Goal: Task Accomplishment & Management: Complete application form

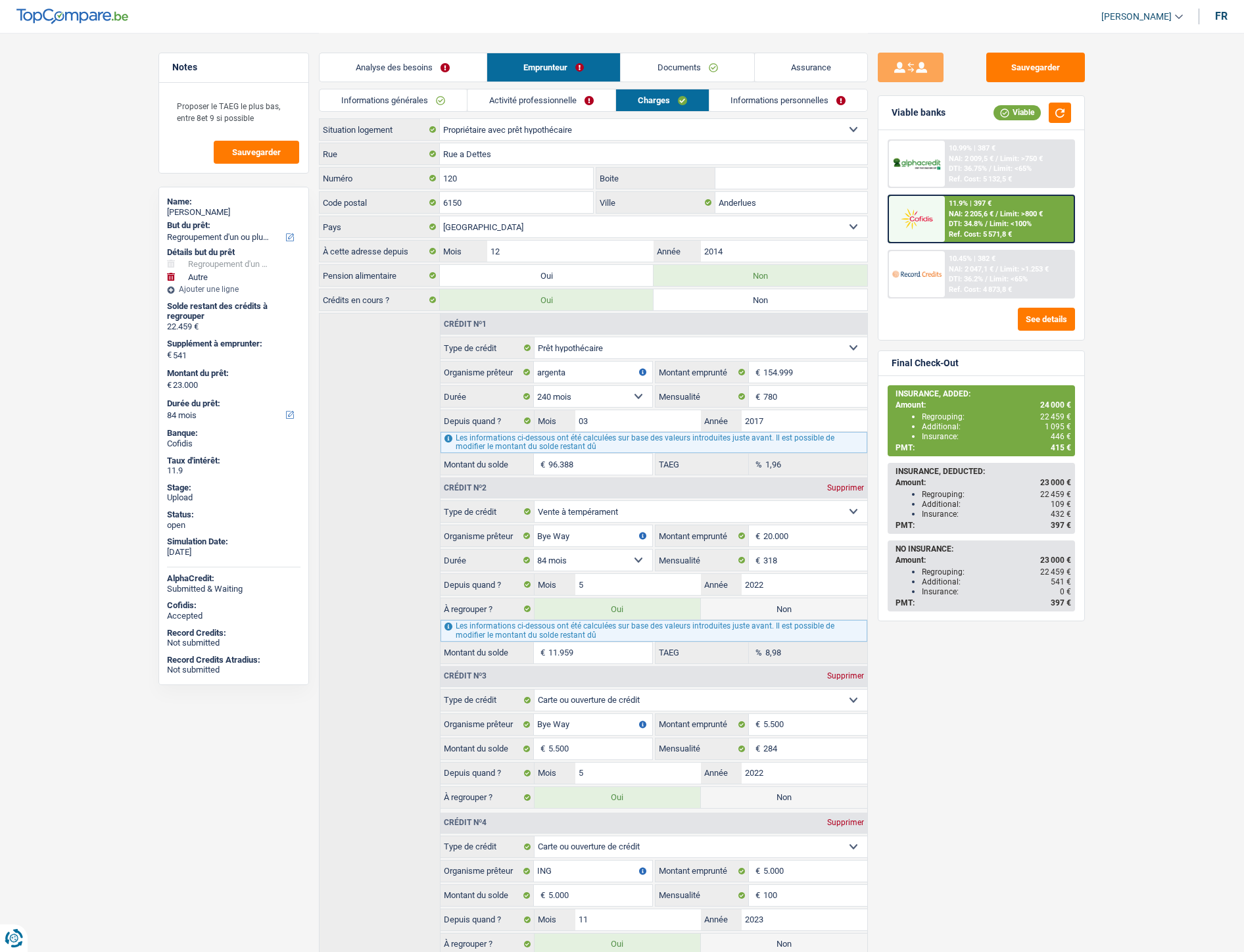
select select "refinancing"
select select "other"
select select "84"
select select "ownerWithMortgage"
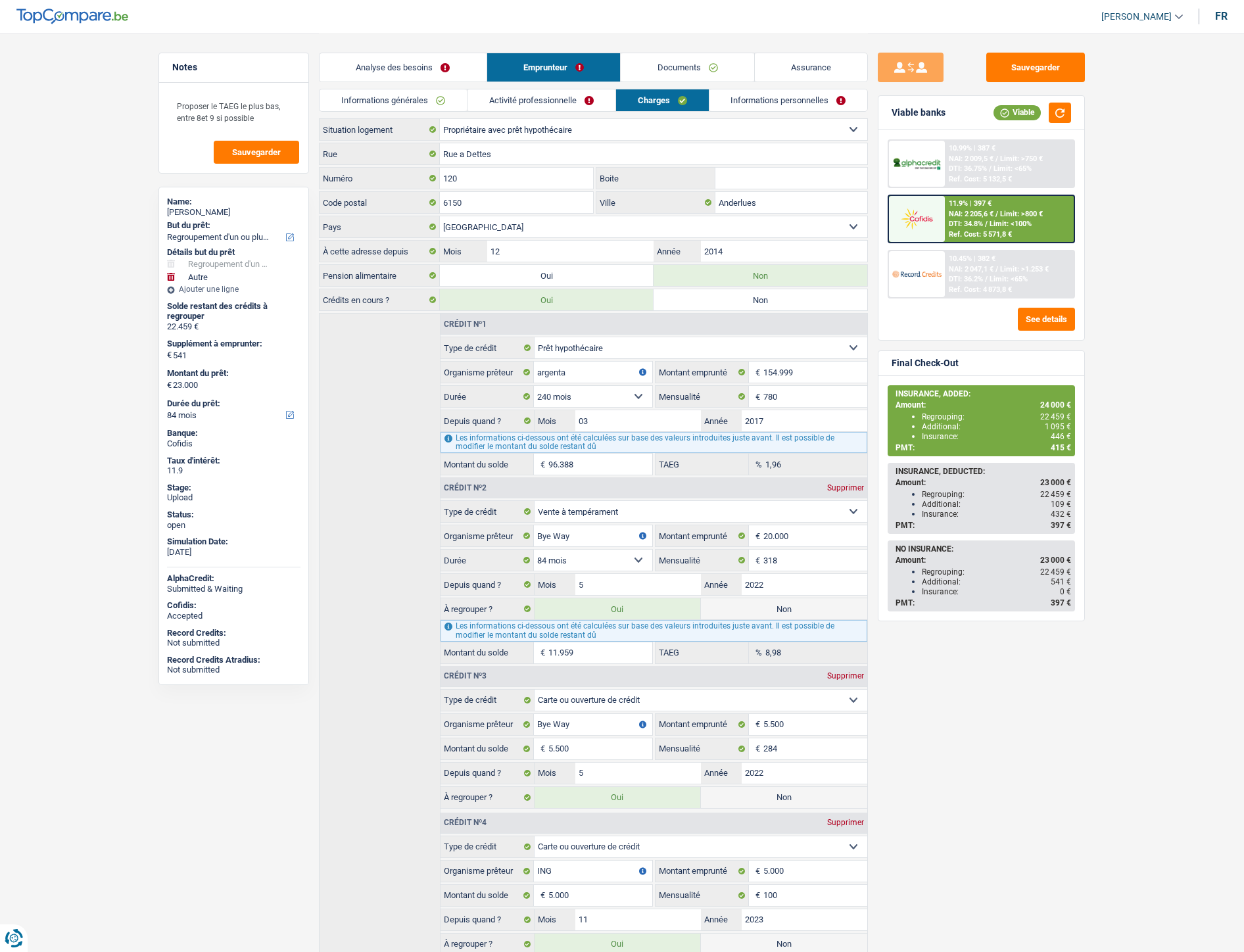
select select "BE"
select select "mortgage"
select select "240"
select select "personalSale"
select select "84"
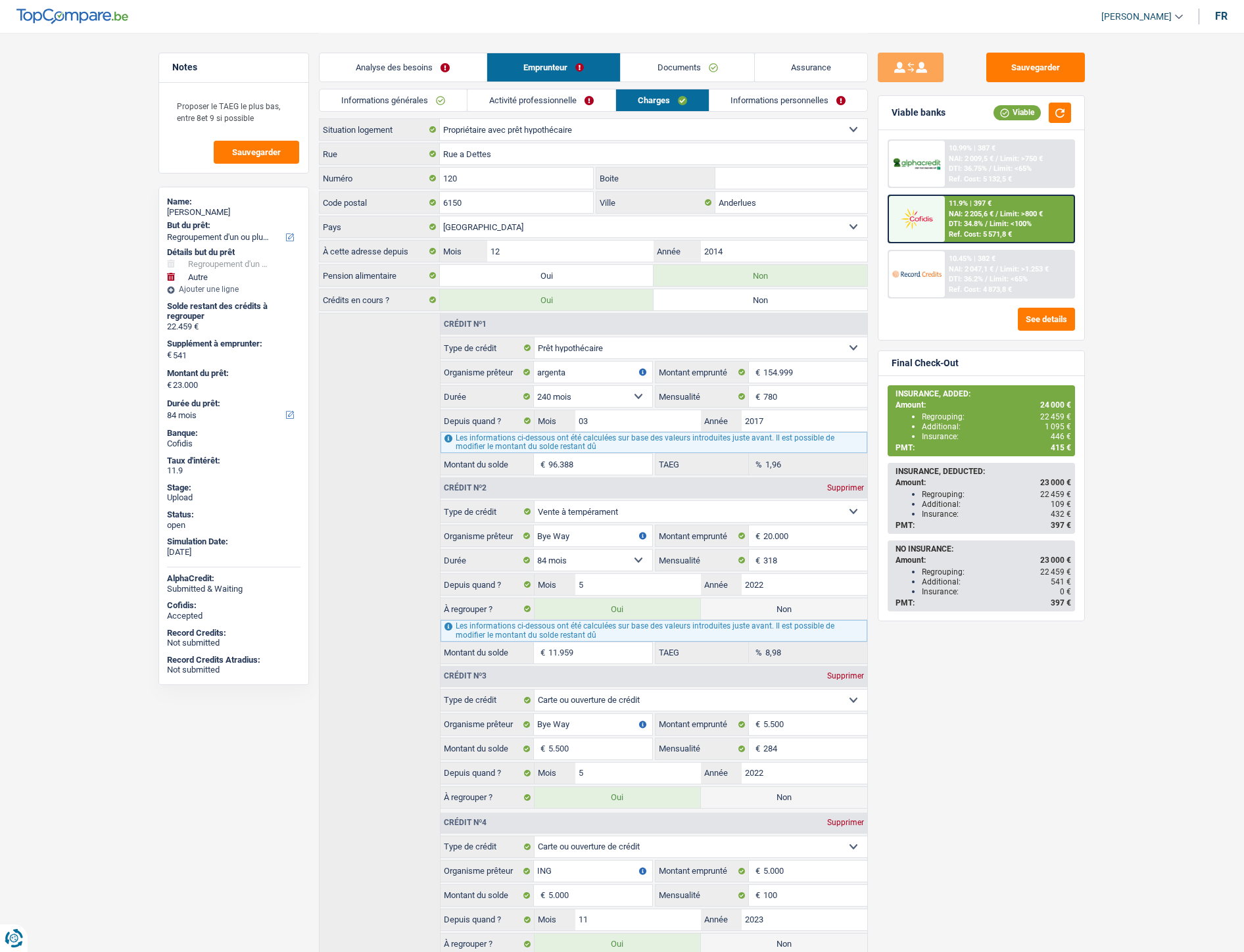
select select "cardOrCredit"
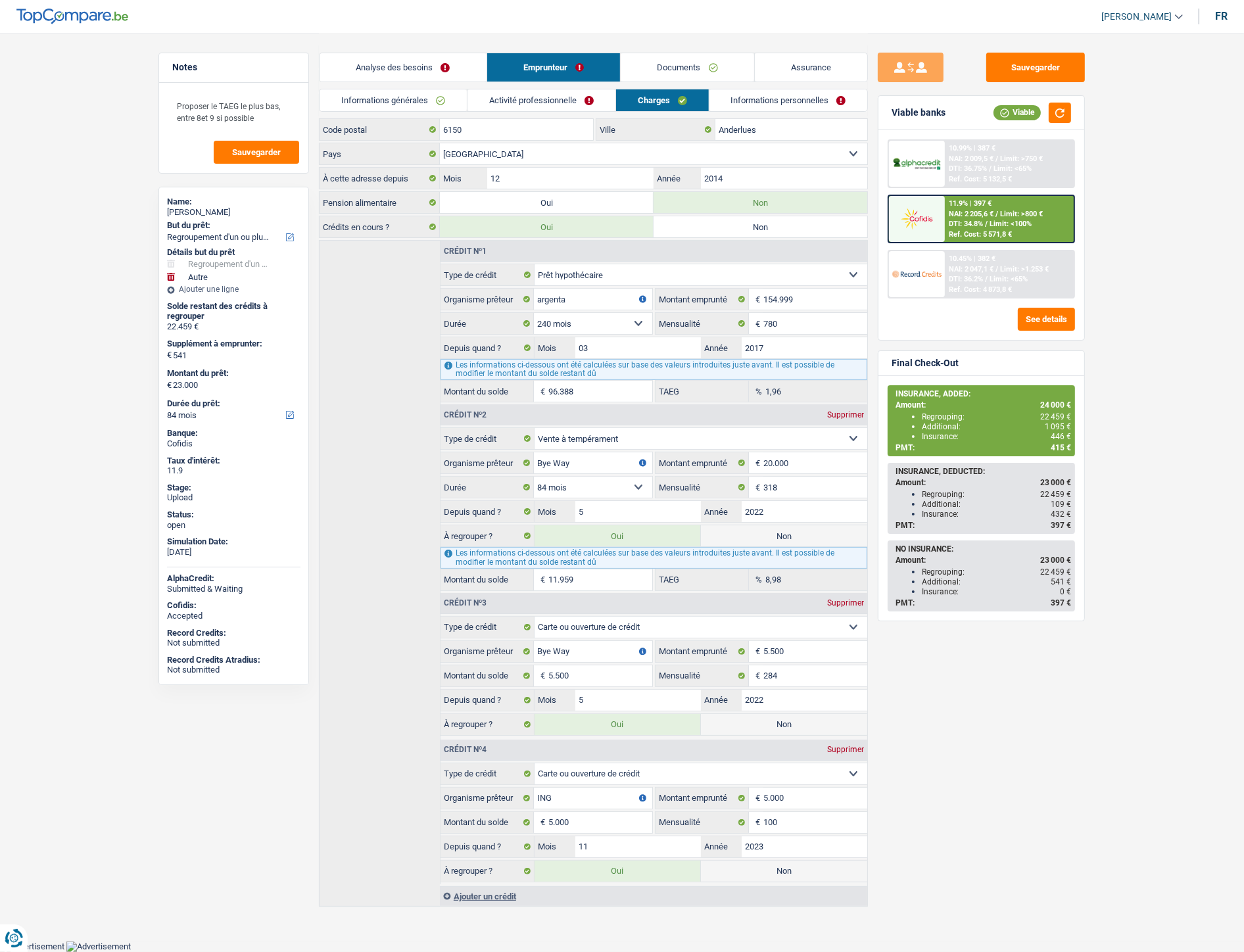
click at [685, 74] on link "Documents" at bounding box center [687, 67] width 134 height 28
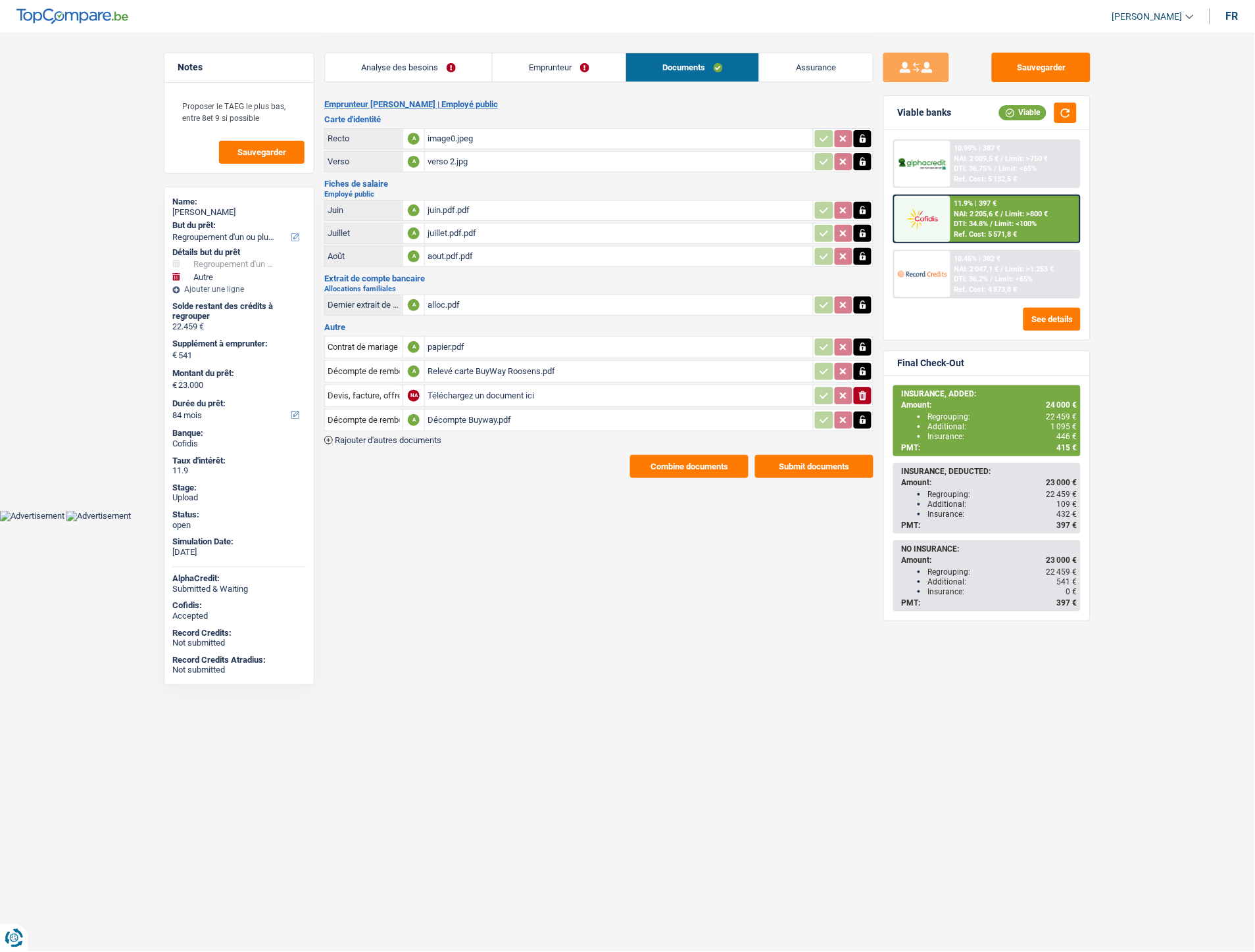
click at [422, 436] on span "Rajouter d'autres documents" at bounding box center [388, 440] width 106 height 8
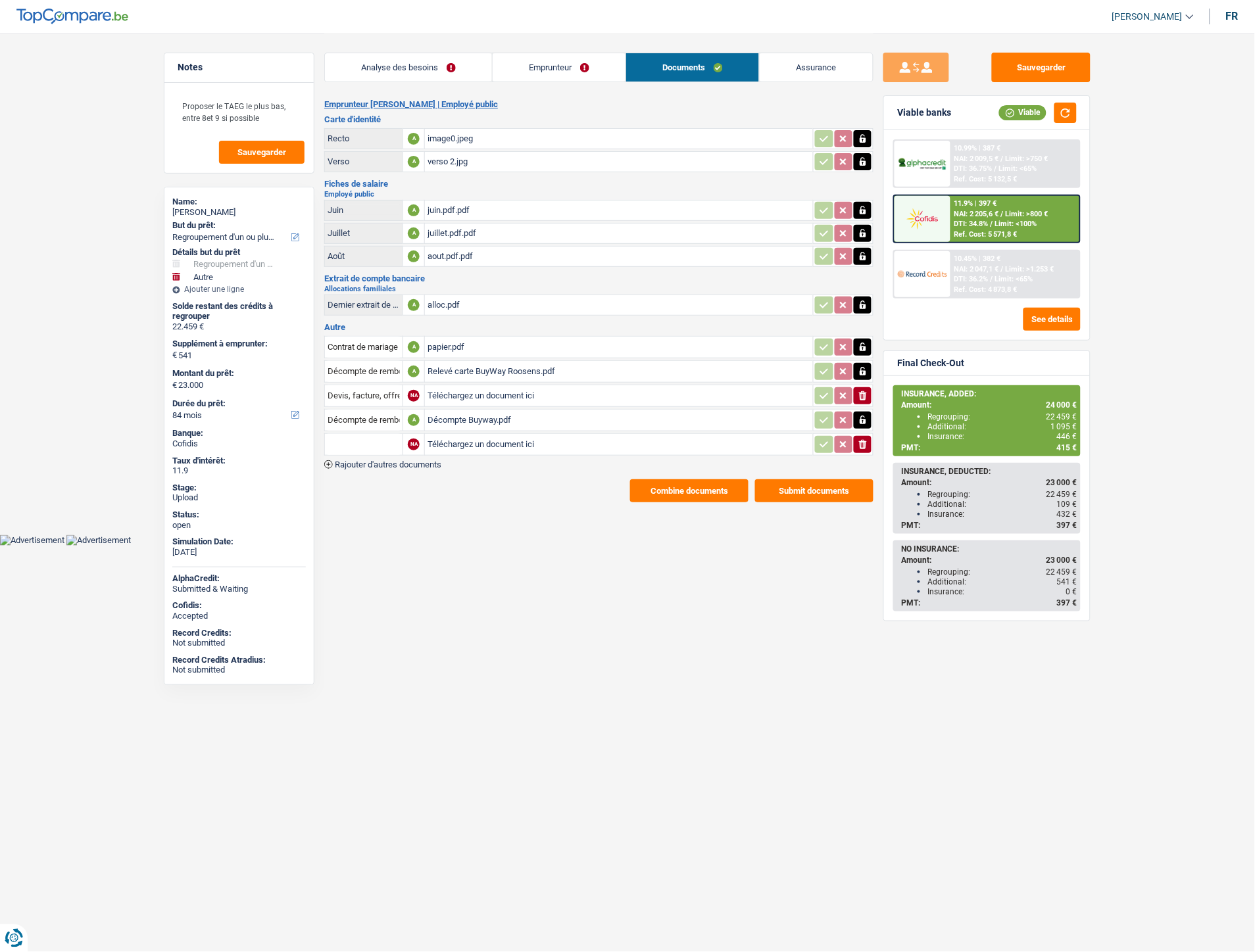
click at [415, 461] on span "Rajouter d'autres documents" at bounding box center [388, 465] width 106 height 8
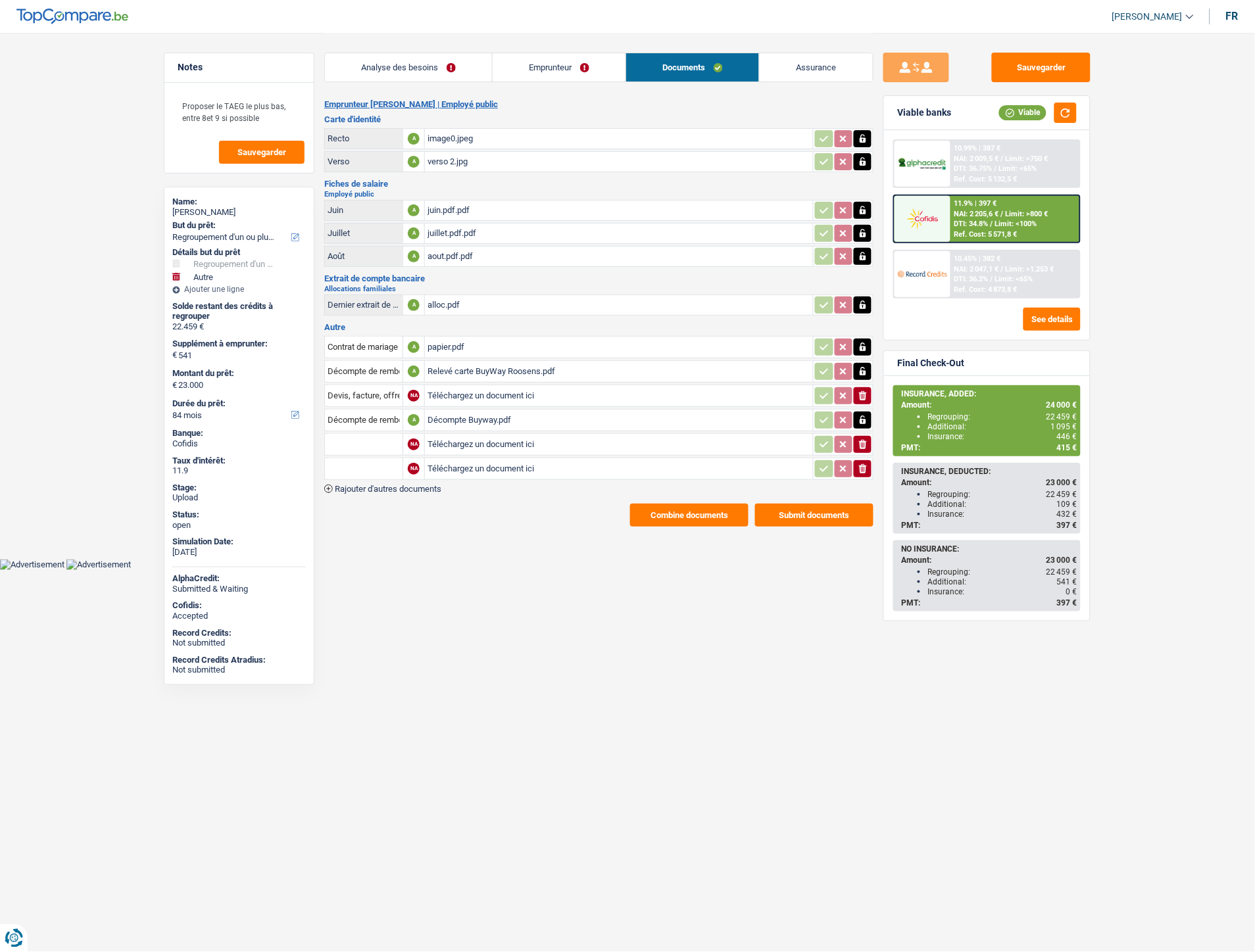
click at [419, 484] on span "Rajouter d'autres documents" at bounding box center [388, 489] width 106 height 8
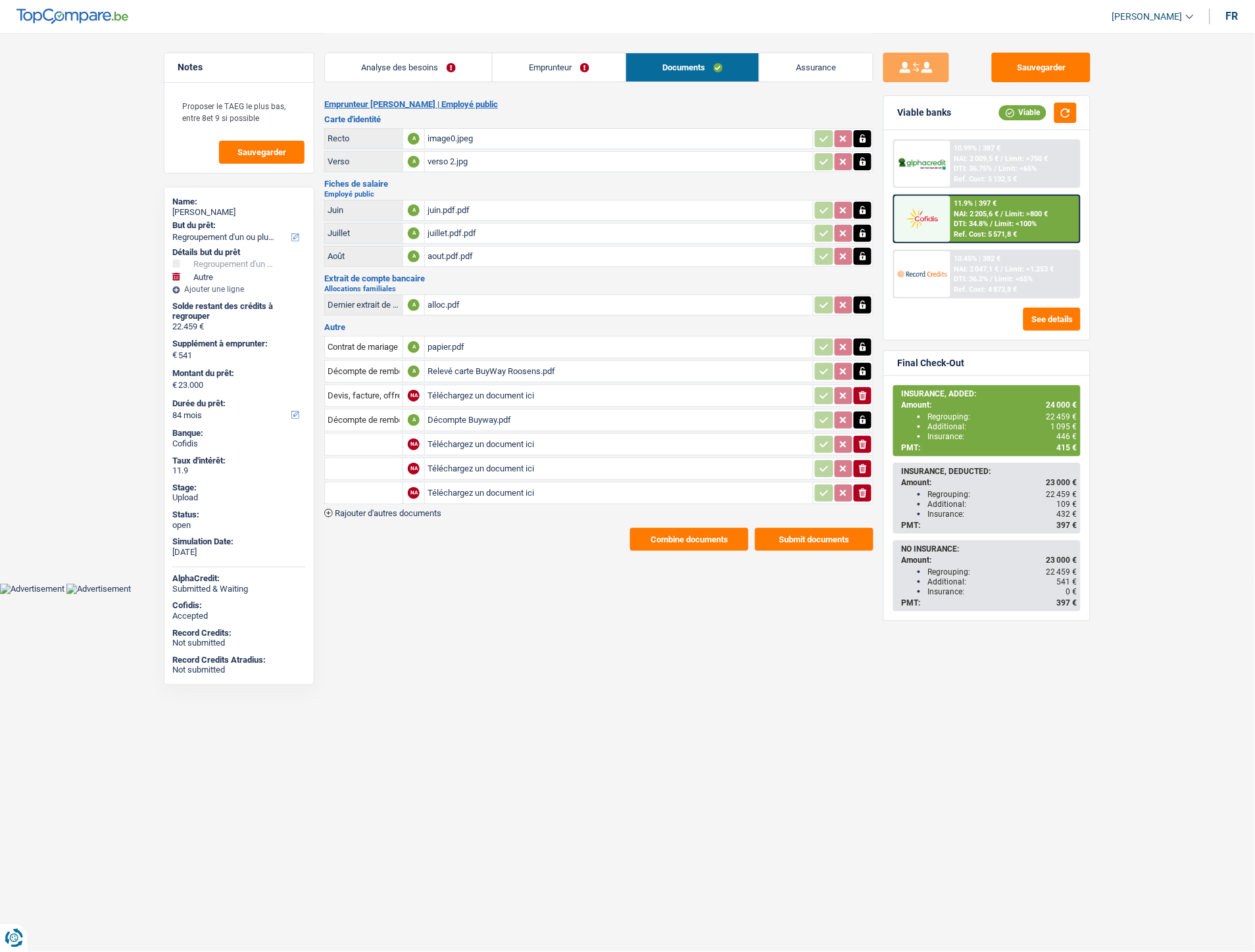
click at [459, 435] on input "Téléchargez un document ici" at bounding box center [619, 444] width 383 height 20
type input "C:\fakepath\image1.jpeg"
click at [451, 459] on input "Téléchargez un document ici" at bounding box center [619, 469] width 383 height 20
type input "C:\fakepath\Décompte Mastercard.pdf"
click at [487, 486] on input "Téléchargez un document ici" at bounding box center [619, 493] width 383 height 20
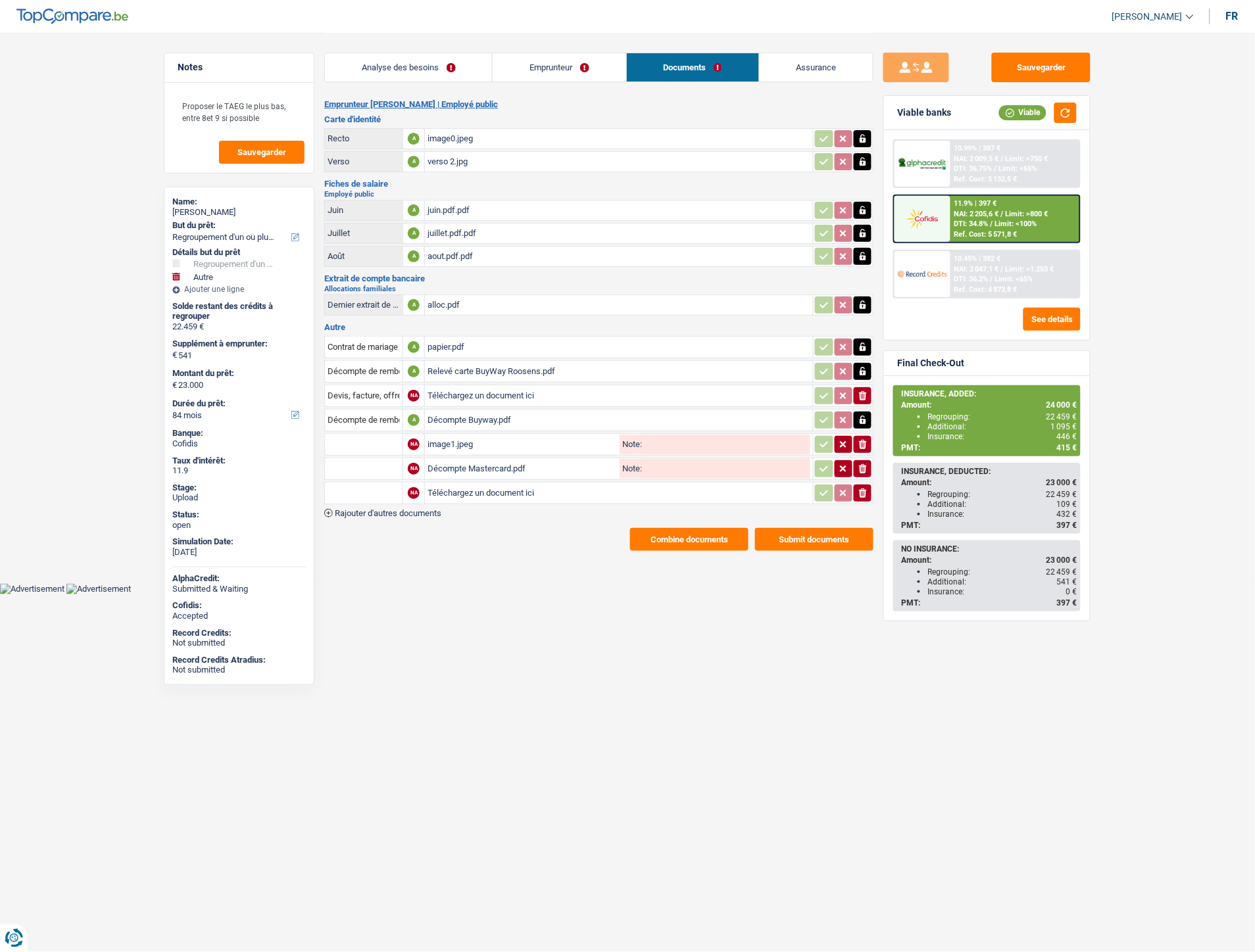
type input "C:\fakepath\ING_Extract_20250924150143025.pdf"
click at [365, 439] on input "text" at bounding box center [363, 444] width 72 height 21
click at [363, 465] on li "Carte bancaire" at bounding box center [398, 470] width 135 height 16
type input "Carte bancaire"
click at [358, 463] on input "text" at bounding box center [363, 469] width 72 height 21
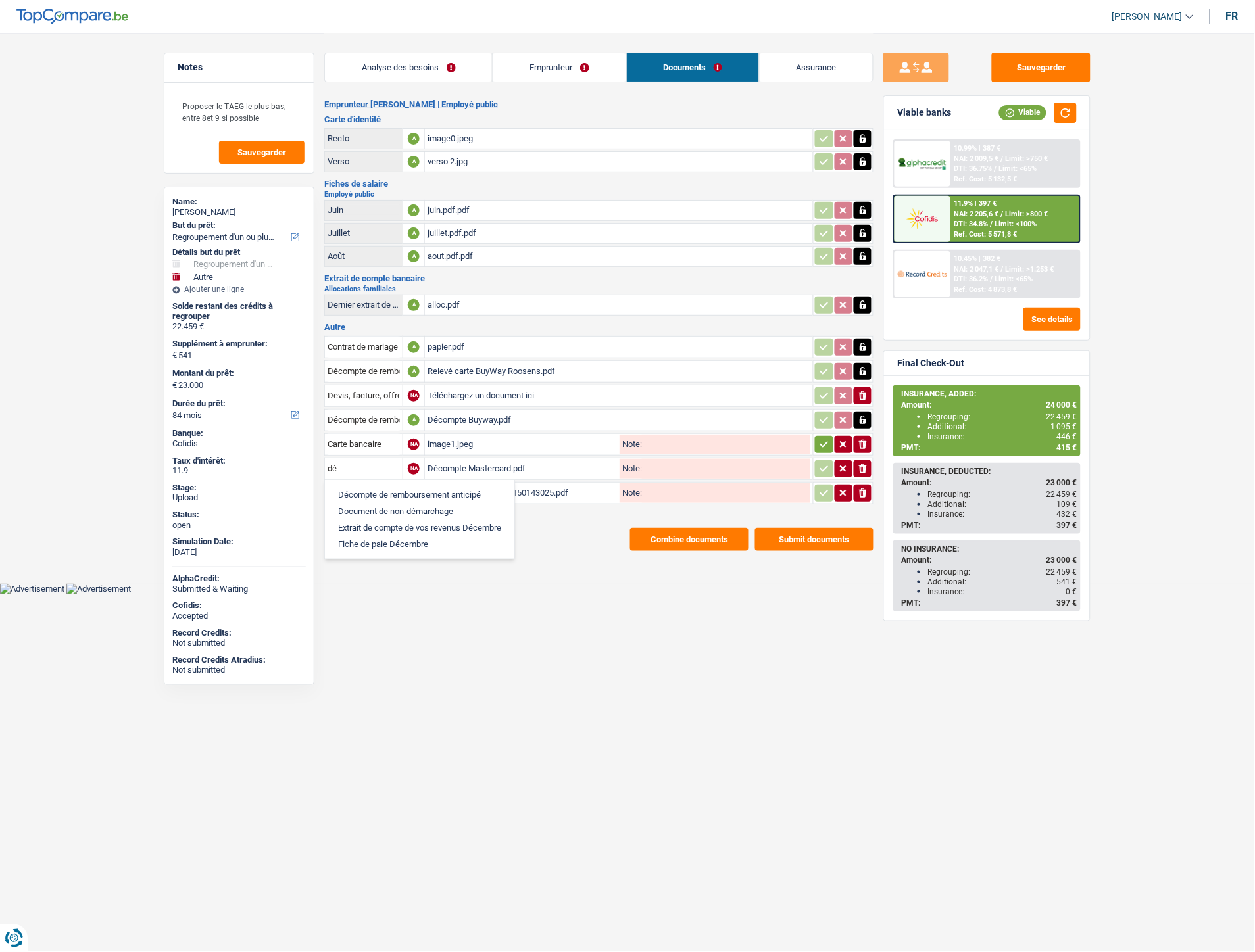
click at [369, 486] on li "Décompte de remboursement anticipé" at bounding box center [419, 494] width 176 height 16
type input "Décompte de remboursement anticipé"
click at [369, 486] on input "text" at bounding box center [363, 493] width 72 height 21
click at [378, 511] on li "Décompte de remboursement anticipé" at bounding box center [419, 519] width 176 height 16
type input "Décompte de remboursement anticipé"
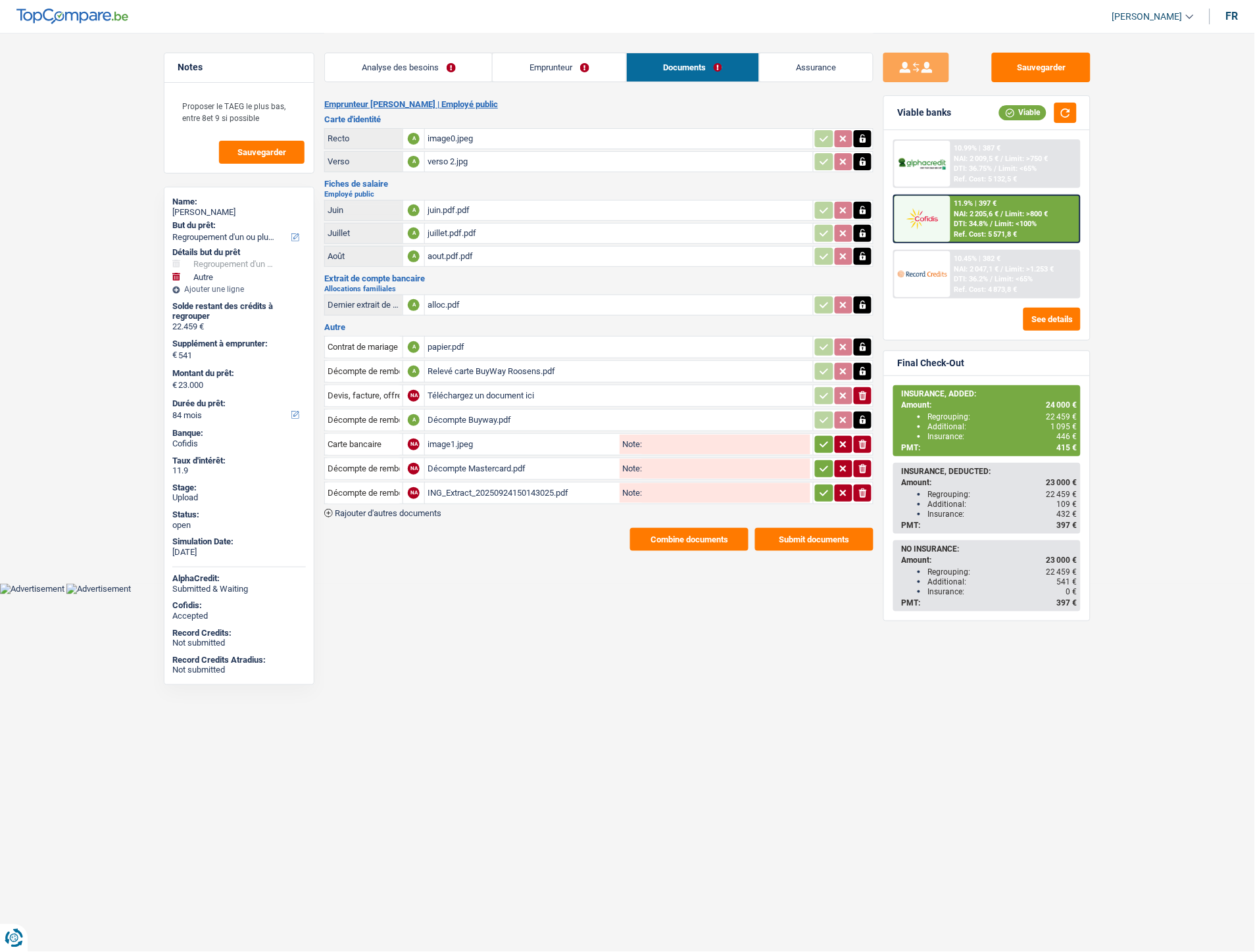
click at [824, 438] on icon "button" at bounding box center [824, 444] width 10 height 13
click at [820, 458] on td "ionicons-v5-e" at bounding box center [843, 469] width 60 height 22
click at [819, 463] on icon "button" at bounding box center [824, 468] width 10 height 13
click at [823, 488] on icon "button" at bounding box center [824, 493] width 10 height 13
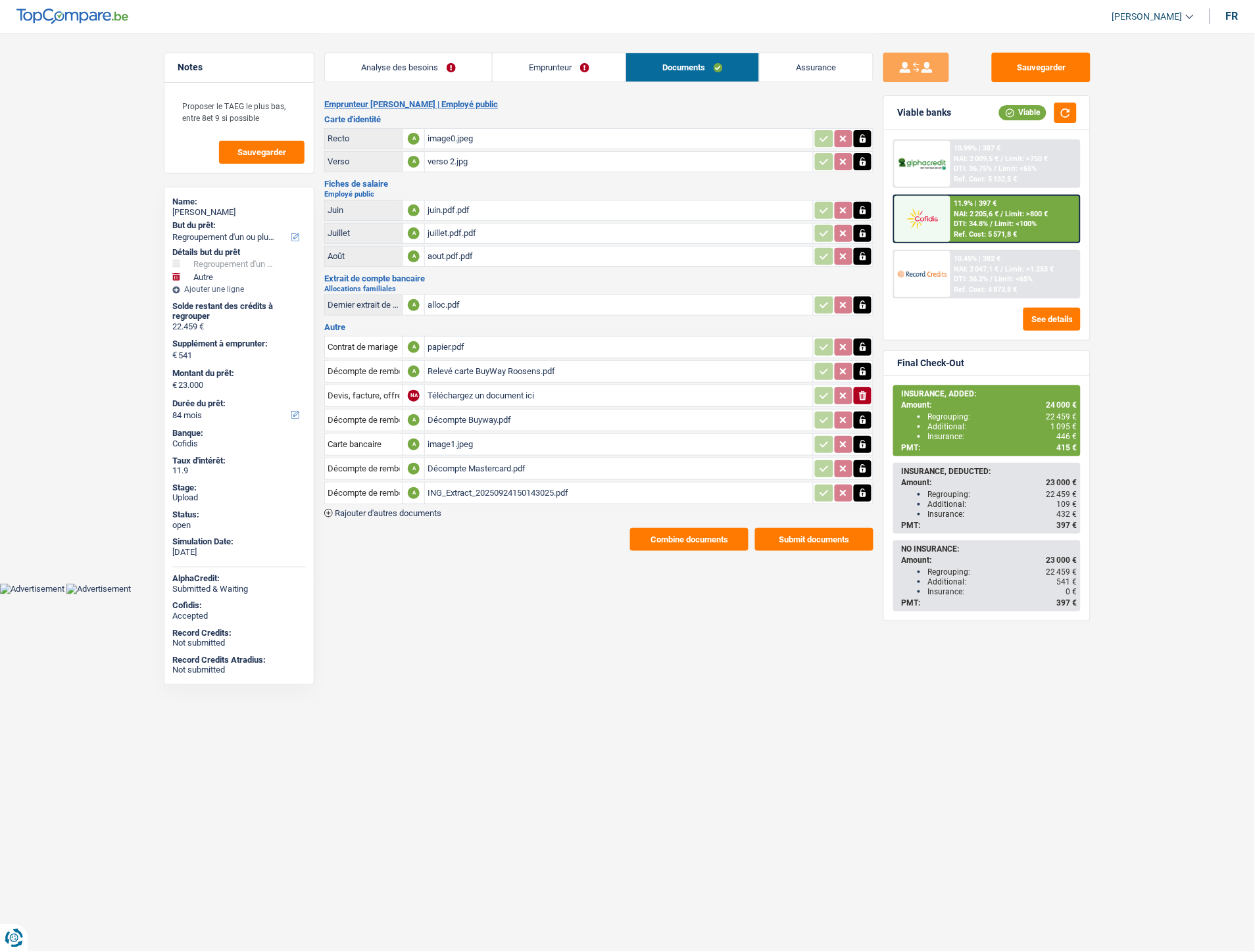
click at [684, 538] on button "Combine documents" at bounding box center [689, 539] width 118 height 23
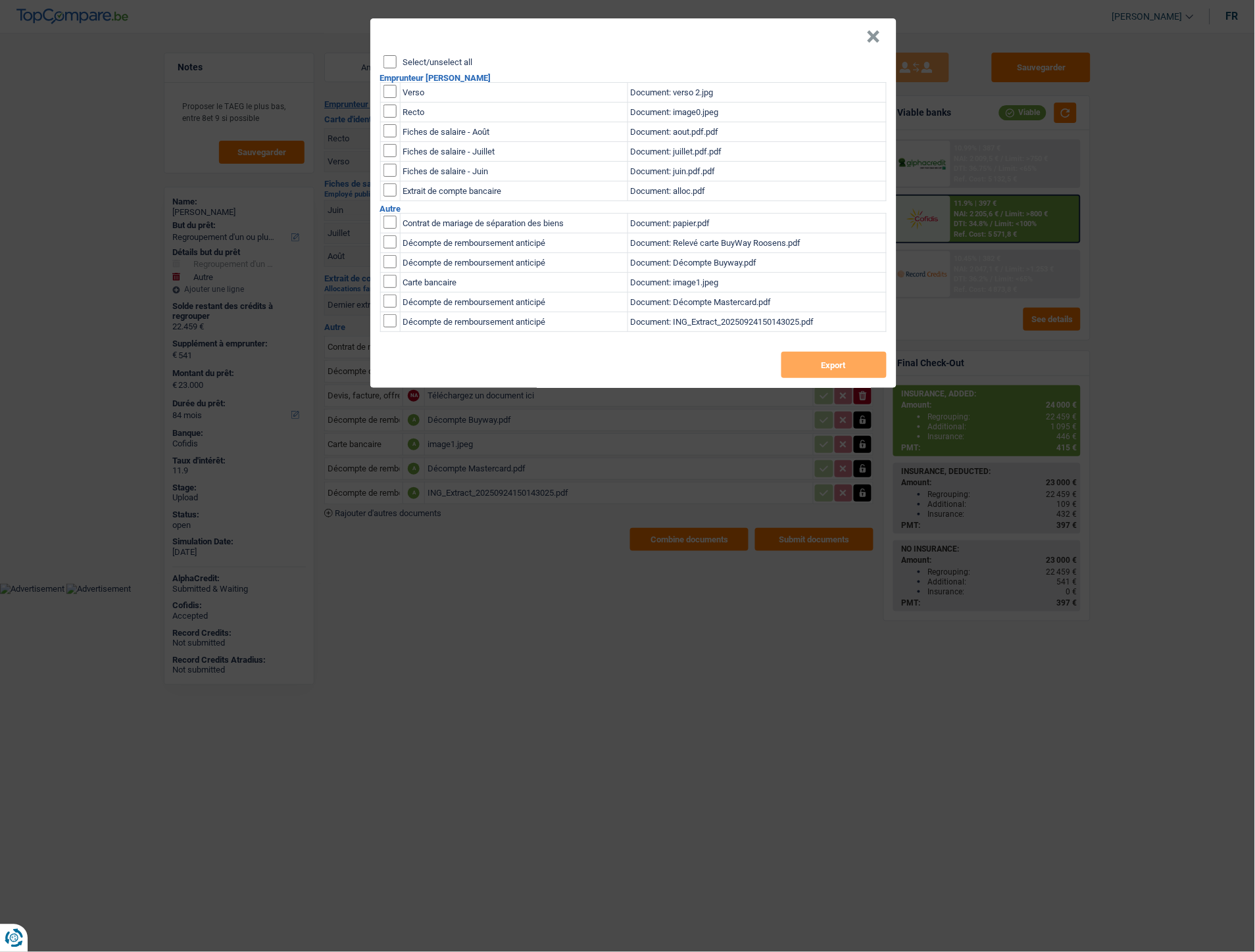
click at [869, 37] on button "×" at bounding box center [874, 36] width 14 height 13
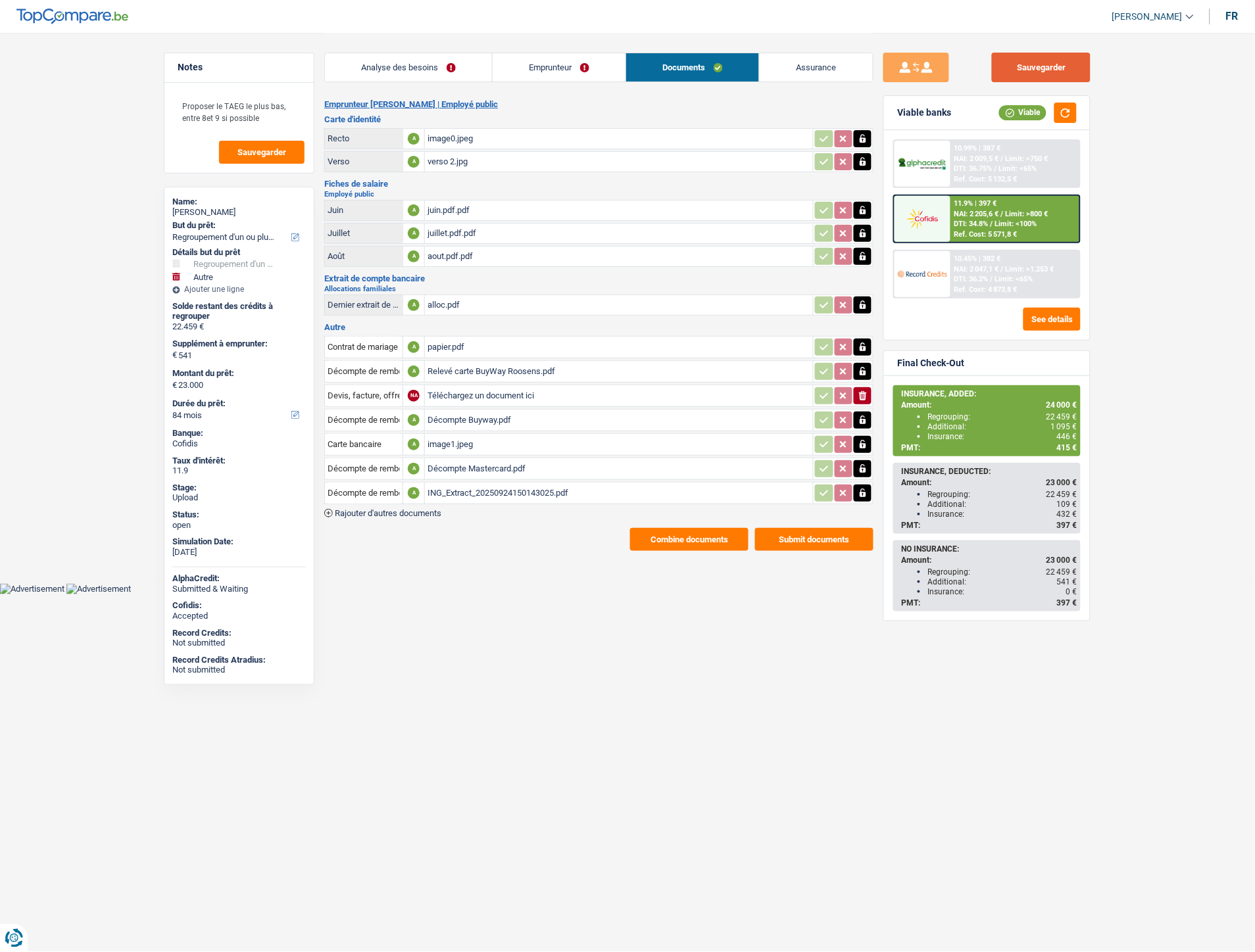
drag, startPoint x: 1016, startPoint y: 64, endPoint x: 930, endPoint y: 78, distance: 87.1
click at [1016, 66] on button "Sauvegarder" at bounding box center [1041, 67] width 99 height 29
click at [510, 553] on main "Notes Proposer le TAEG le plus bas, entre 8et 9 si possible Sauvegarder Name: c…" at bounding box center [627, 292] width 1255 height 584
click at [417, 509] on span "Rajouter d'autres documents" at bounding box center [388, 513] width 106 height 8
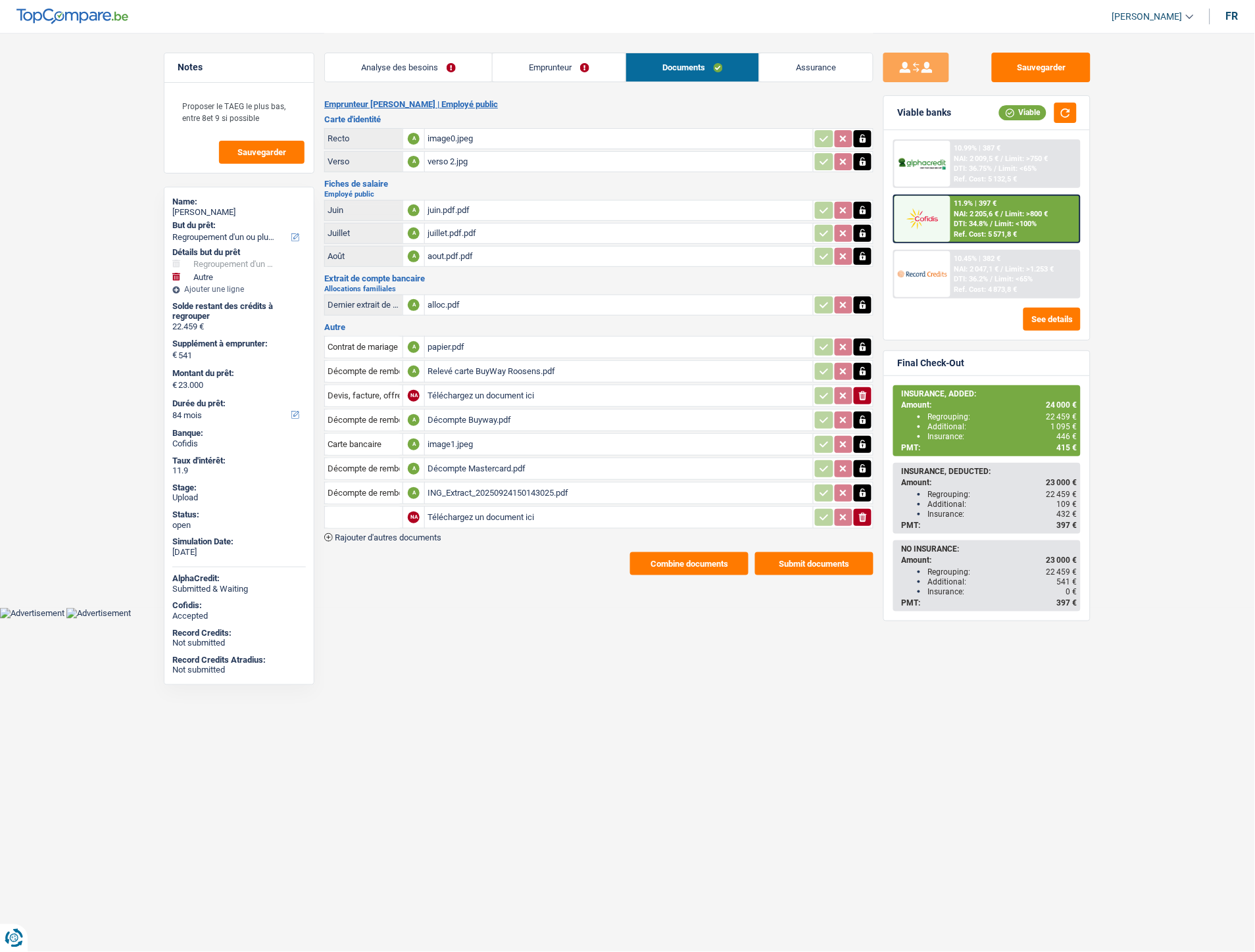
click at [489, 509] on input "Téléchargez un document ici" at bounding box center [619, 517] width 383 height 20
type input "C:\fakepath\Extrait Charline Roosens.pdf"
click at [351, 507] on input "text" at bounding box center [363, 517] width 72 height 21
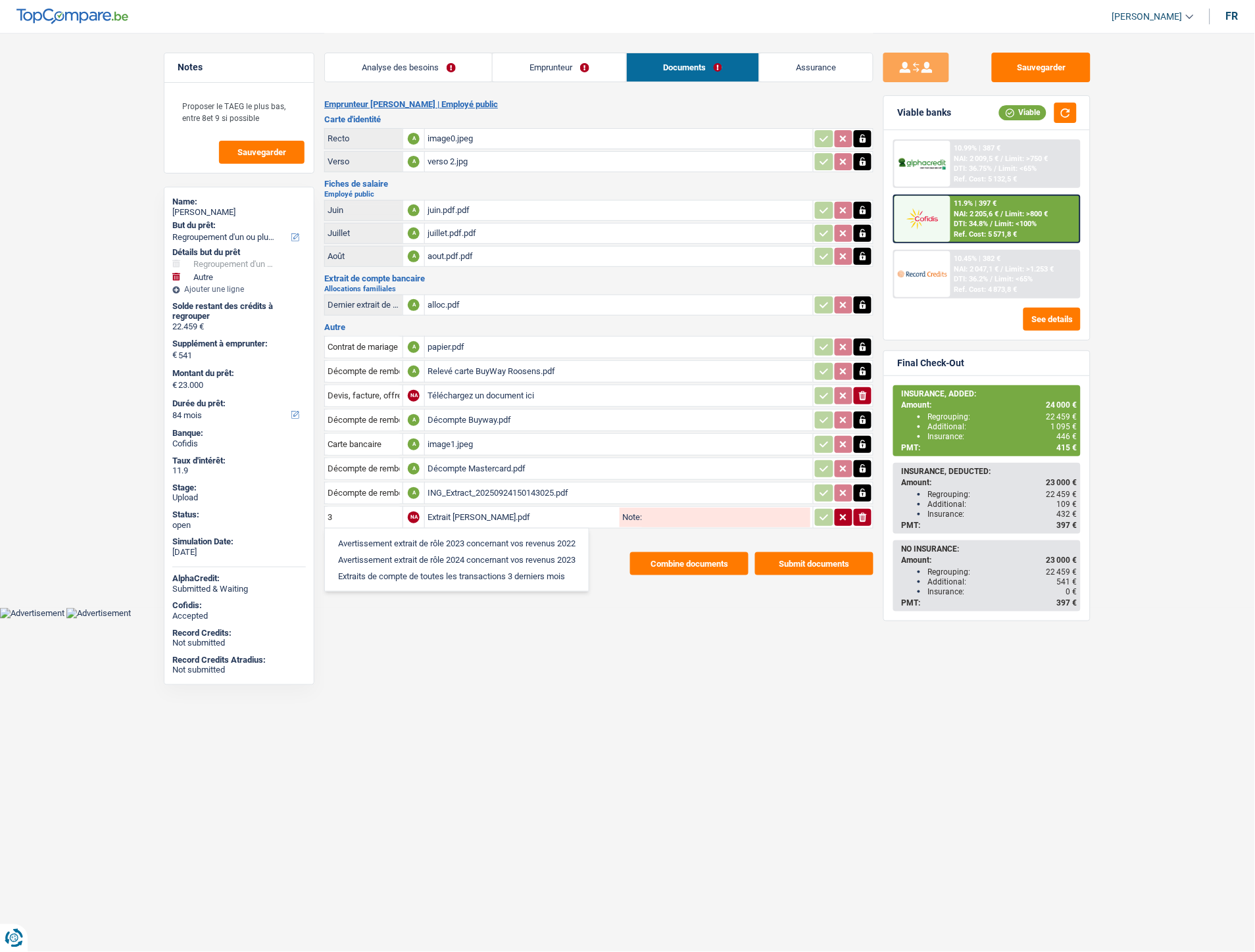
click at [349, 570] on li "Extraits de compte de toutes les transactions 3 derniers mois" at bounding box center [456, 576] width 251 height 16
type input "Extraits de compte de toutes les transactions 3 derniers mois"
click at [825, 511] on icon "button" at bounding box center [824, 517] width 10 height 13
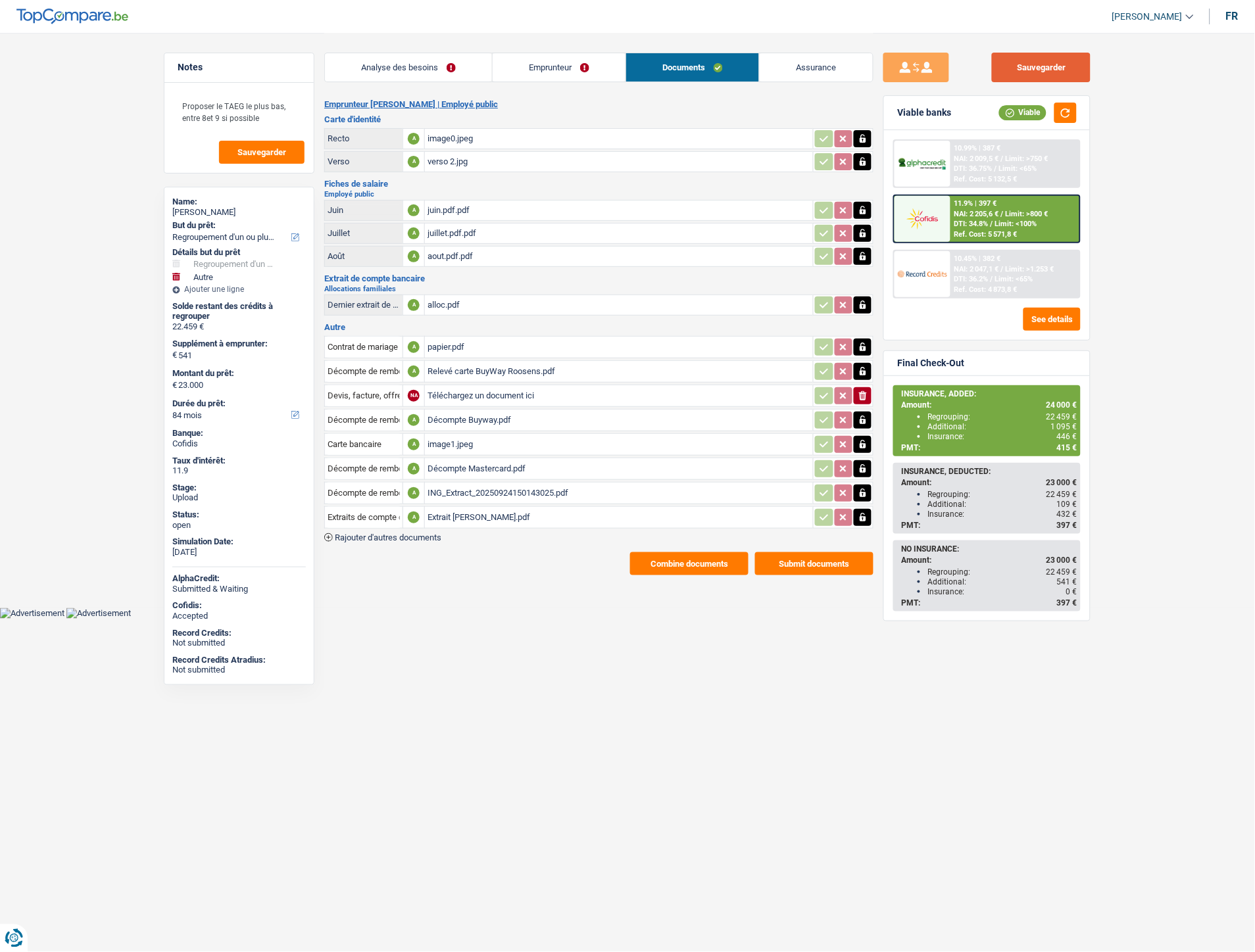
click at [1044, 74] on button "Sauvegarder" at bounding box center [1041, 67] width 99 height 29
click at [430, 533] on span "Rajouter d'autres documents" at bounding box center [388, 538] width 106 height 8
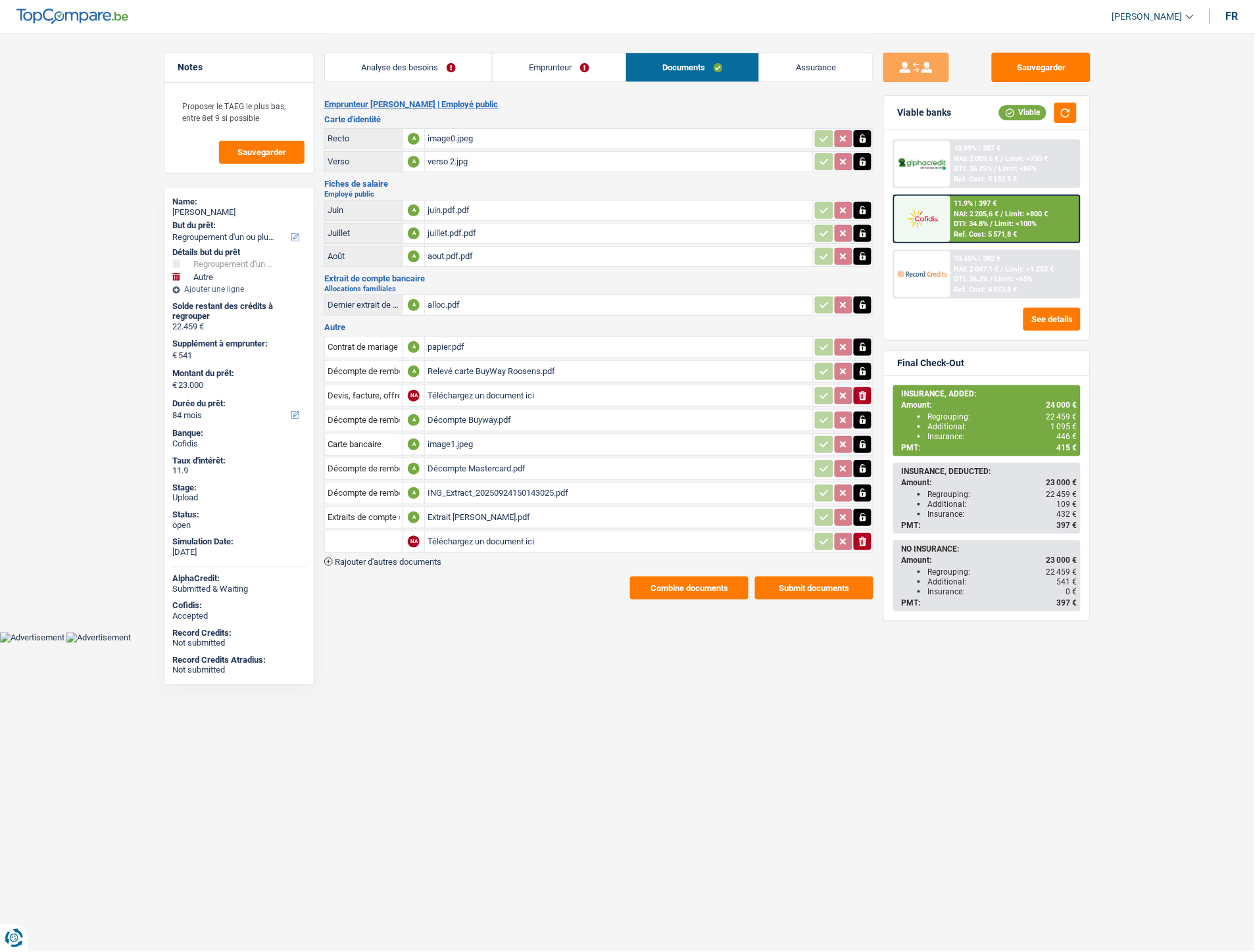
click at [469, 532] on input "Téléchargez un document ici" at bounding box center [619, 542] width 383 height 20
type input "C:\fakepath\Décompte Prêt Buy Way Roosens.png"
click at [379, 537] on input "text" at bounding box center [363, 542] width 72 height 21
click at [398, 559] on li "Décompte de remboursement anticipé" at bounding box center [419, 567] width 176 height 16
type input "Décompte de remboursement anticipé"
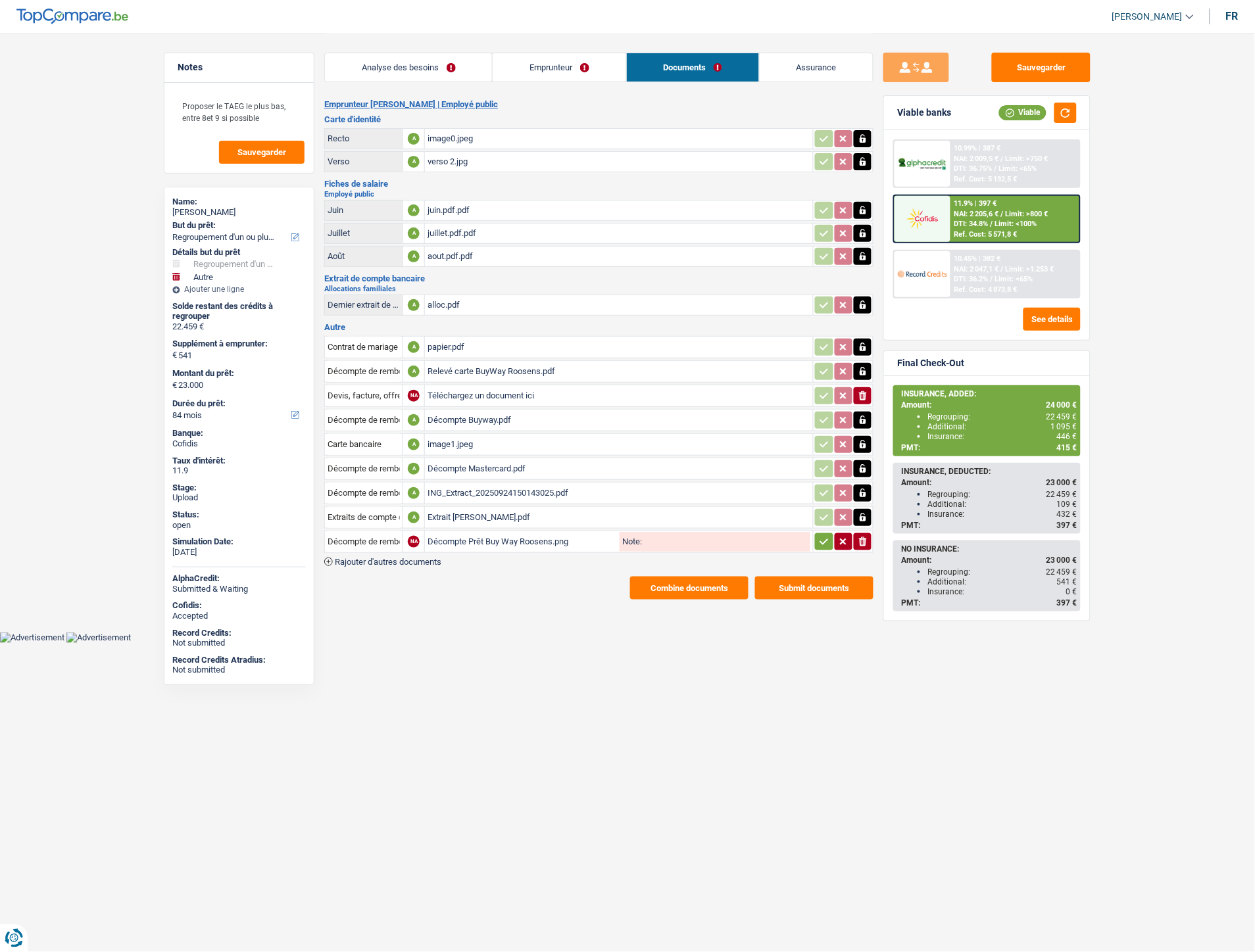
click at [827, 538] on icon "button" at bounding box center [824, 542] width 10 height 13
click at [1025, 73] on button "Sauvegarder" at bounding box center [1041, 67] width 99 height 29
click at [679, 585] on button "Combine documents" at bounding box center [689, 588] width 118 height 23
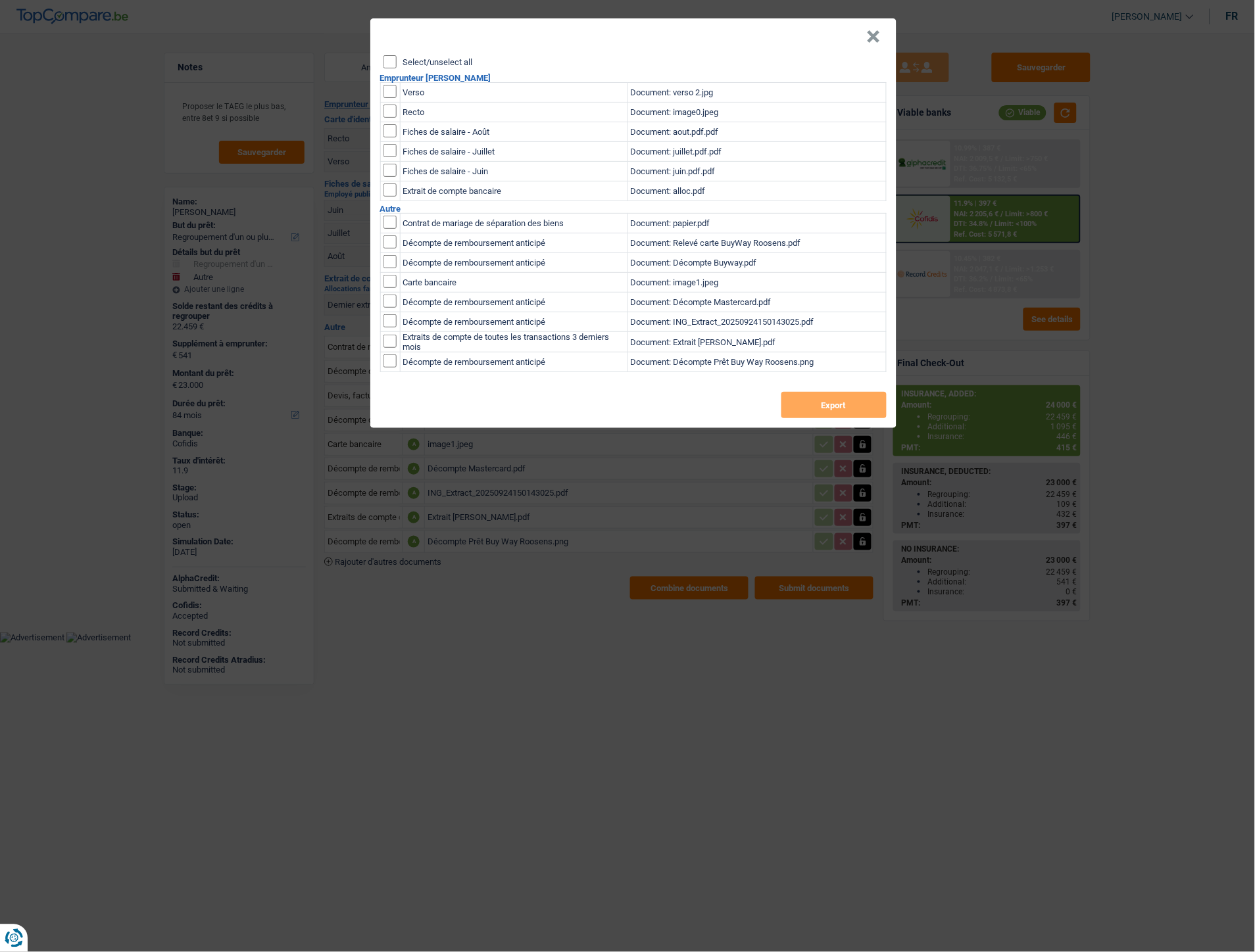
click at [391, 62] on input "Select/unselect all" at bounding box center [390, 62] width 13 height 13
checkbox input "true"
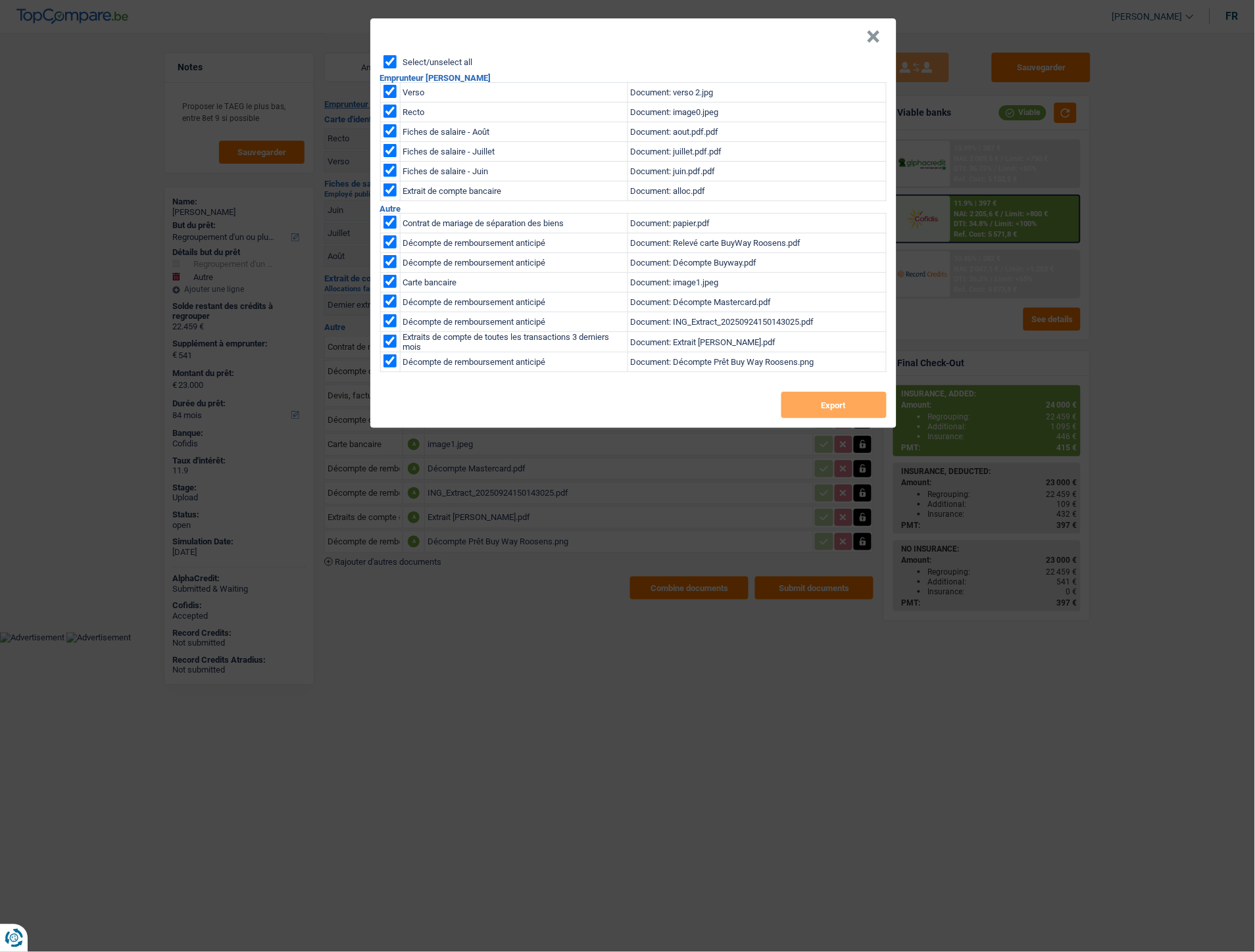
checkbox input "true"
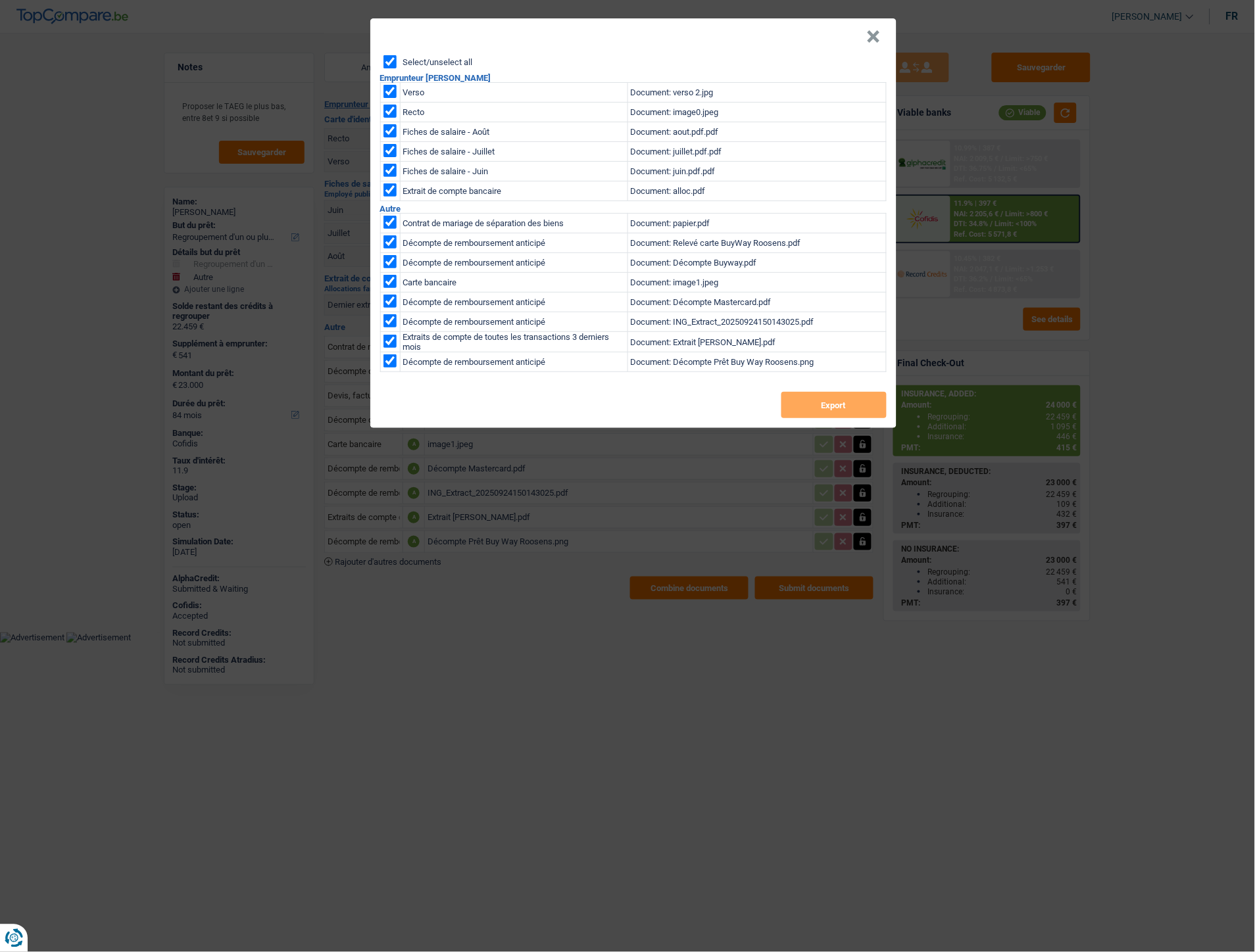
checkbox input "true"
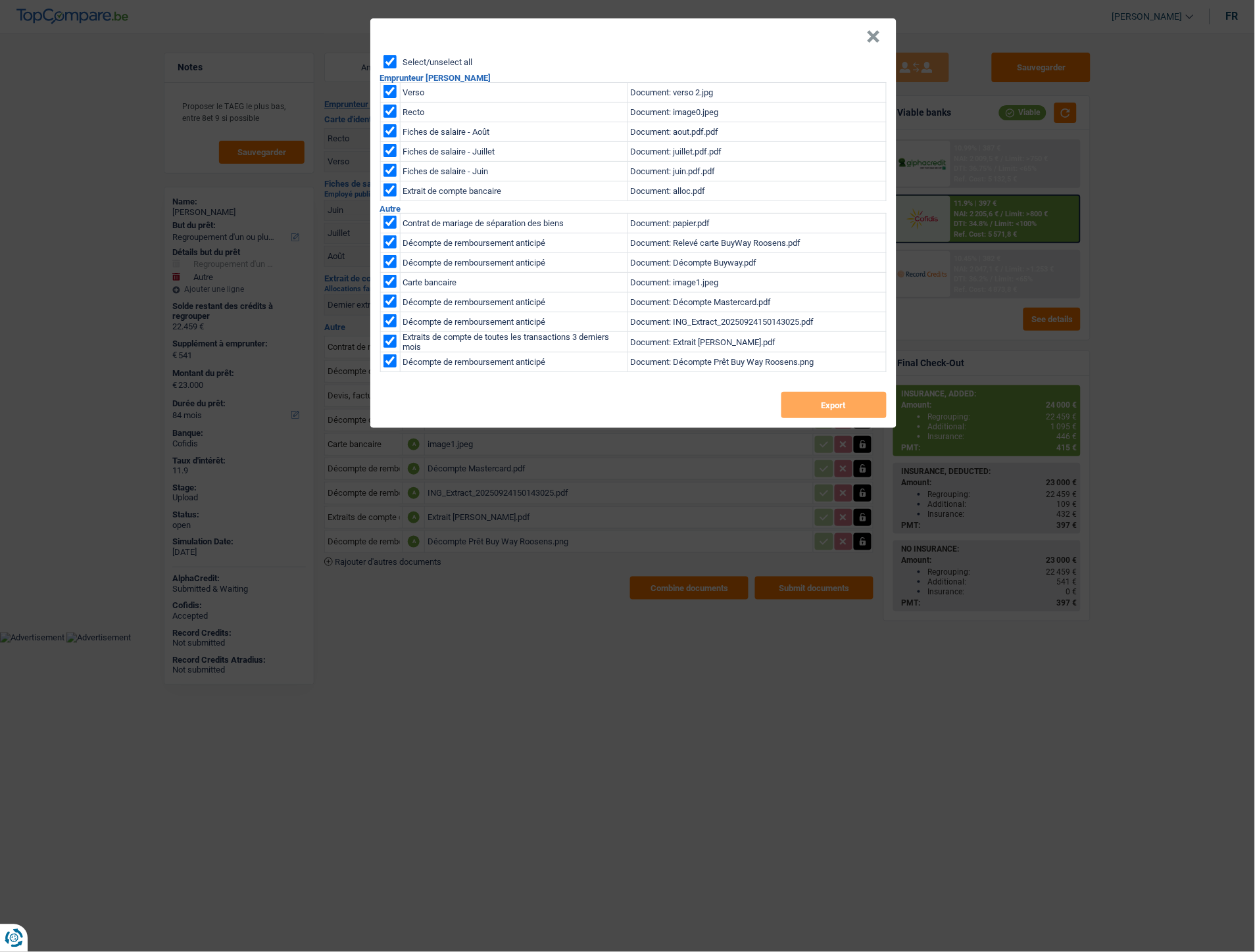
checkbox input "true"
click at [791, 408] on button "Export" at bounding box center [834, 405] width 105 height 27
drag, startPoint x: 330, startPoint y: 868, endPoint x: 383, endPoint y: 803, distance: 83.9
click at [335, 853] on div "× Select/unselect all Emprunteur charline Roosens Verso Document: verso 2.jpg R…" at bounding box center [627, 476] width 1255 height 952
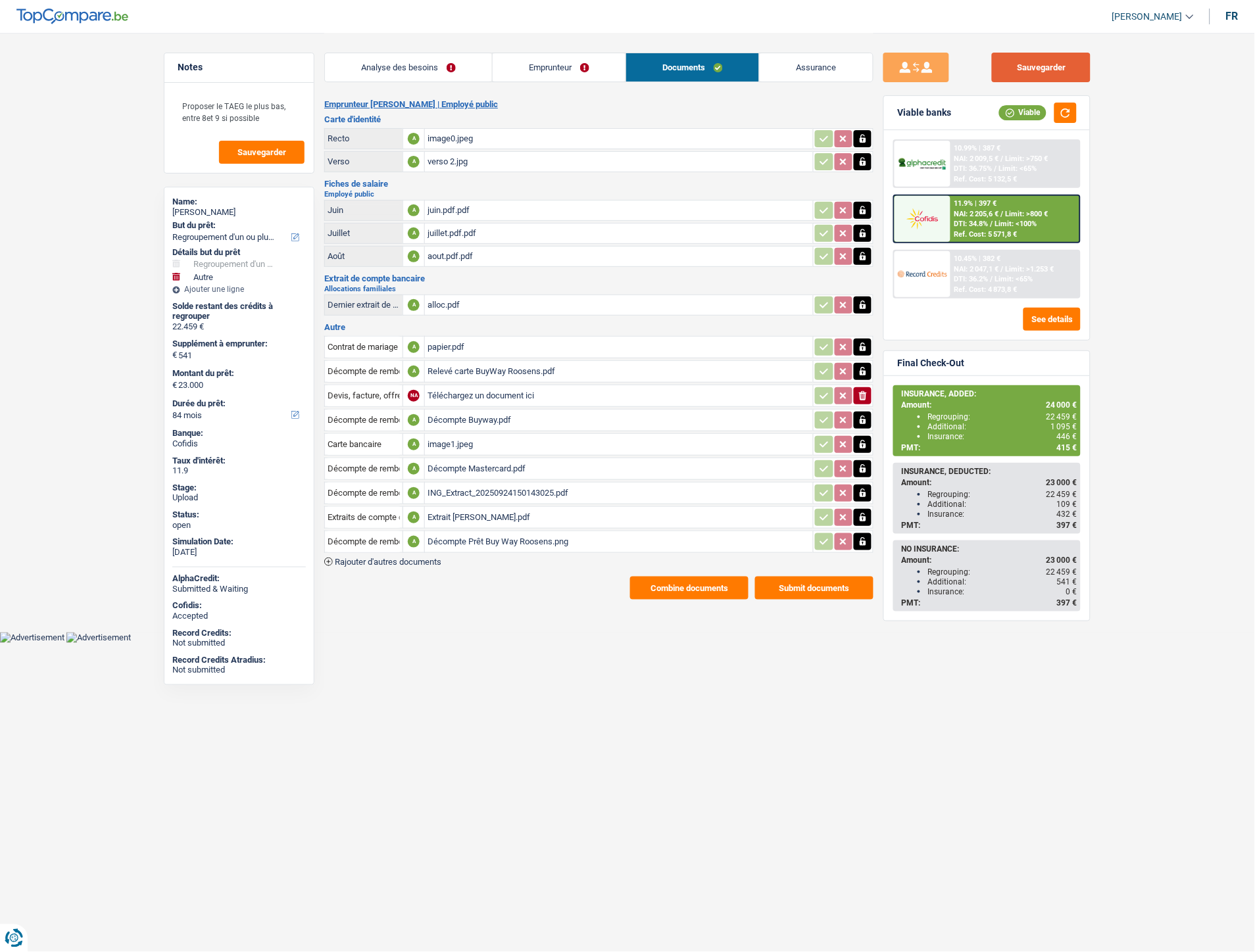
click at [1046, 71] on button "Sauvegarder" at bounding box center [1041, 67] width 99 height 29
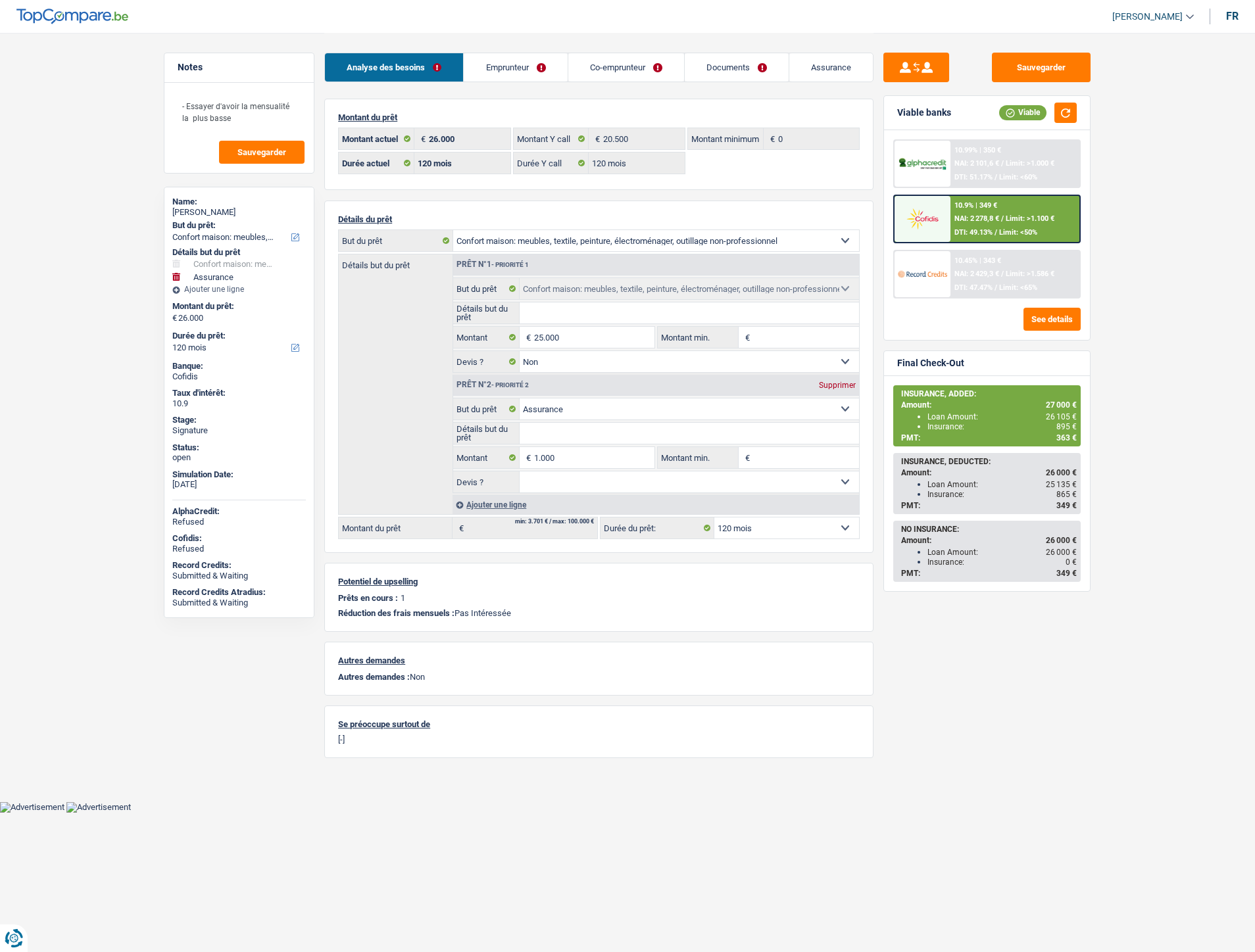
select select "household"
select select "insurance"
select select "120"
click at [709, 69] on link "Documents" at bounding box center [736, 67] width 104 height 28
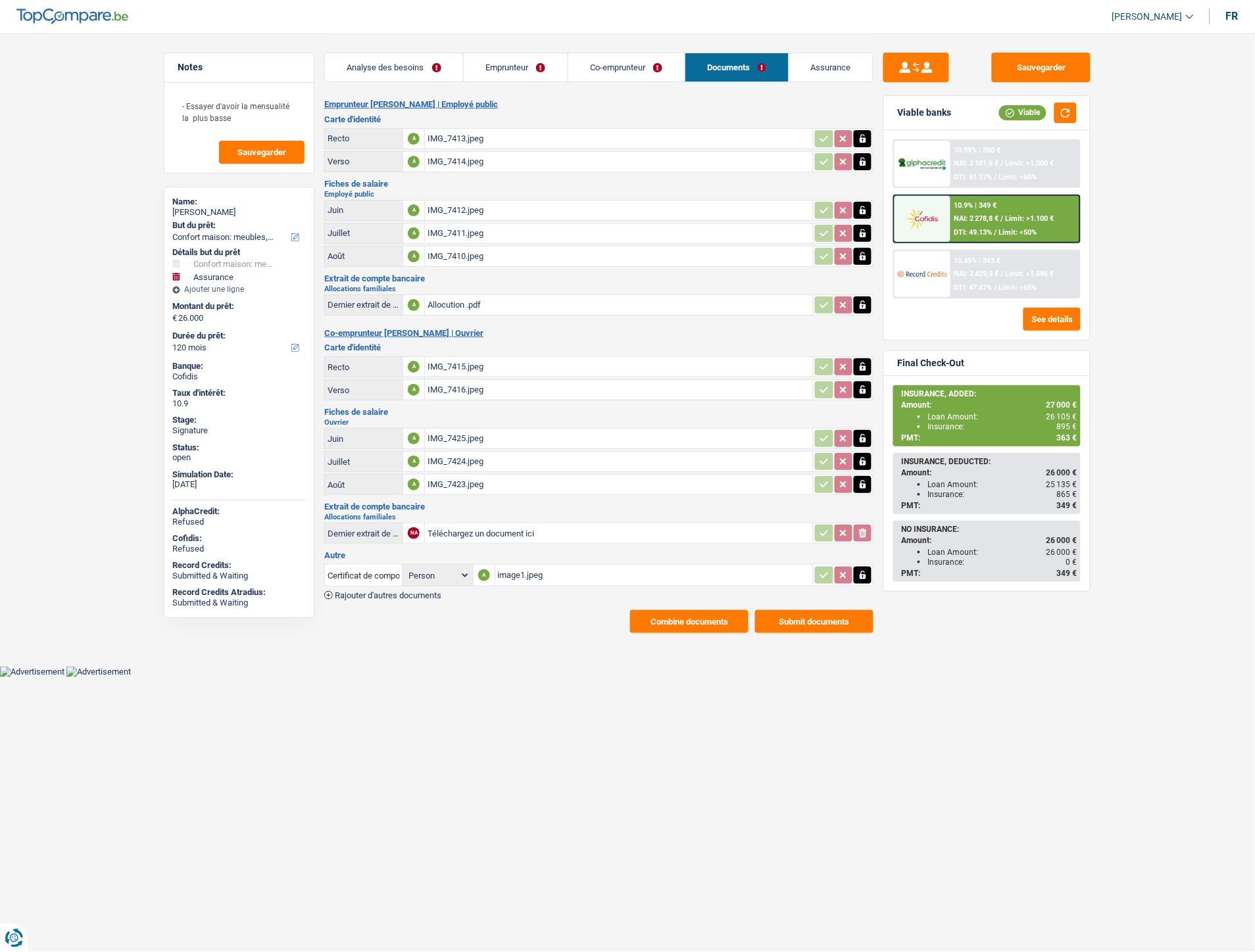
click at [652, 621] on button "Combine documents" at bounding box center [689, 622] width 118 height 23
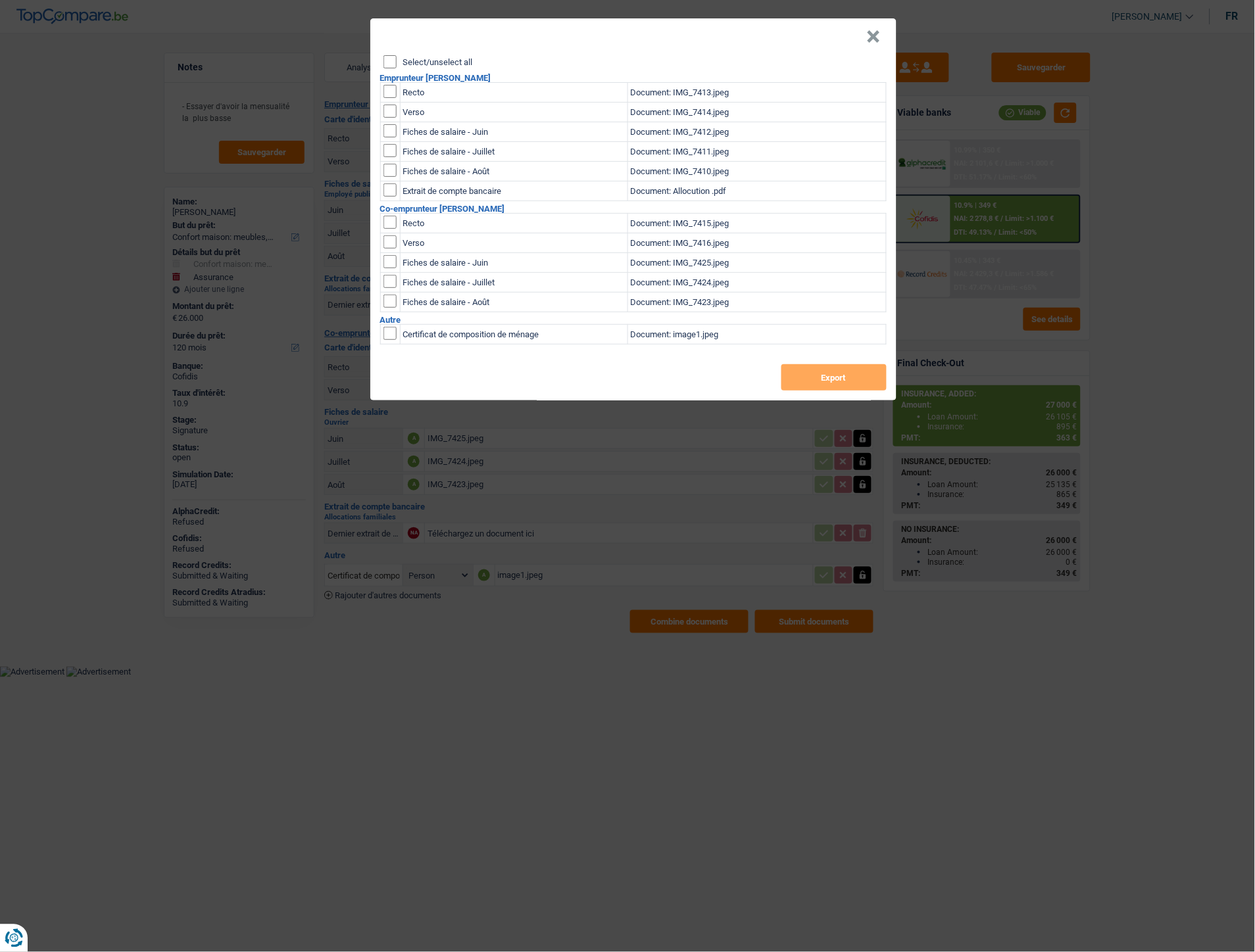
click at [395, 88] on input "checkbox" at bounding box center [390, 91] width 13 height 13
checkbox input "true"
click at [391, 109] on input "checkbox" at bounding box center [390, 111] width 13 height 13
checkbox input "true"
click at [842, 376] on button "Export" at bounding box center [834, 377] width 105 height 27
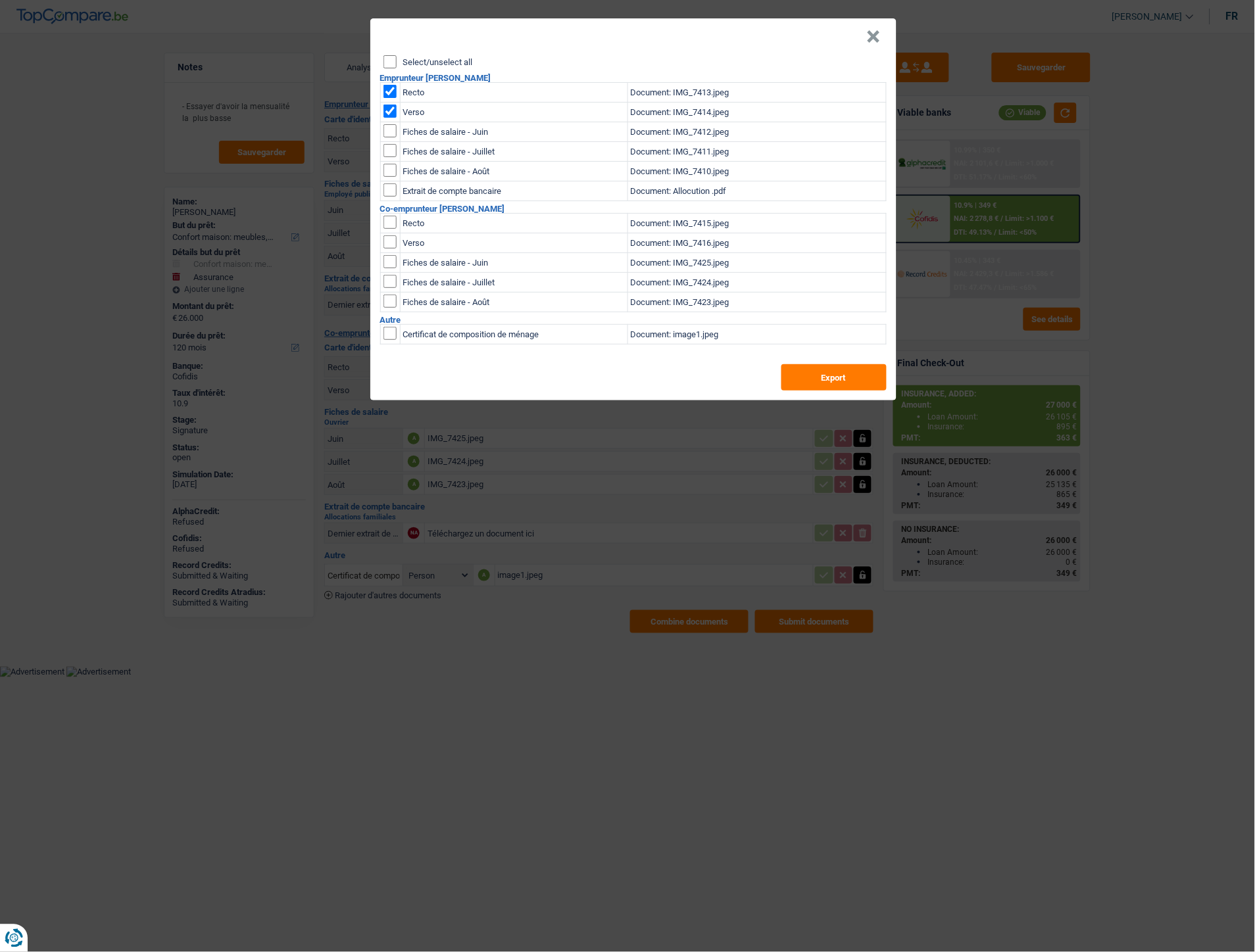
drag, startPoint x: 390, startPoint y: 220, endPoint x: 390, endPoint y: 241, distance: 21.0
click at [390, 220] on input "checkbox" at bounding box center [390, 222] width 13 height 13
checkbox input "true"
click at [390, 240] on input "checkbox" at bounding box center [390, 241] width 13 height 13
checkbox input "true"
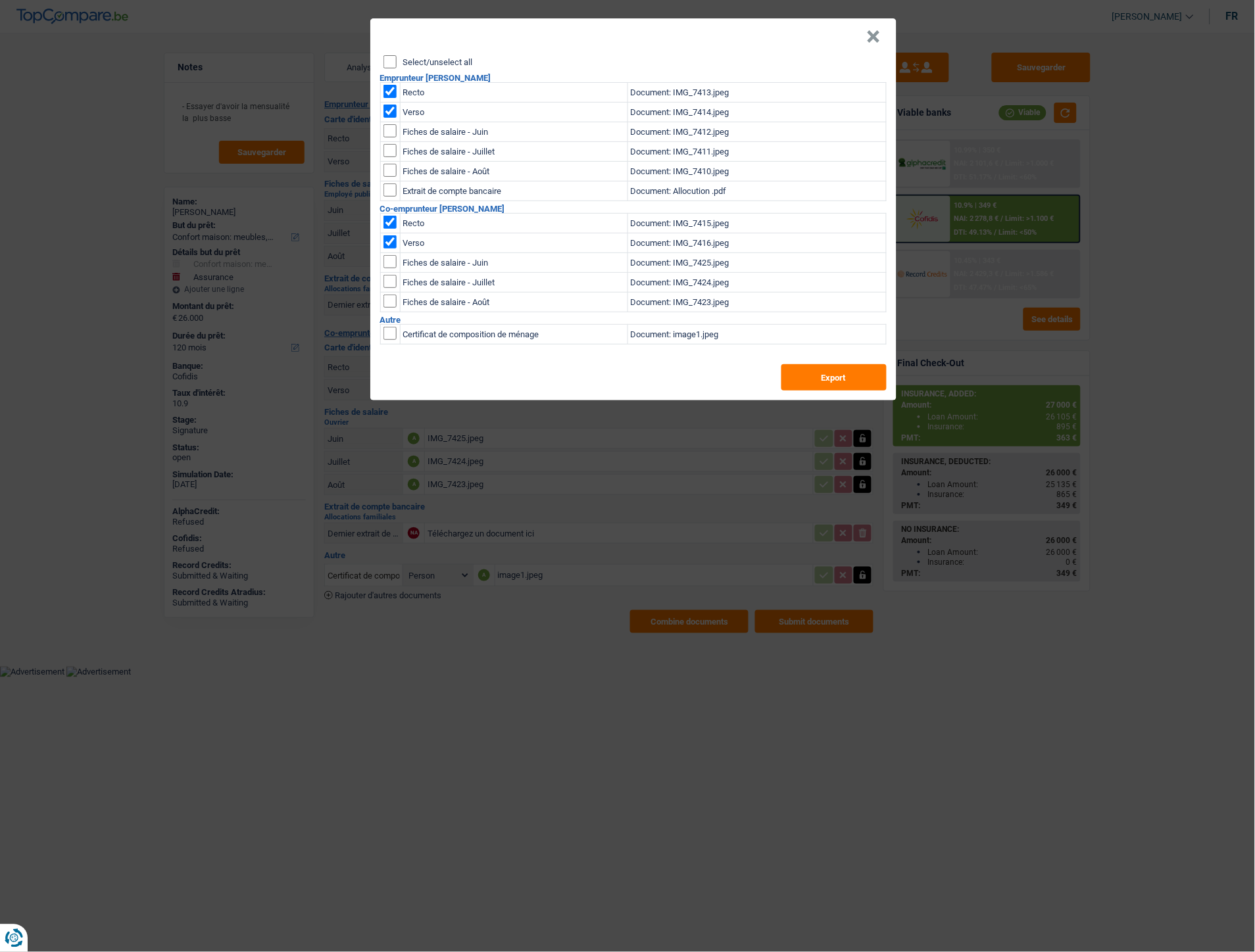
drag, startPoint x: 388, startPoint y: 90, endPoint x: 395, endPoint y: 113, distance: 24.0
click at [388, 90] on input "checkbox" at bounding box center [390, 91] width 13 height 13
checkbox input "false"
click at [393, 118] on td at bounding box center [390, 113] width 20 height 20
click at [393, 114] on input "checkbox" at bounding box center [390, 111] width 13 height 13
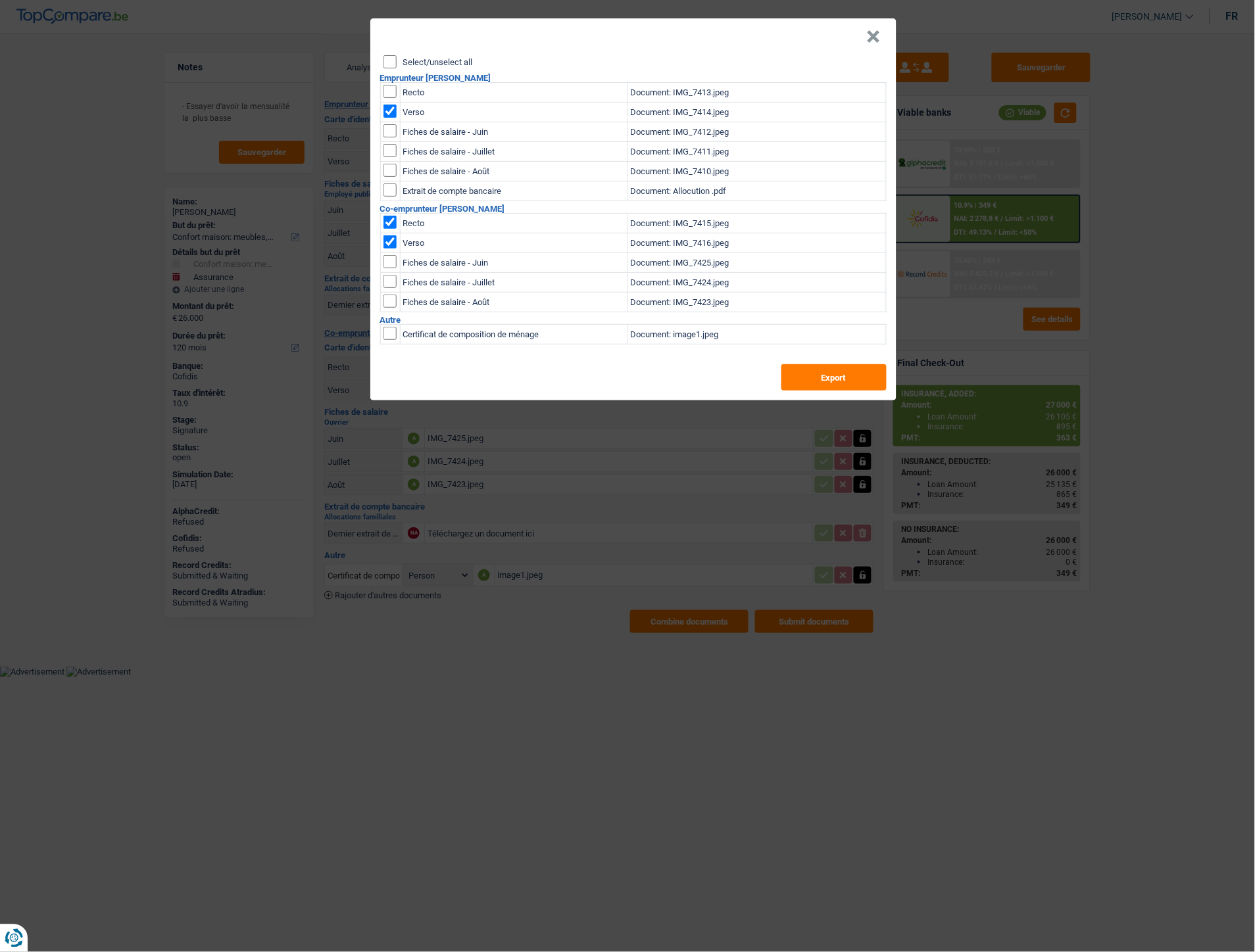
checkbox input "false"
click at [836, 379] on button "Export" at bounding box center [834, 377] width 105 height 27
click at [867, 36] on button "×" at bounding box center [874, 36] width 14 height 13
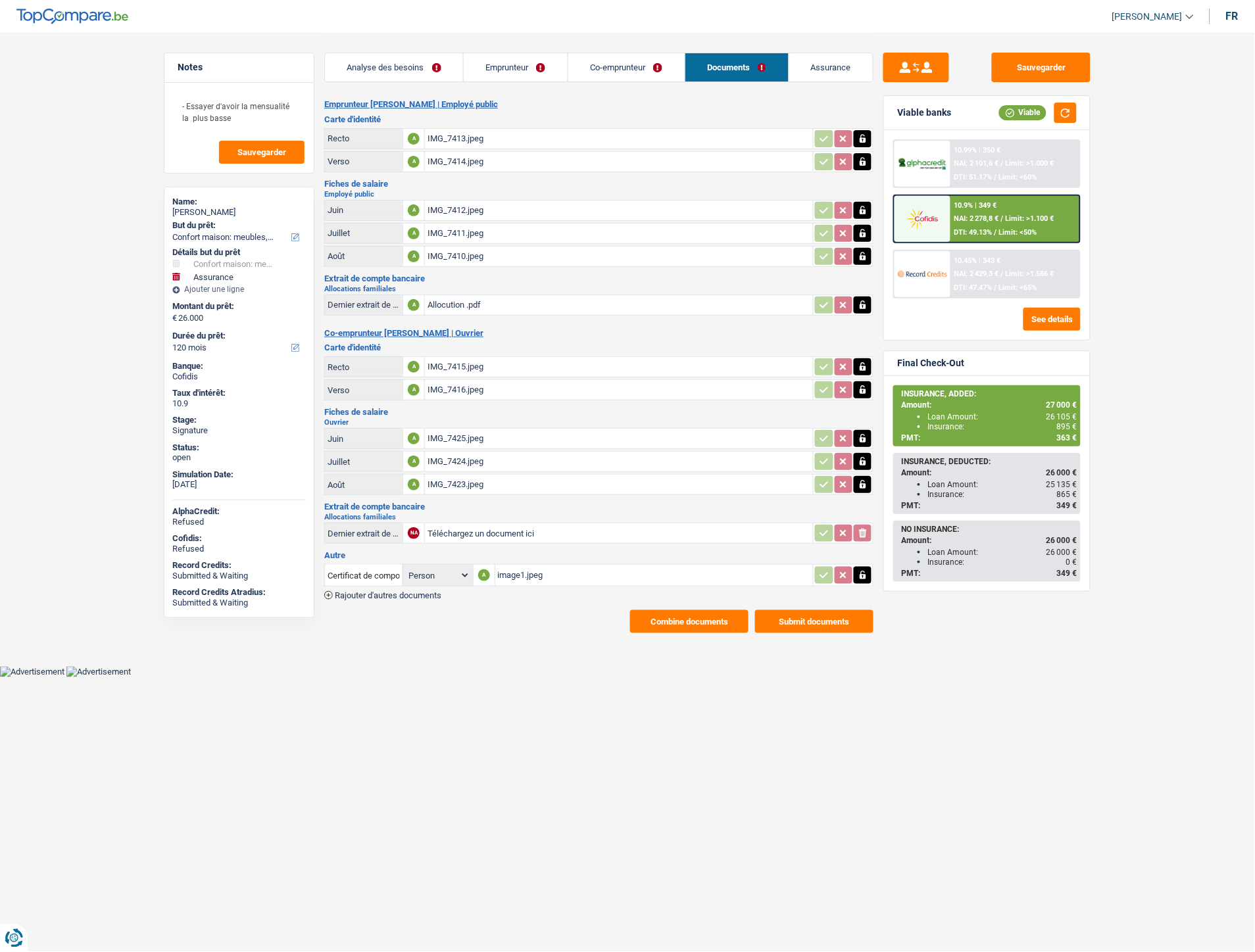
click at [522, 71] on link "Emprunteur" at bounding box center [515, 67] width 104 height 28
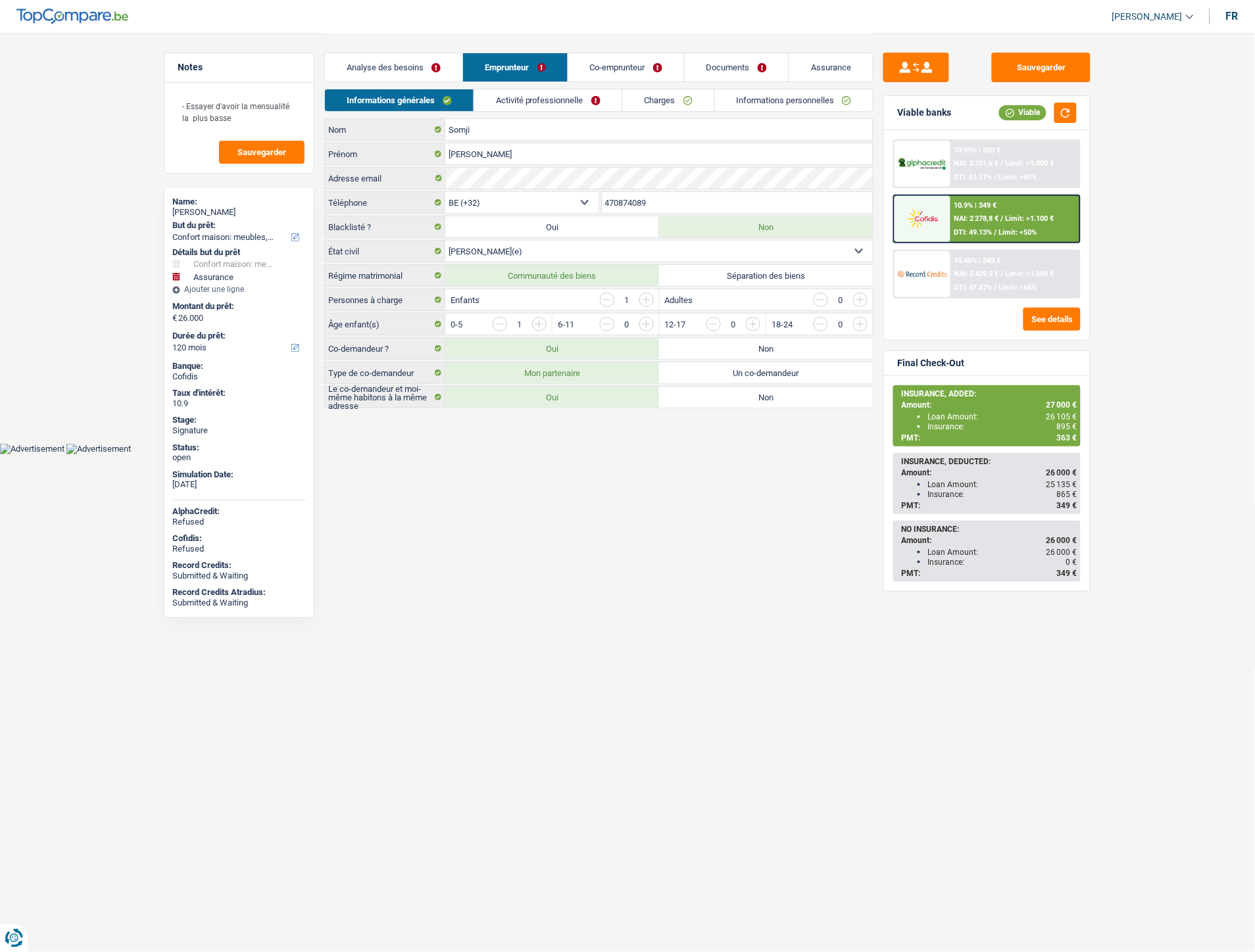
drag, startPoint x: 673, startPoint y: 202, endPoint x: 600, endPoint y: 202, distance: 73.0
click at [600, 202] on div "470874089 Téléphone" at bounding box center [736, 203] width 275 height 24
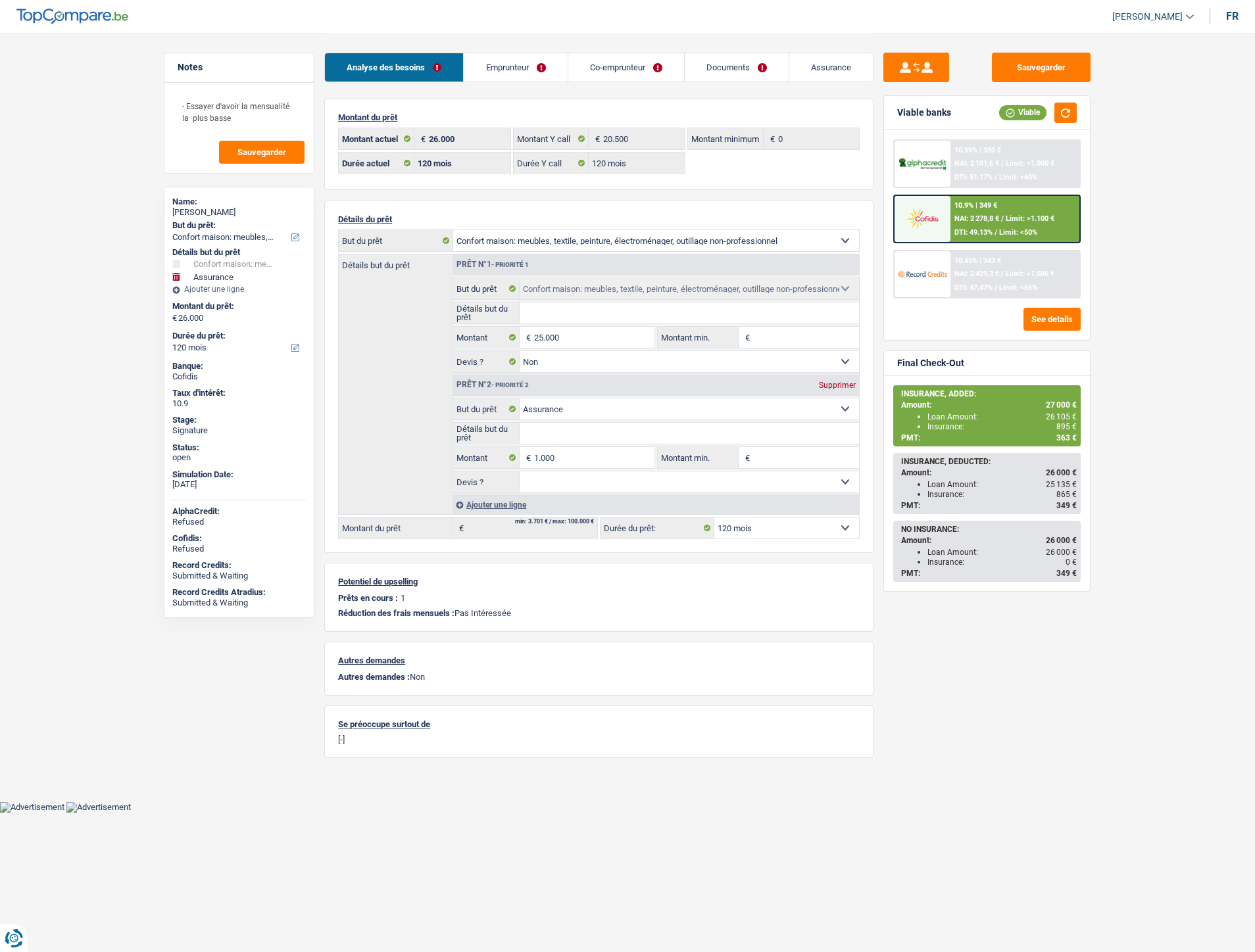
select select "household"
select select "insurance"
select select "120"
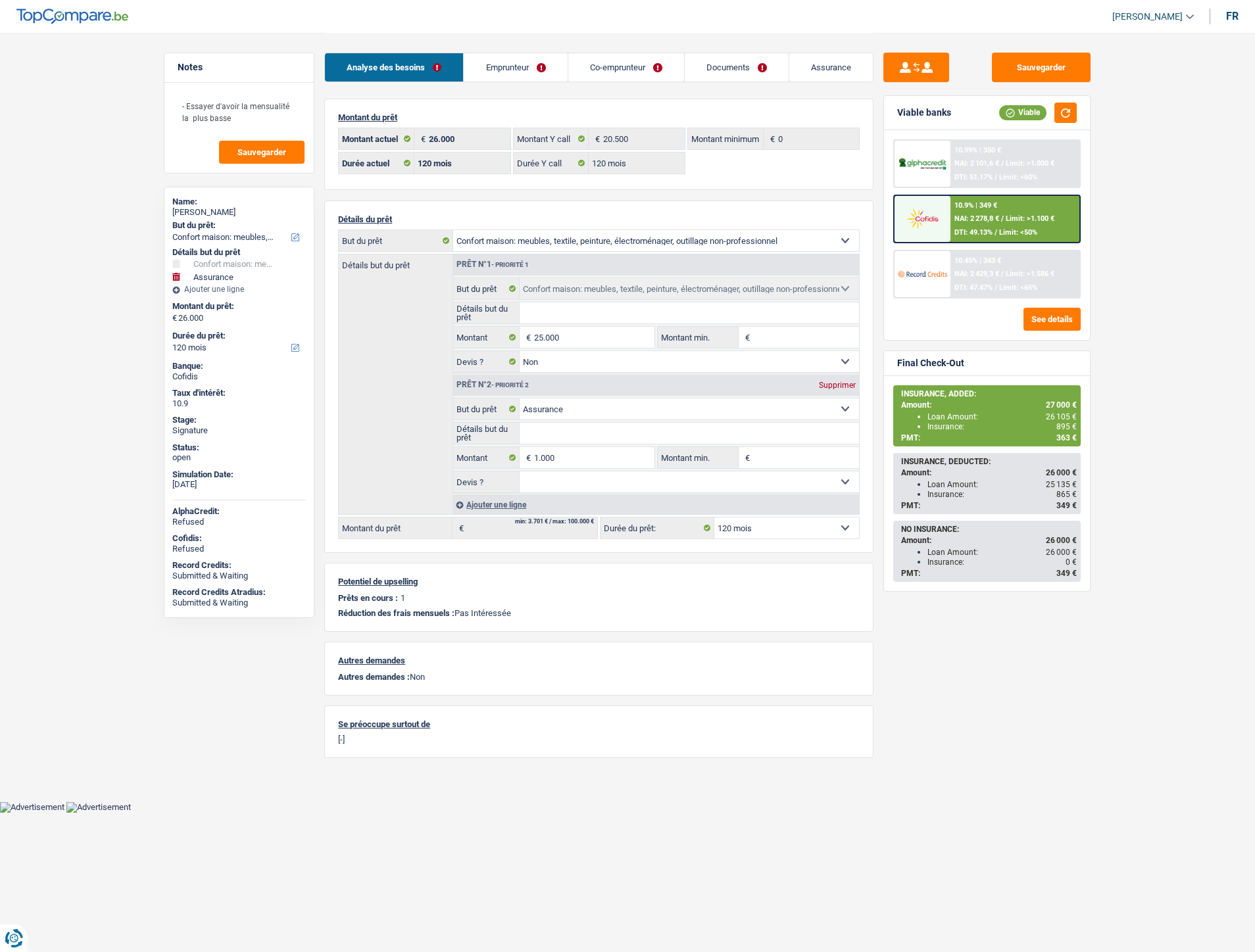
select select "120"
select select "household"
select select "false"
select select "insurance"
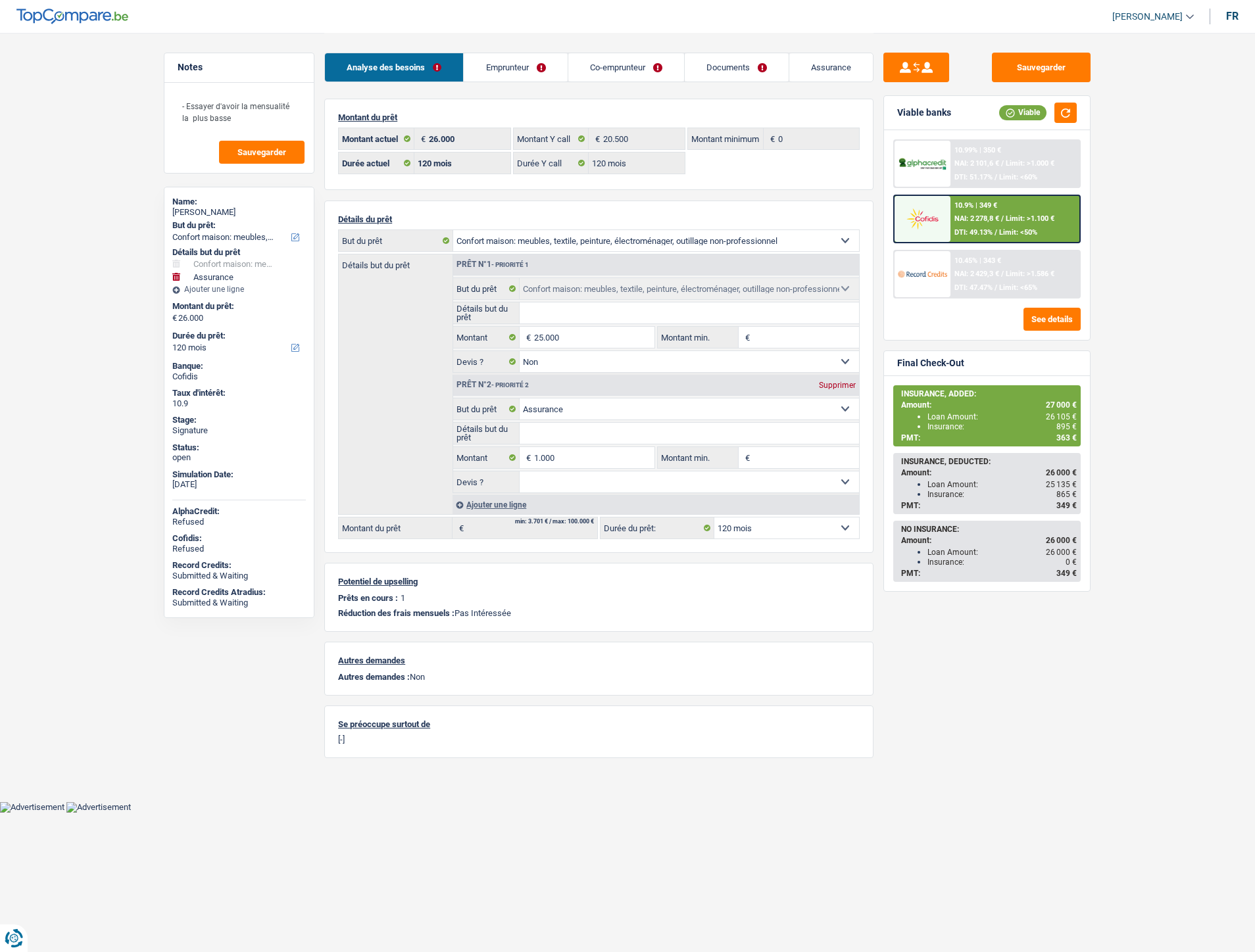
select select "120"
select select "household"
select select "insurance"
select select "120"
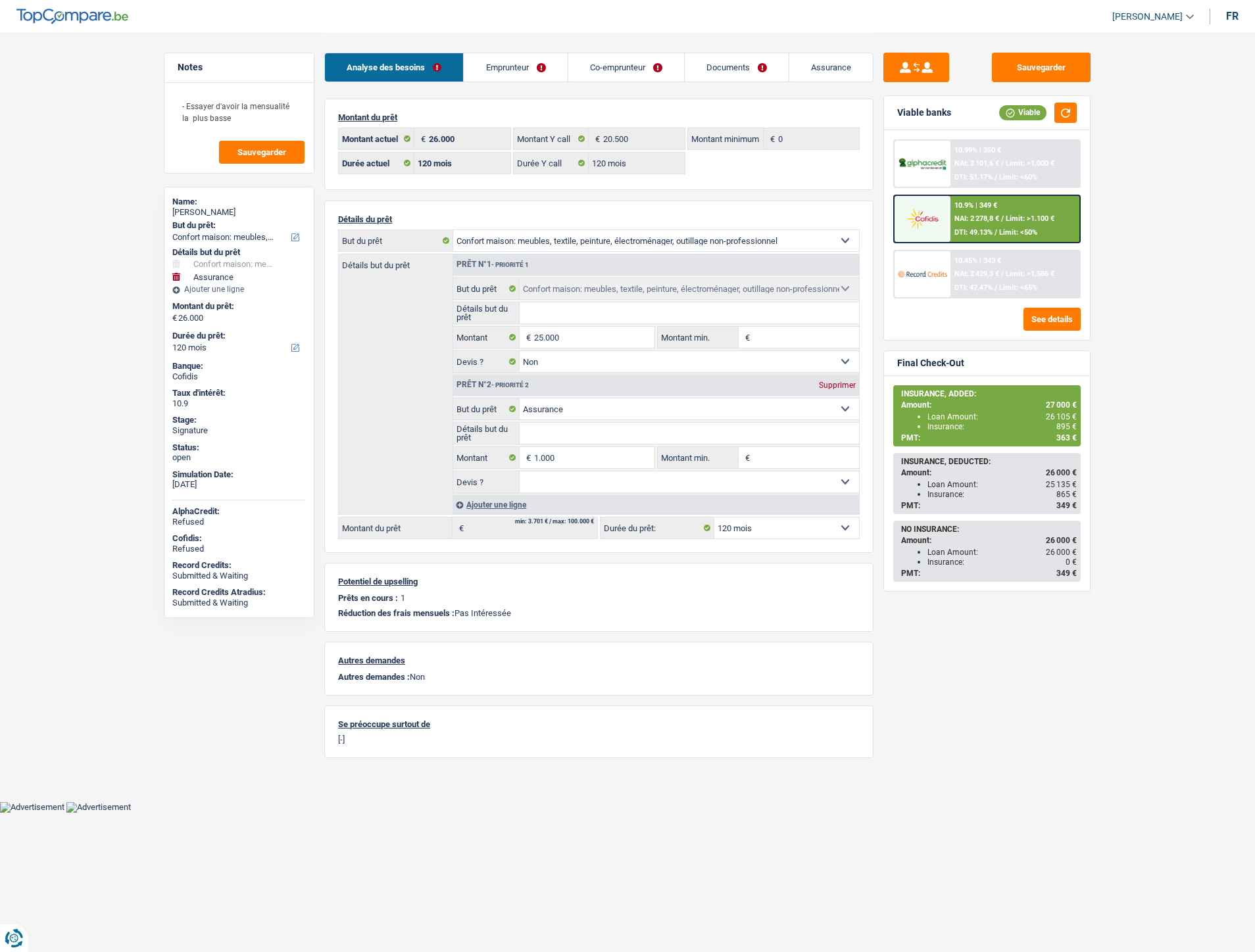
click at [745, 67] on link "Documents" at bounding box center [736, 67] width 104 height 28
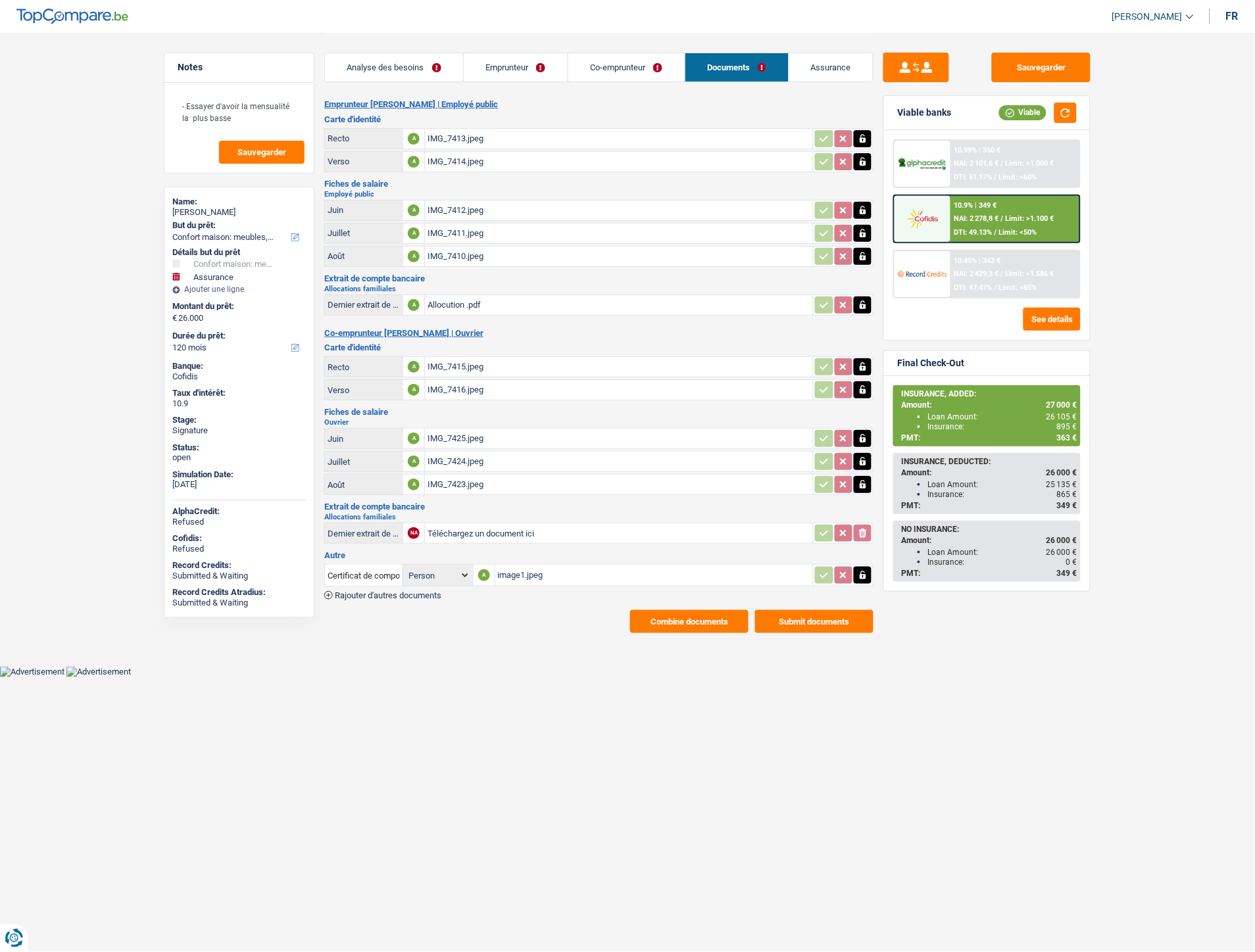
click at [391, 592] on span "Rajouter d'autres documents" at bounding box center [388, 596] width 106 height 8
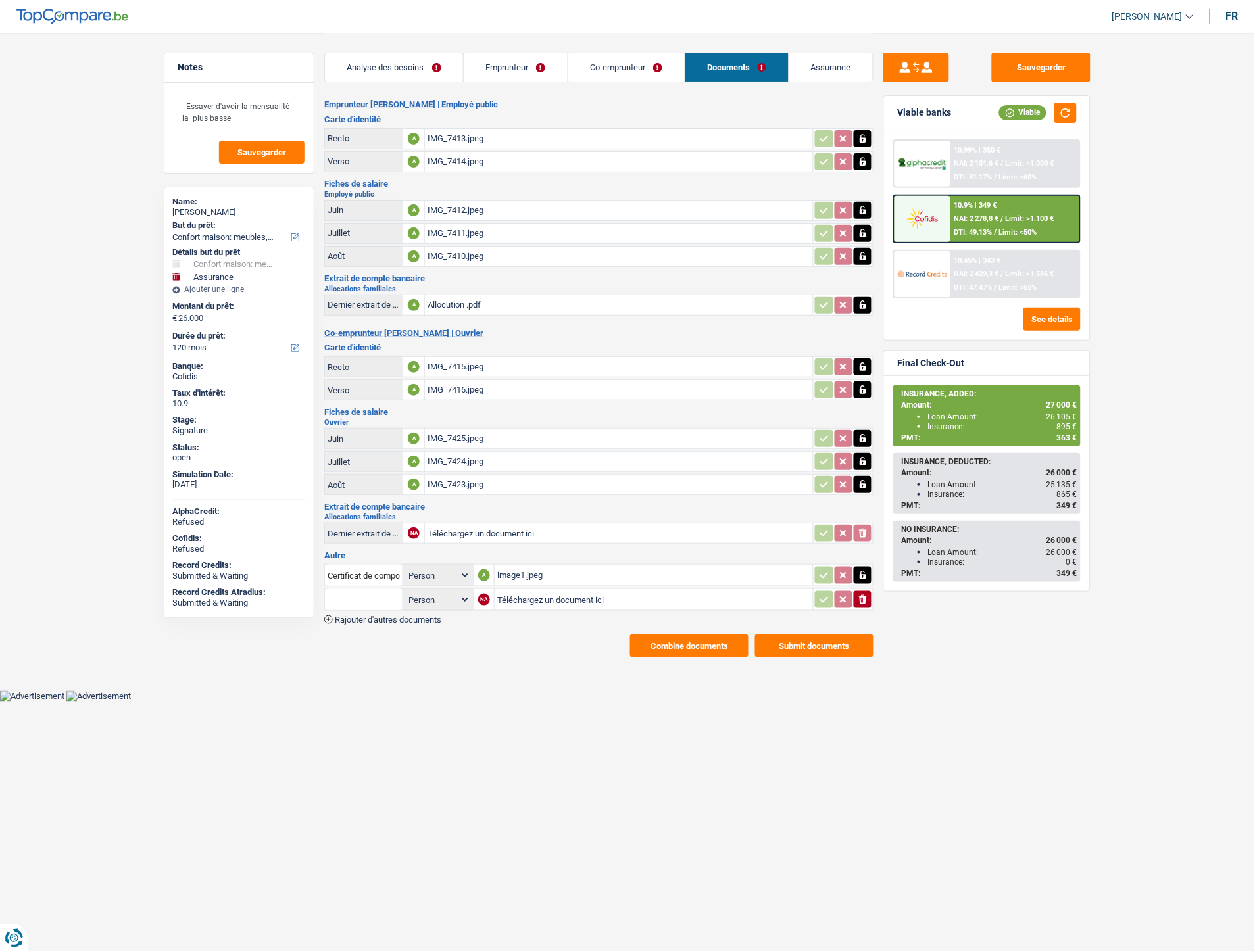
click at [560, 590] on input "Téléchargez un document ici" at bounding box center [653, 600] width 313 height 20
type input "C:\fakepath\Extrait Somji.pdf"
click at [362, 591] on input "text" at bounding box center [363, 600] width 72 height 21
click at [386, 653] on li "Extraits de compte de toutes les transactions 3 derniers mois" at bounding box center [456, 658] width 251 height 16
type input "Extraits de compte de toutes les transactions 3 derniers mois"
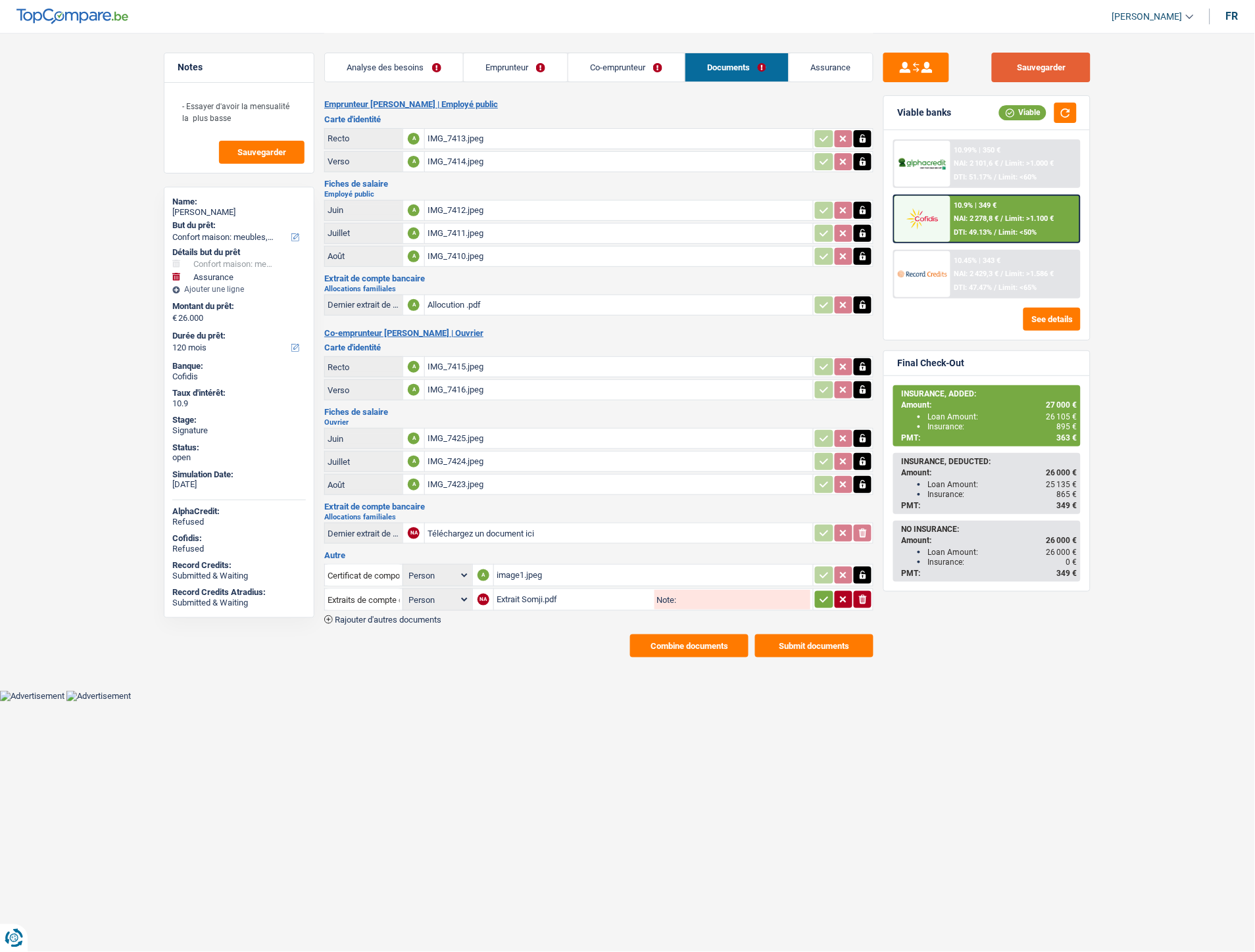
click at [1032, 68] on button "Sauvegarder" at bounding box center [1041, 67] width 99 height 29
click at [822, 596] on icon "button" at bounding box center [824, 599] width 10 height 13
click at [673, 636] on button "Combine documents" at bounding box center [689, 646] width 118 height 23
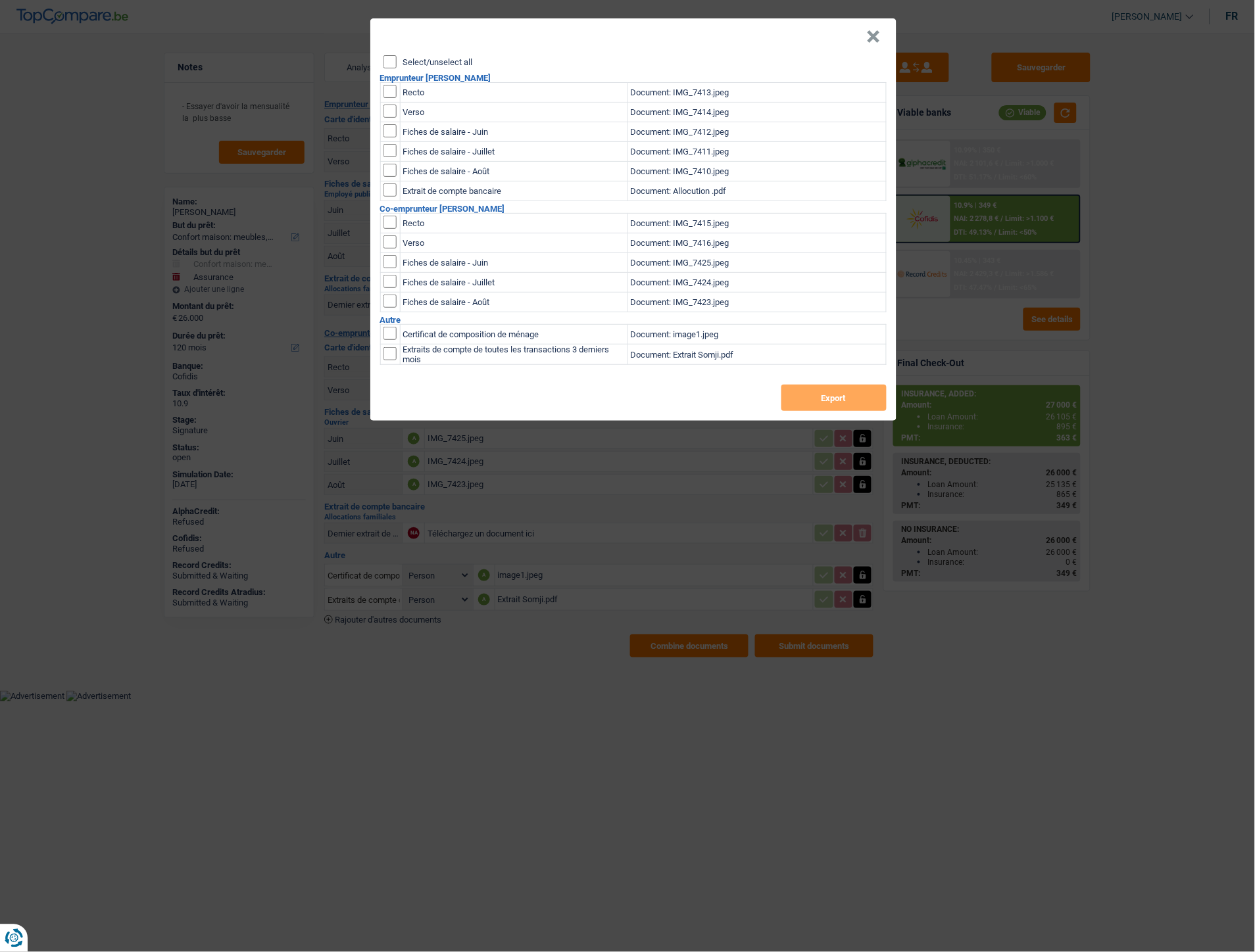
click at [391, 63] on input "Select/unselect all" at bounding box center [390, 62] width 13 height 13
checkbox input "true"
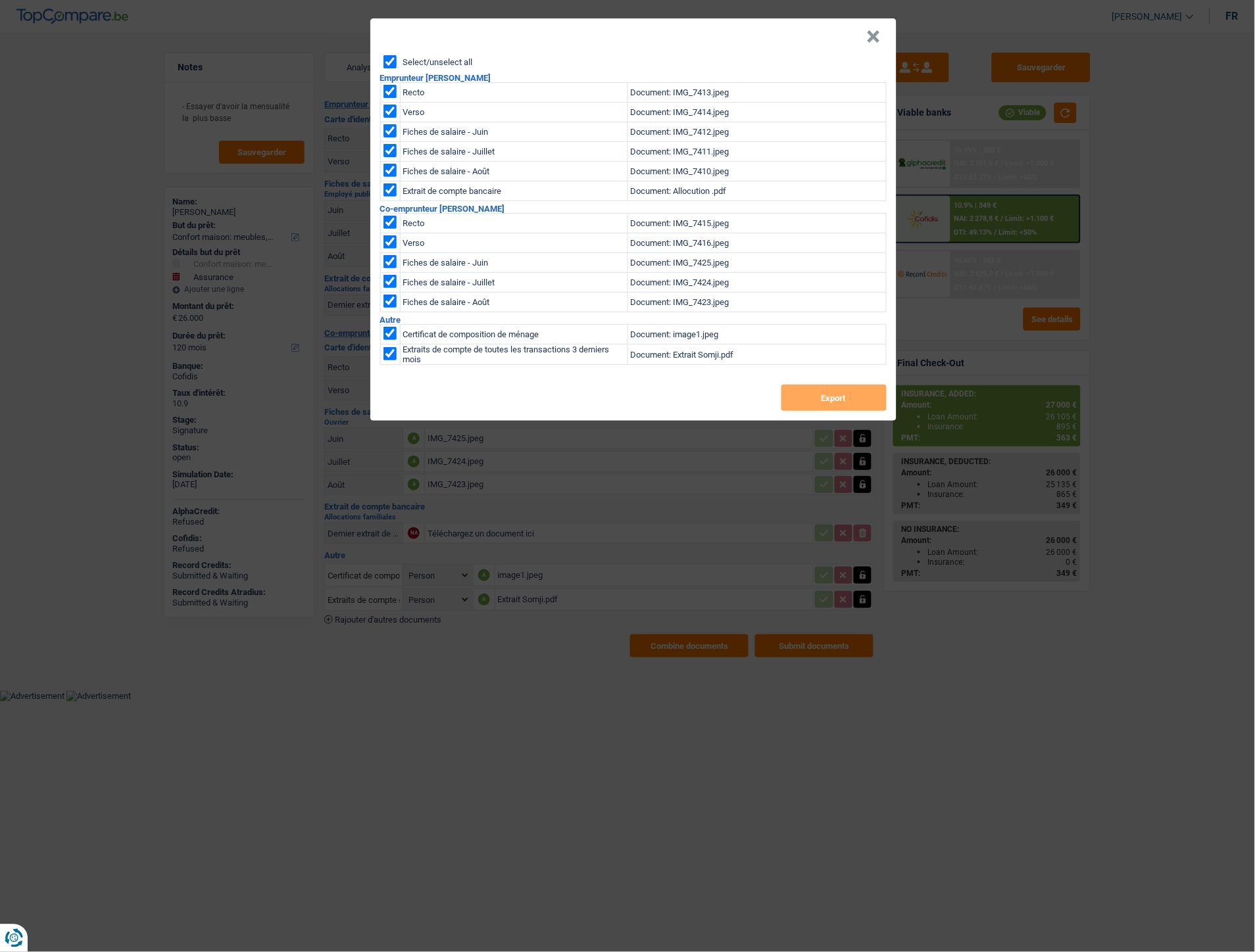
checkbox input "true"
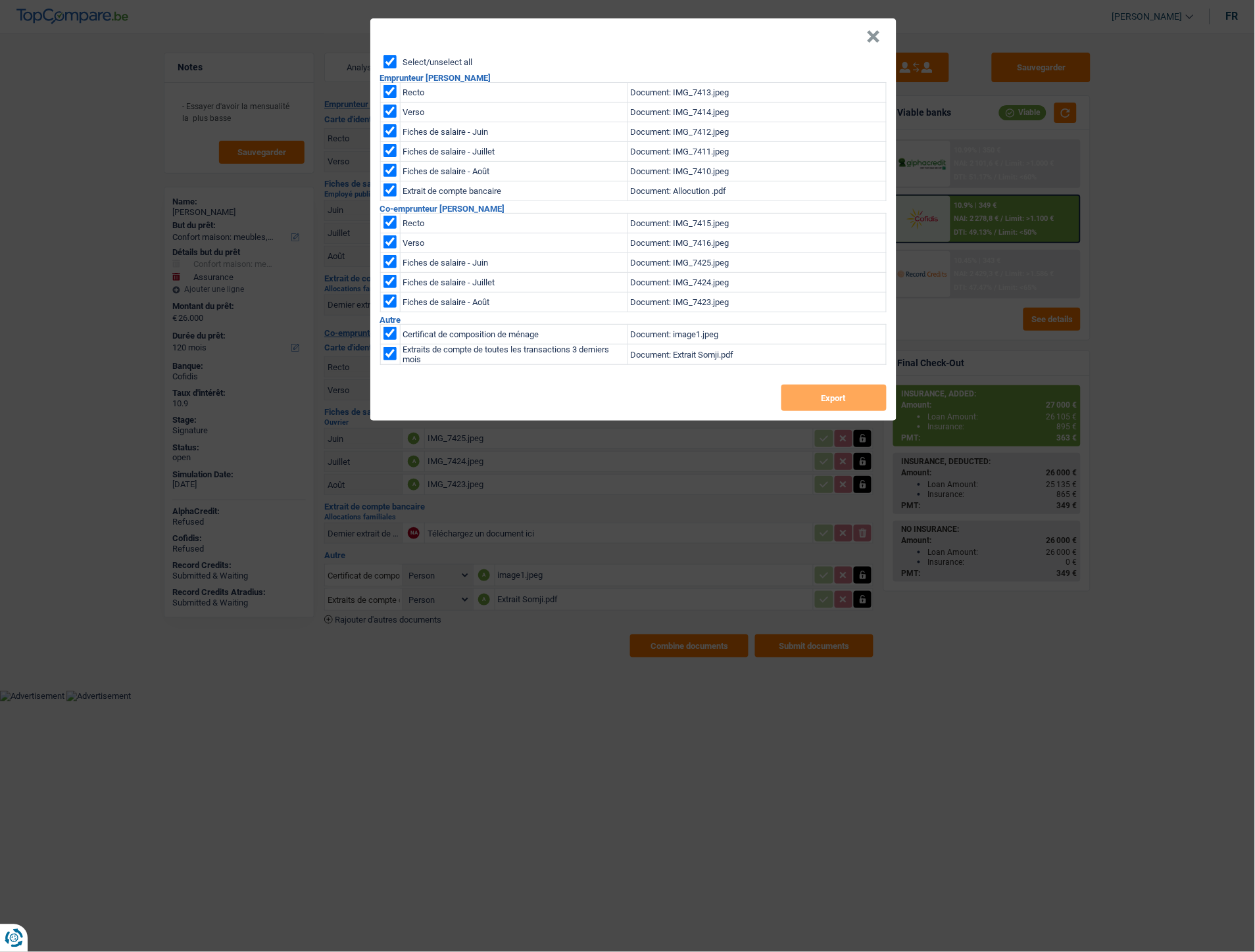
checkbox input "true"
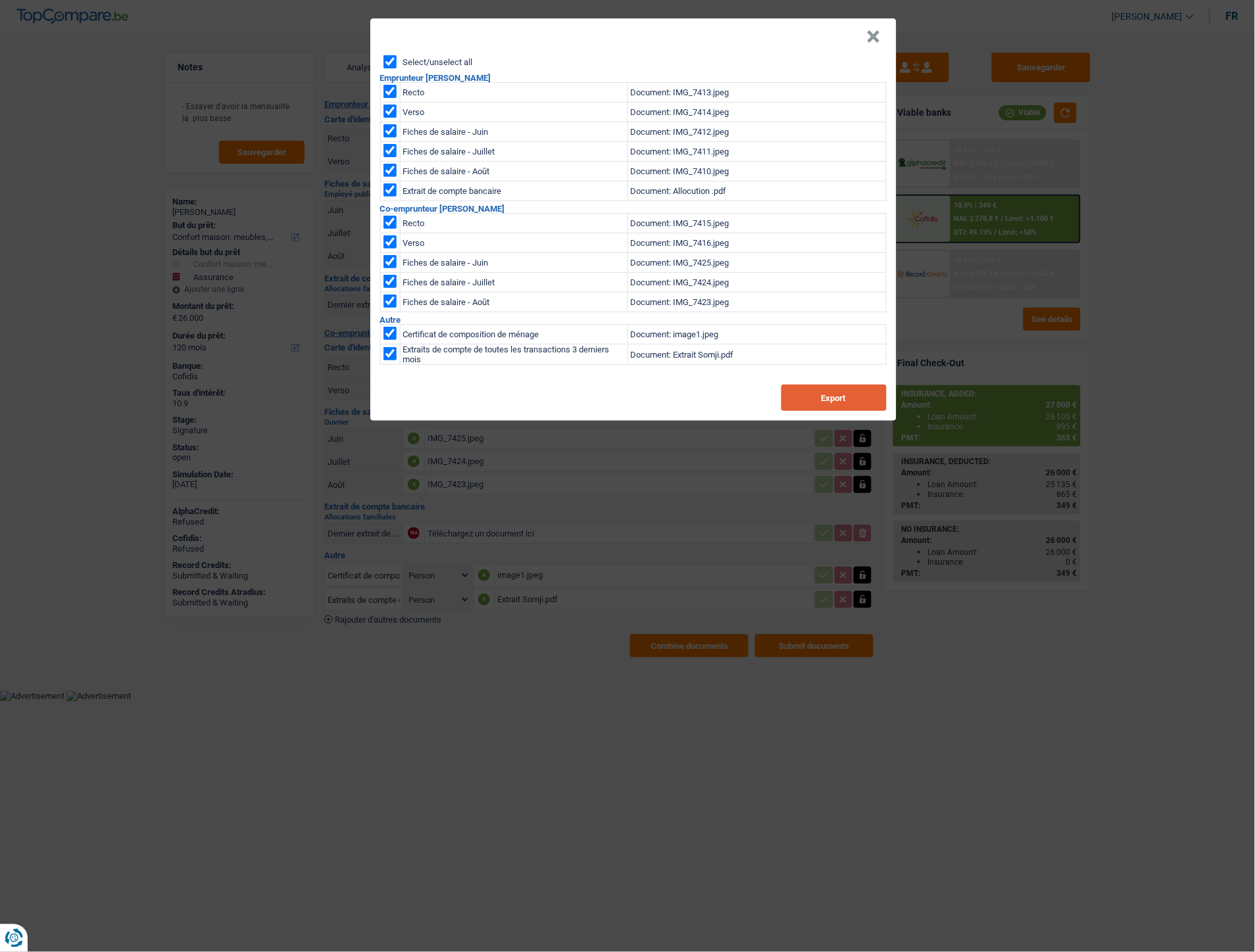
click at [796, 402] on button "Export" at bounding box center [834, 398] width 105 height 27
click at [872, 30] on button "×" at bounding box center [874, 36] width 14 height 13
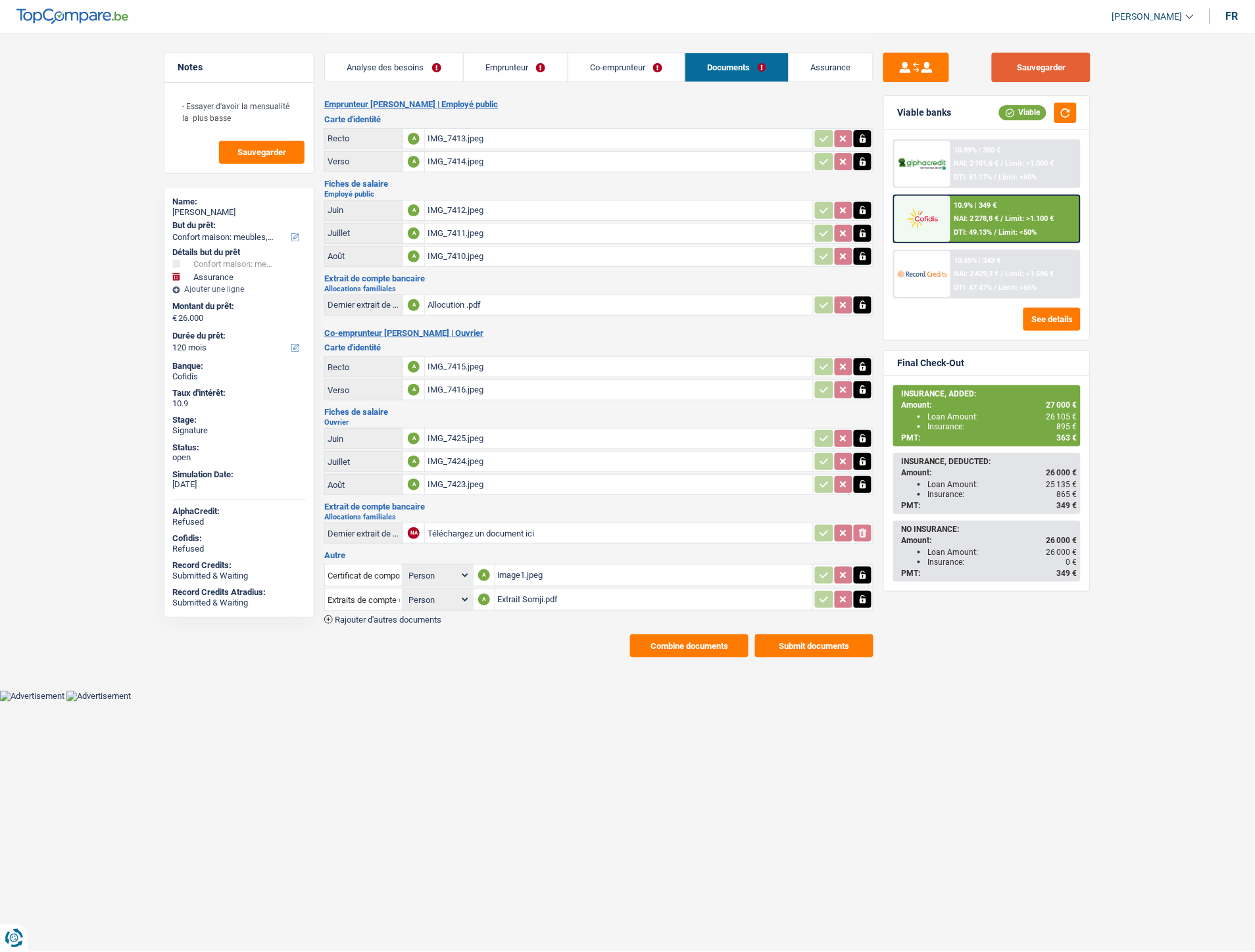
click at [1059, 67] on button "Sauvegarder" at bounding box center [1041, 67] width 99 height 29
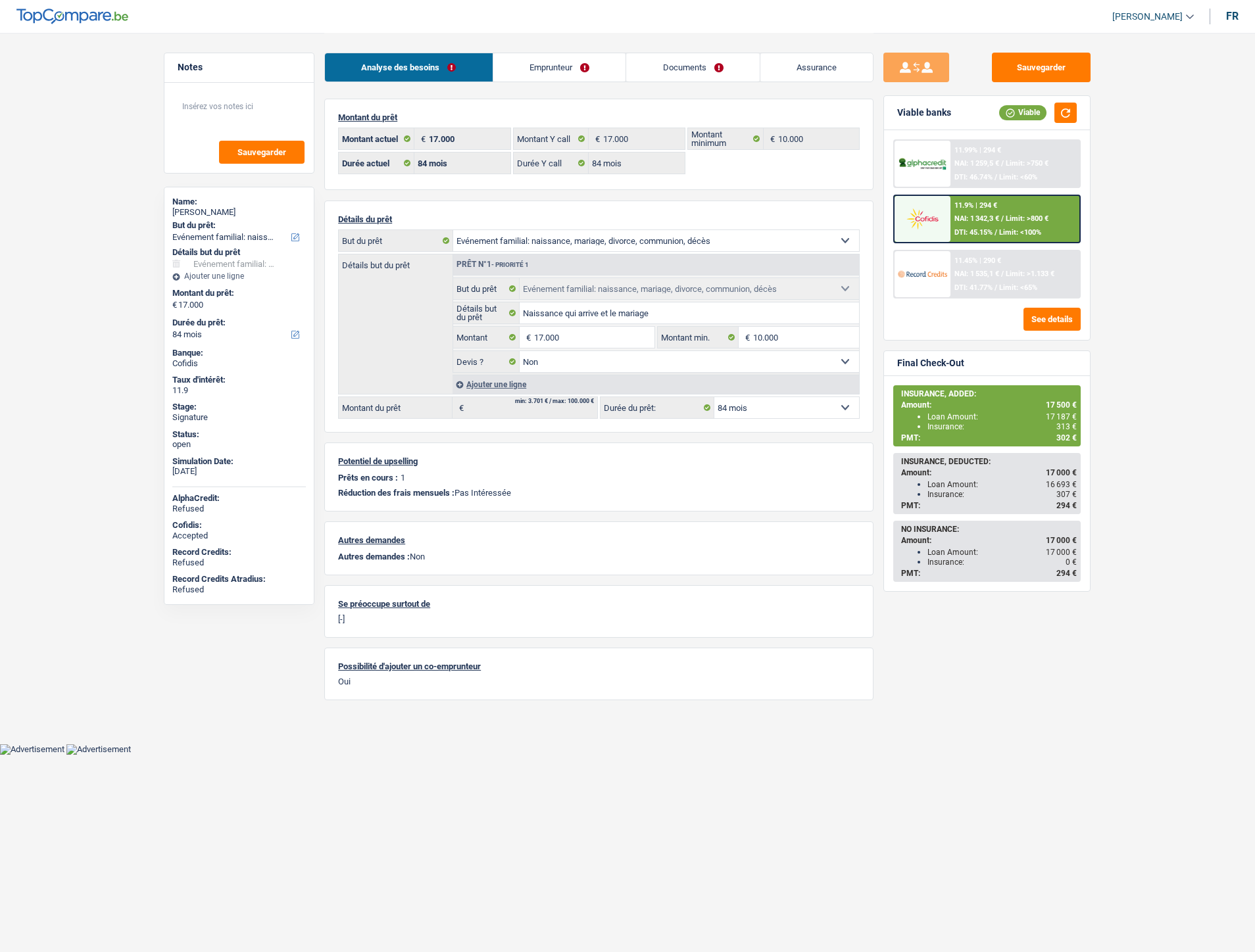
select select "familyEvent"
select select "84"
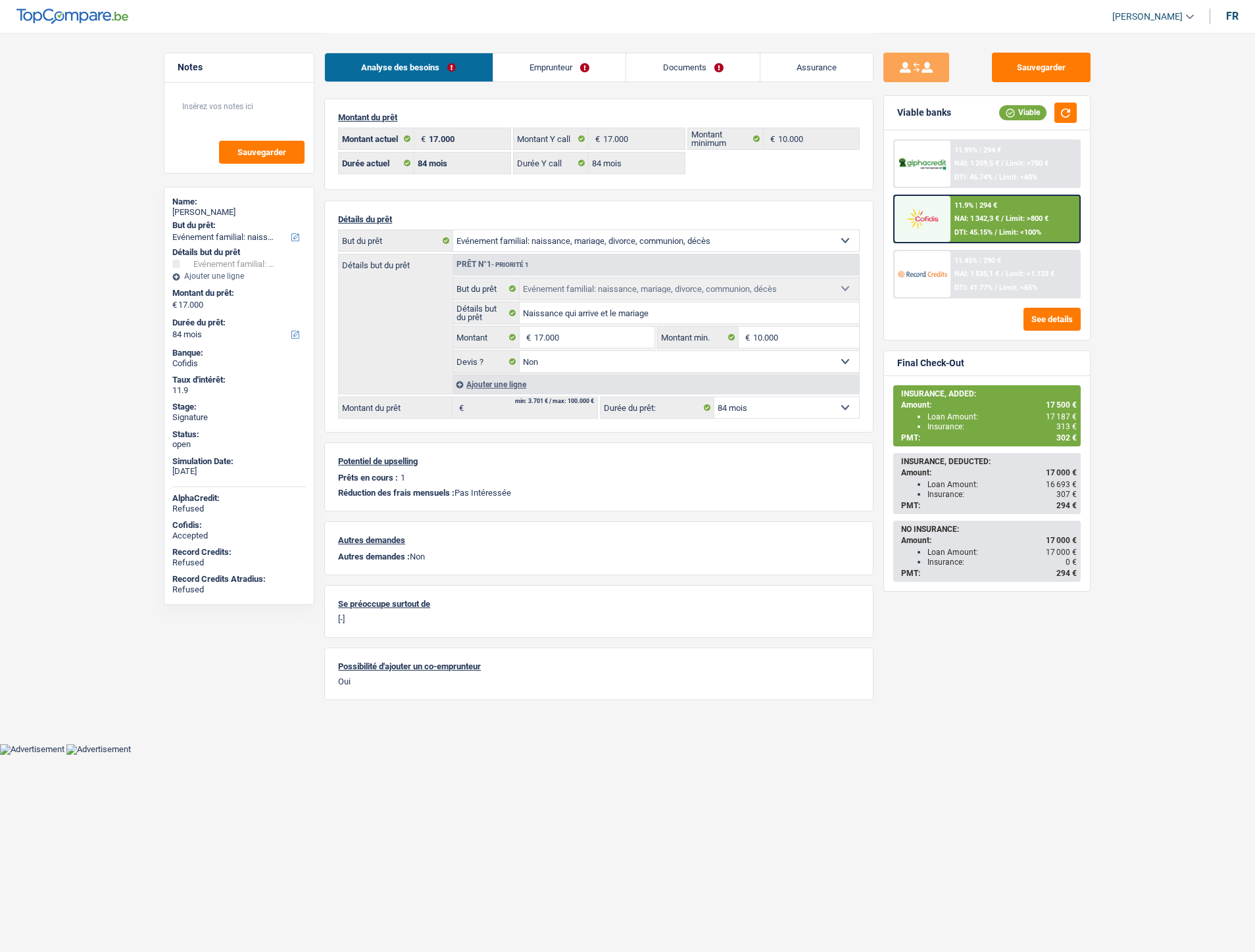
select select "familyEvent"
select select "false"
select select "84"
drag, startPoint x: 701, startPoint y: 69, endPoint x: 628, endPoint y: 136, distance: 99.1
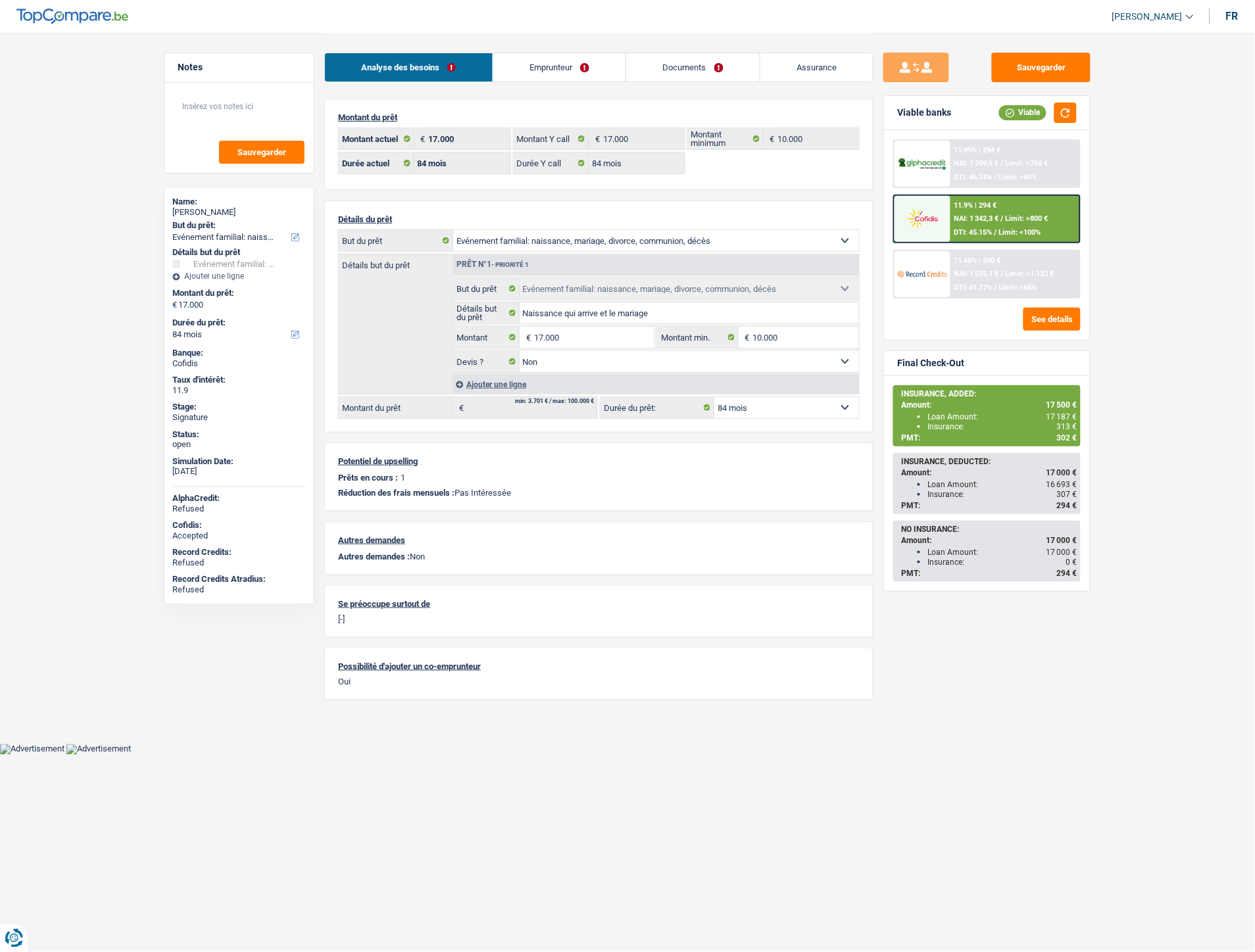
click at [701, 69] on link "Documents" at bounding box center [692, 67] width 134 height 28
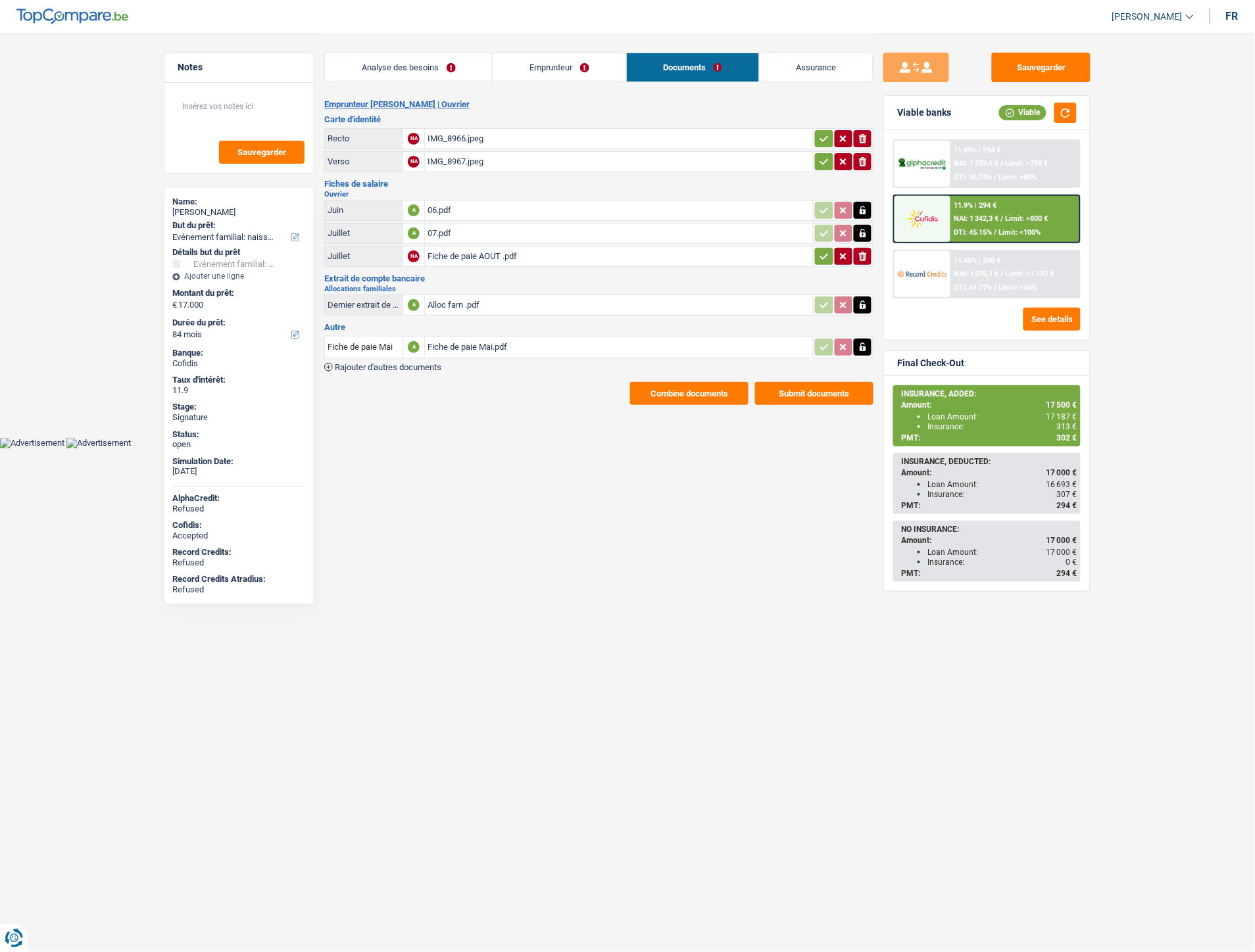
click at [415, 363] on span "Rajouter d'autres documents" at bounding box center [388, 368] width 106 height 8
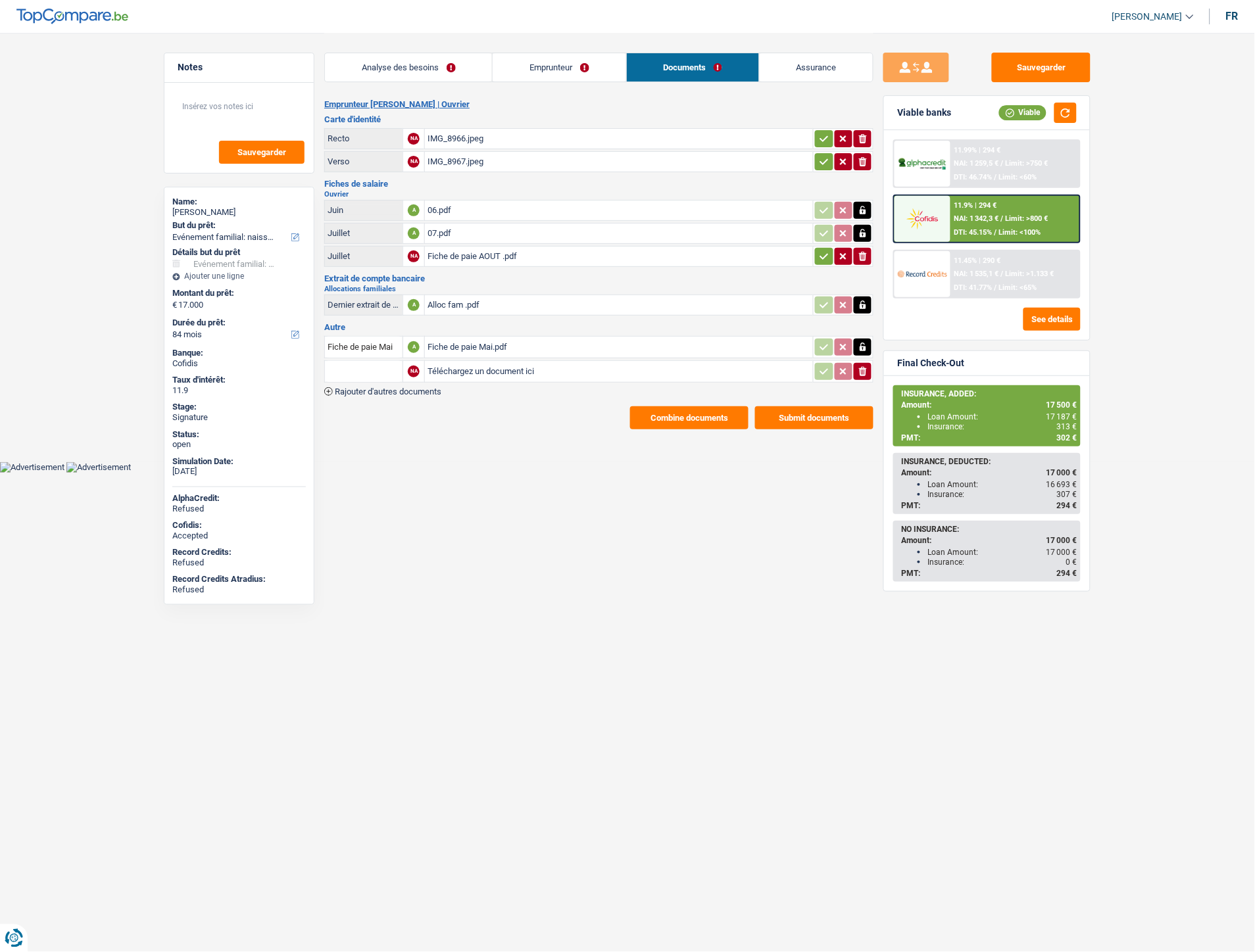
click at [470, 363] on input "Téléchargez un document ici" at bounding box center [619, 372] width 383 height 20
type input "C:\fakepath\Extrait Sokol.pdf"
click at [360, 361] on input "text" at bounding box center [363, 372] width 72 height 21
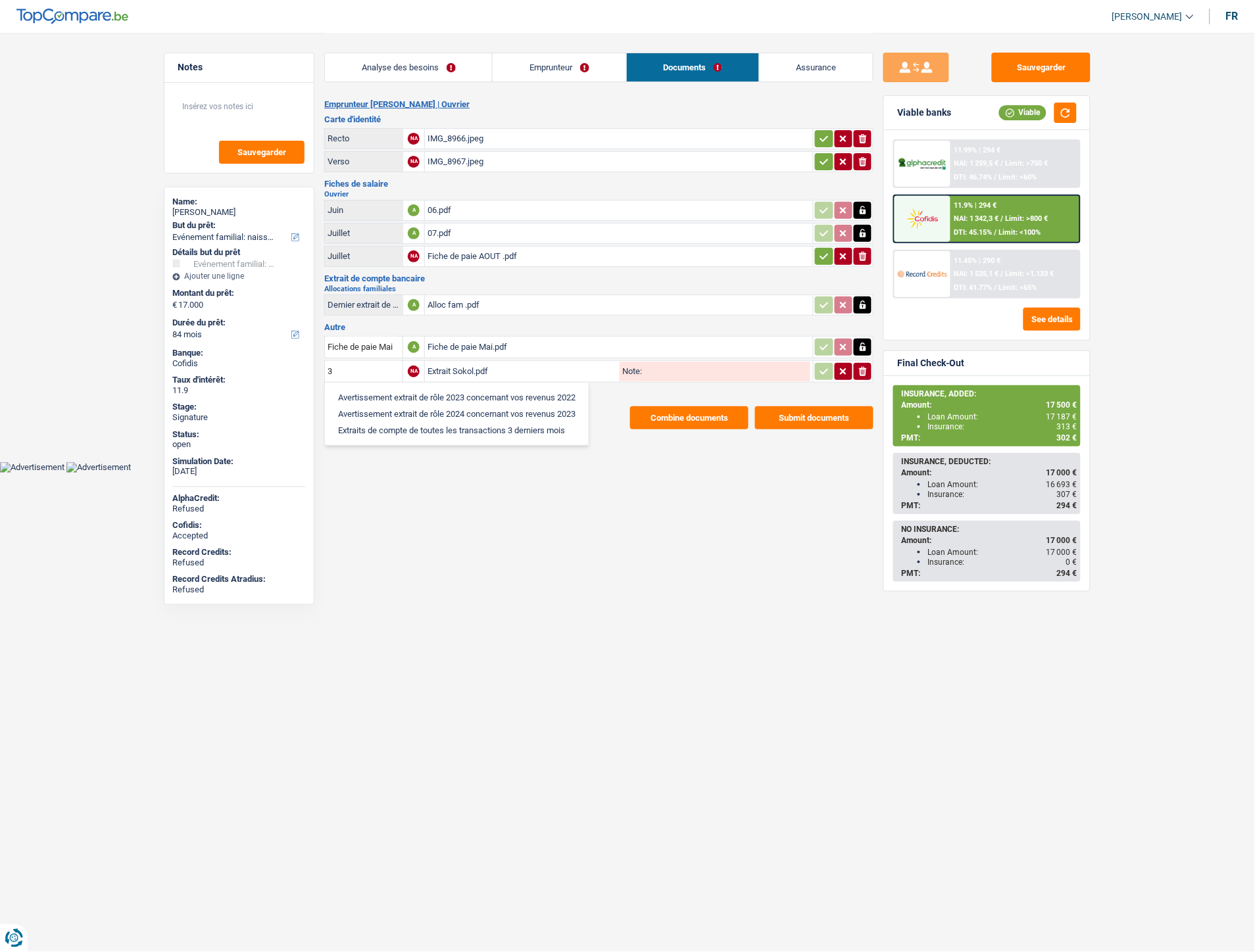
click at [381, 426] on li "Extraits de compte de toutes les transactions 3 derniers mois" at bounding box center [456, 430] width 251 height 16
type input "Extraits de compte de toutes les transactions 3 derniers mois"
click at [831, 370] on button "button" at bounding box center [823, 372] width 17 height 17
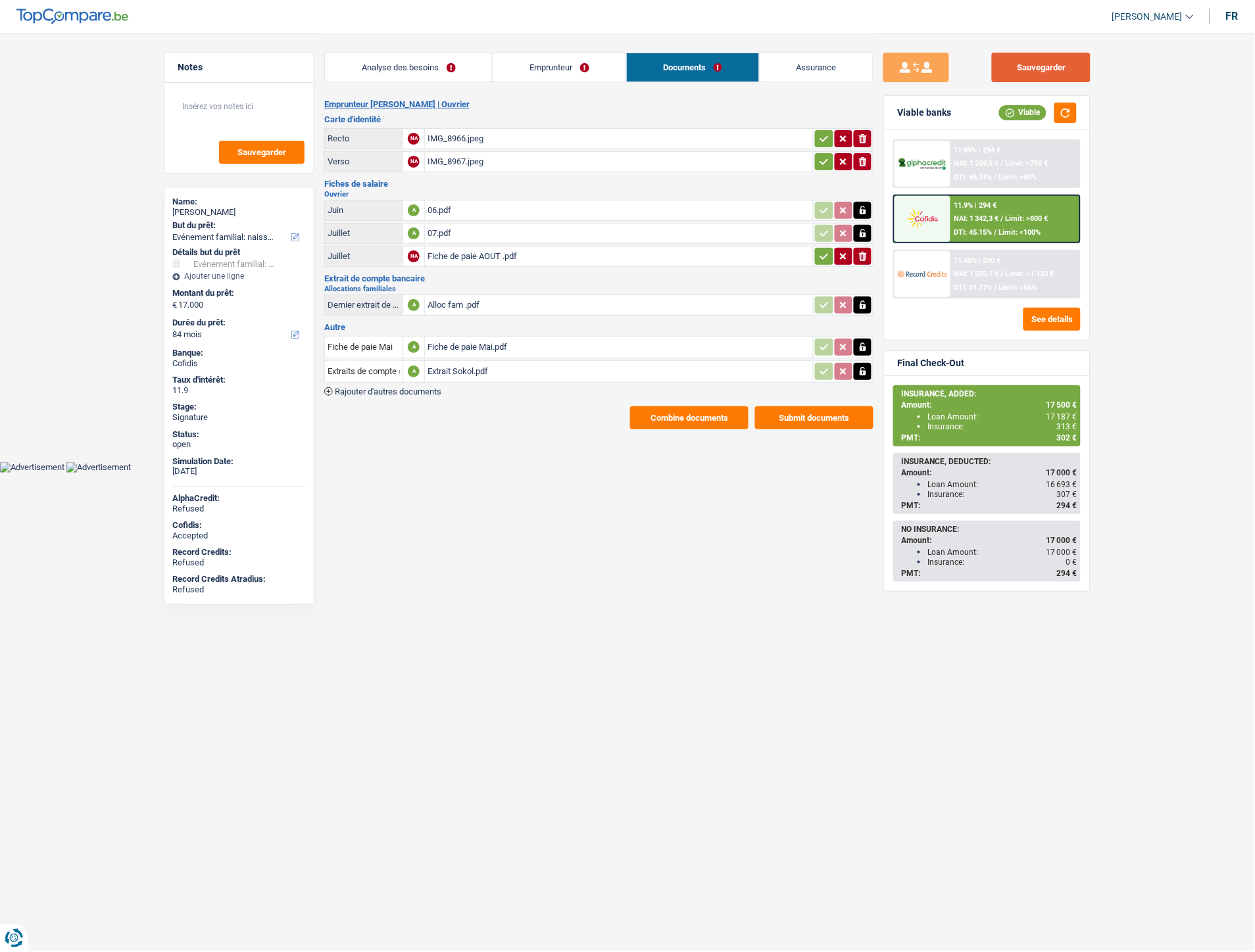
click at [1031, 69] on button "Sauvegarder" at bounding box center [1041, 67] width 99 height 29
click at [680, 412] on button "Combine documents" at bounding box center [689, 418] width 118 height 23
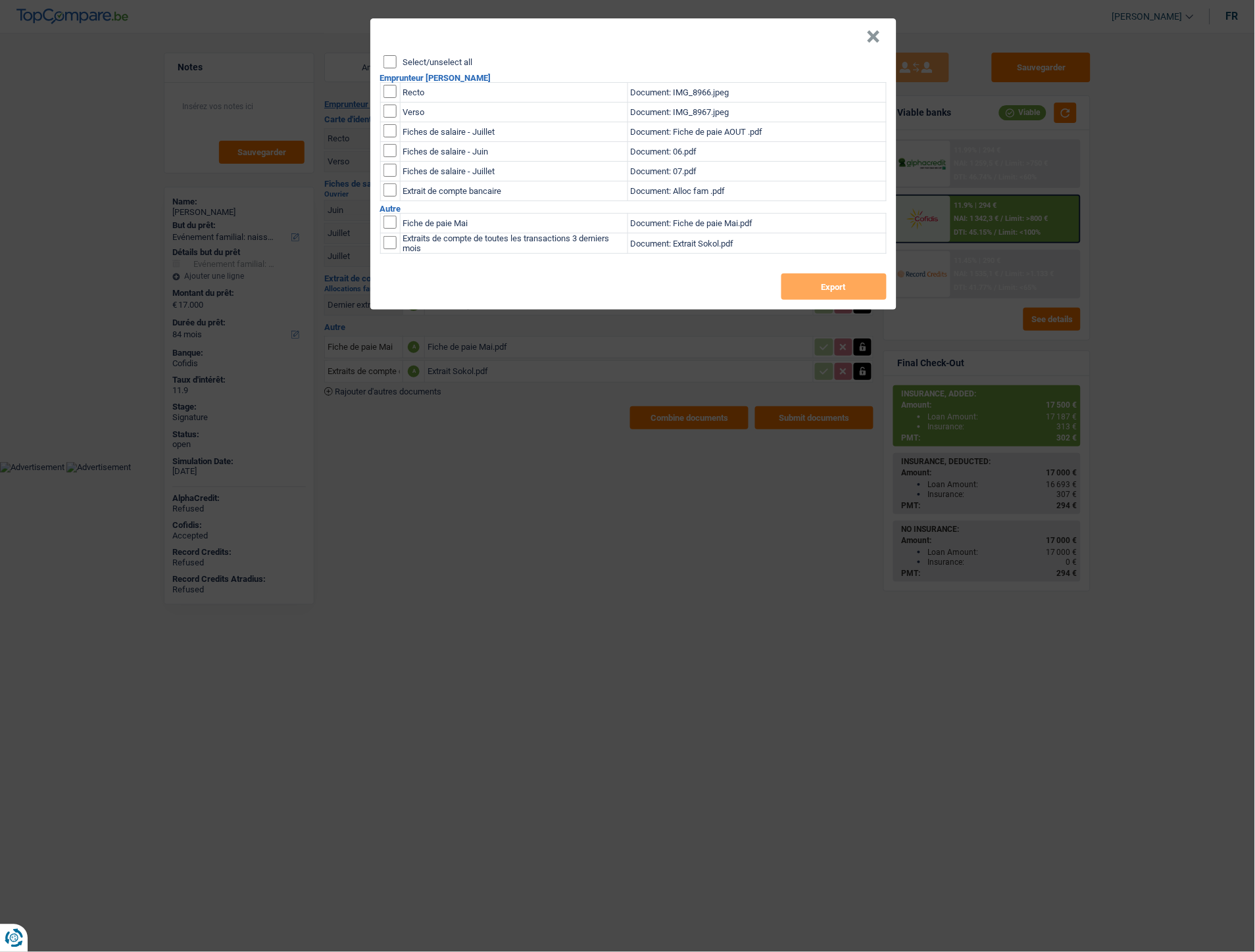
click at [386, 64] on input "Select/unselect all" at bounding box center [390, 62] width 13 height 13
checkbox input "true"
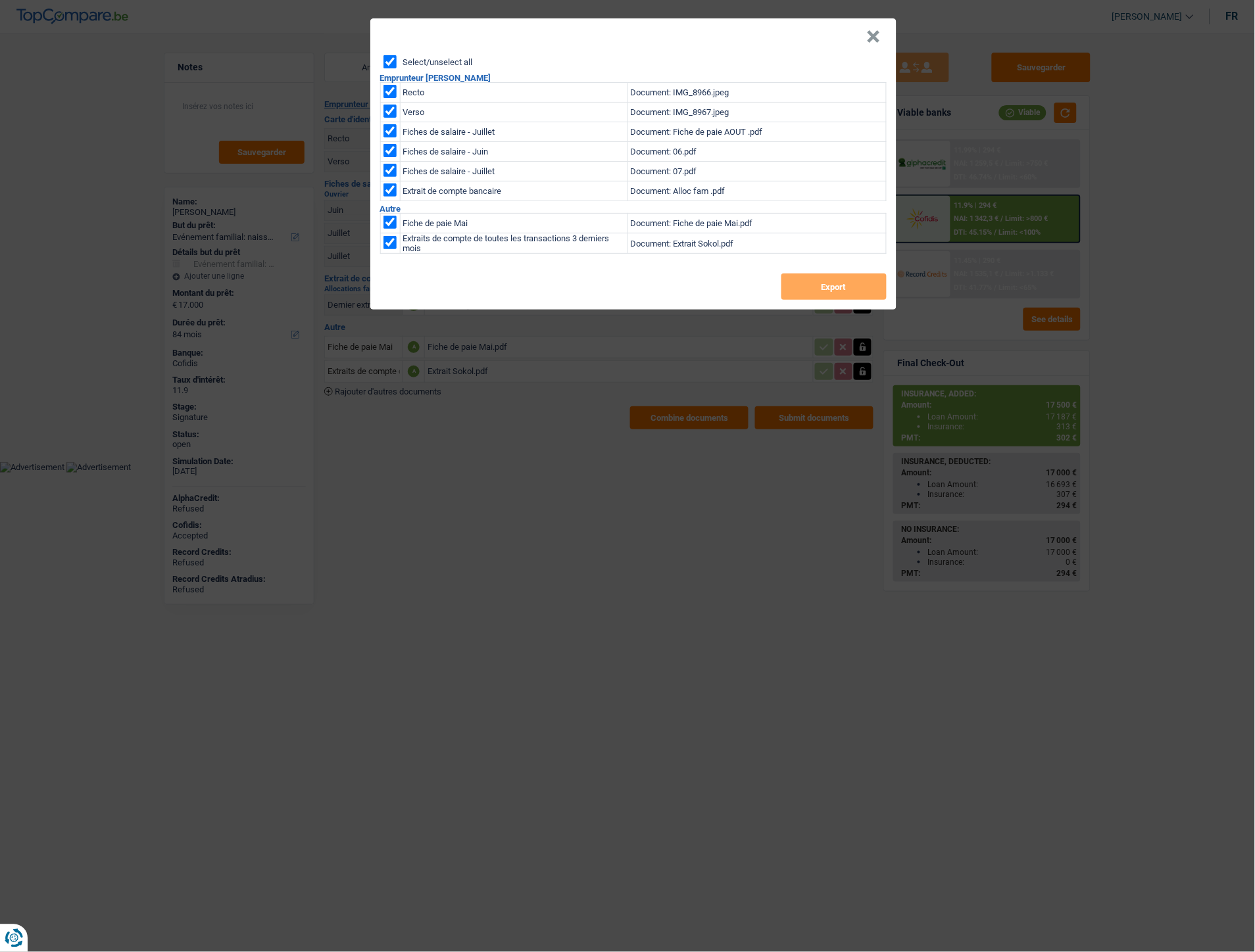
checkbox input "true"
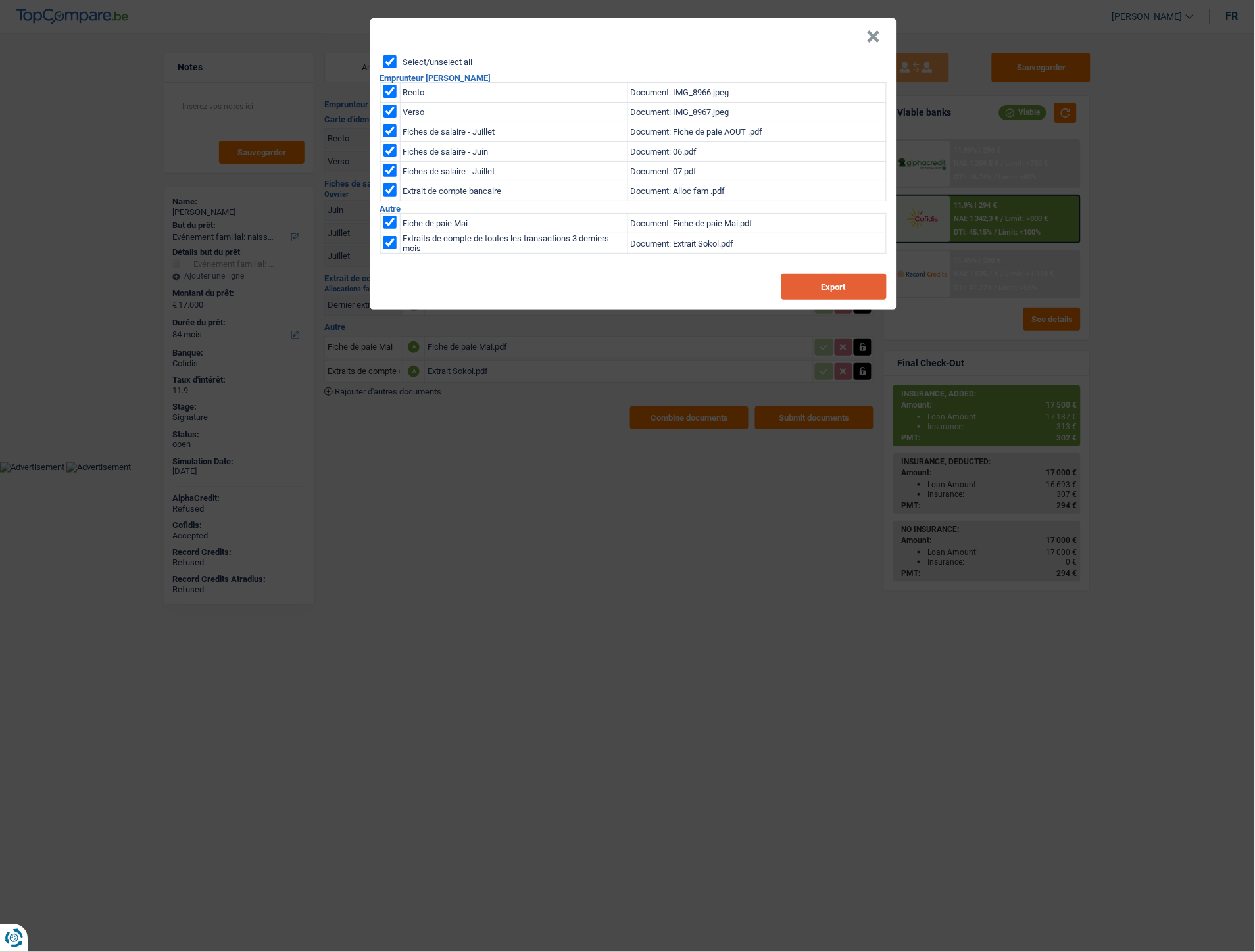
click at [803, 277] on button "Export" at bounding box center [834, 287] width 105 height 27
click at [867, 36] on button "×" at bounding box center [874, 36] width 14 height 13
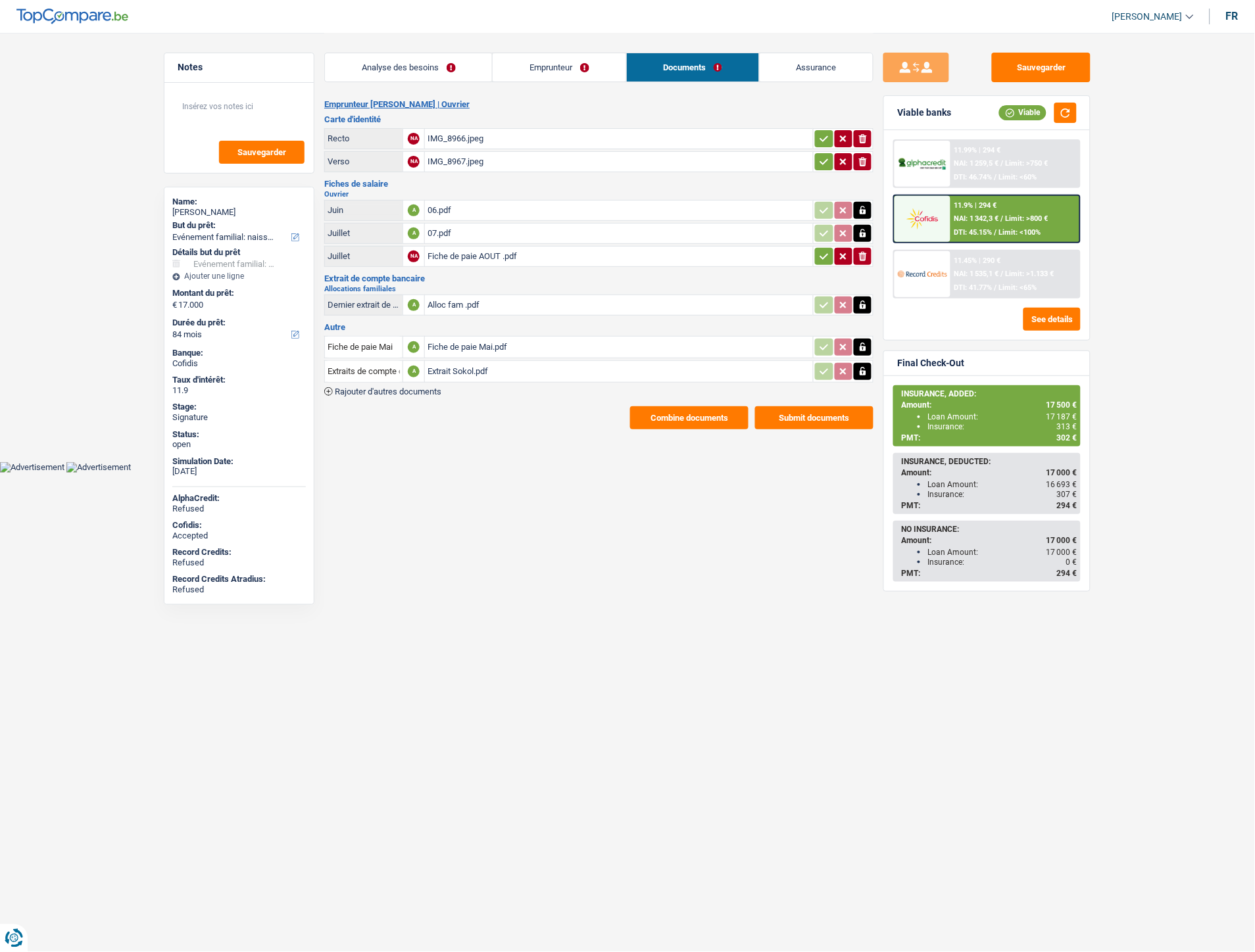
click at [384, 76] on link "Analyse des besoins" at bounding box center [408, 67] width 167 height 28
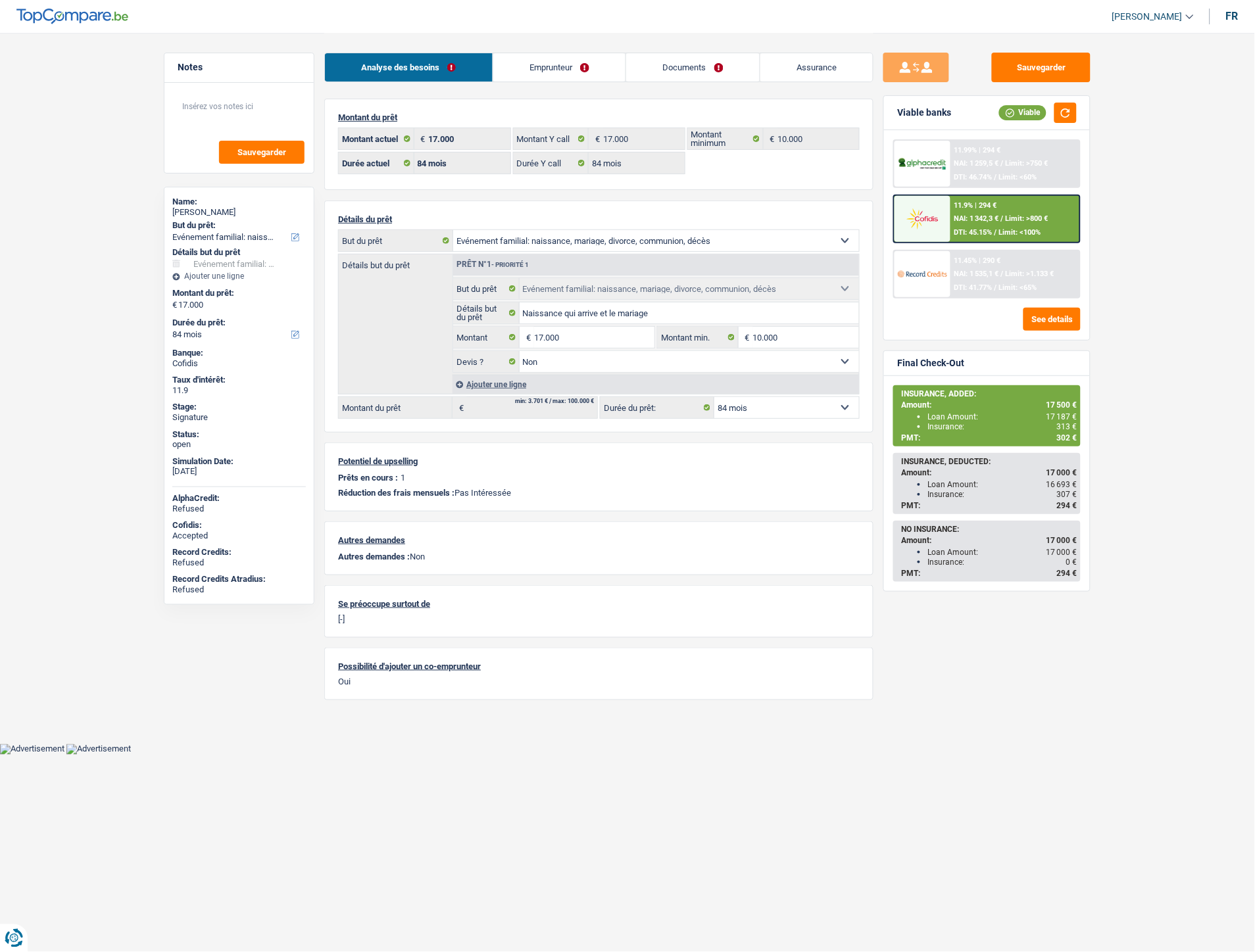
click at [485, 384] on div "Ajouter une ligne" at bounding box center [655, 384] width 407 height 19
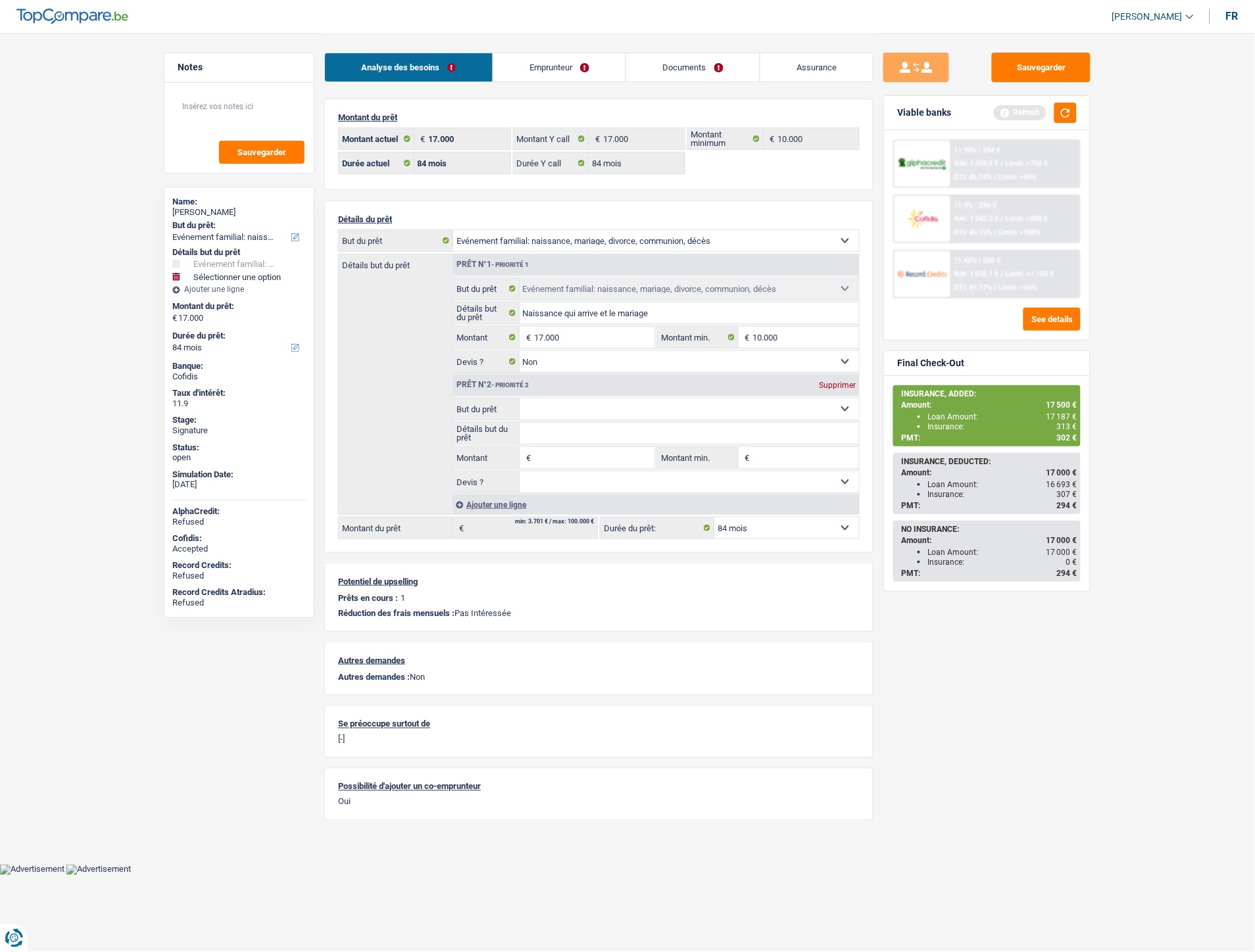
click at [544, 451] on input "Montant" at bounding box center [594, 458] width 120 height 21
type input "500"
type input "17.500"
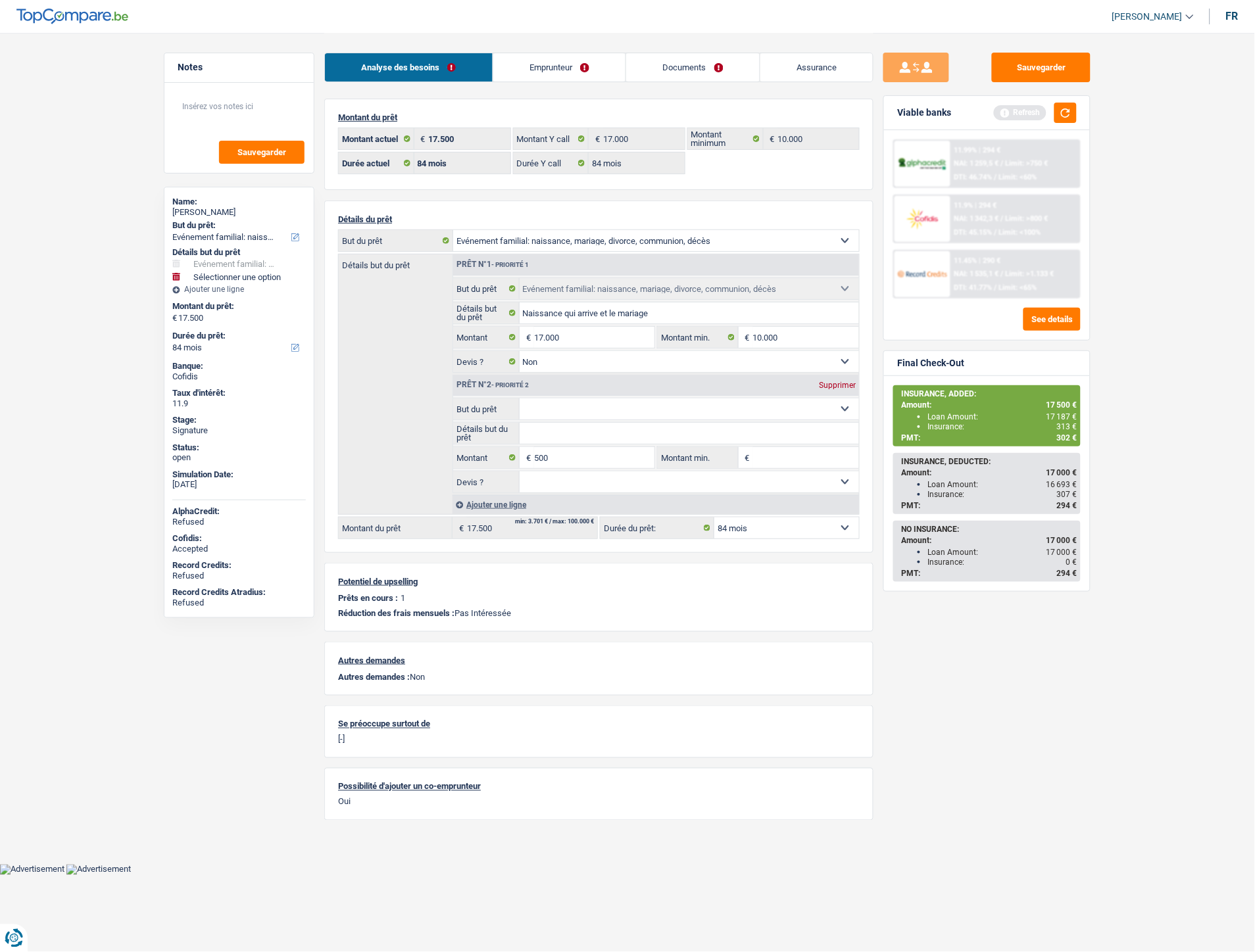
click at [590, 416] on select "Confort maison: meubles, textile, peinture, électroménager, outillage non-profe…" at bounding box center [689, 409] width 340 height 21
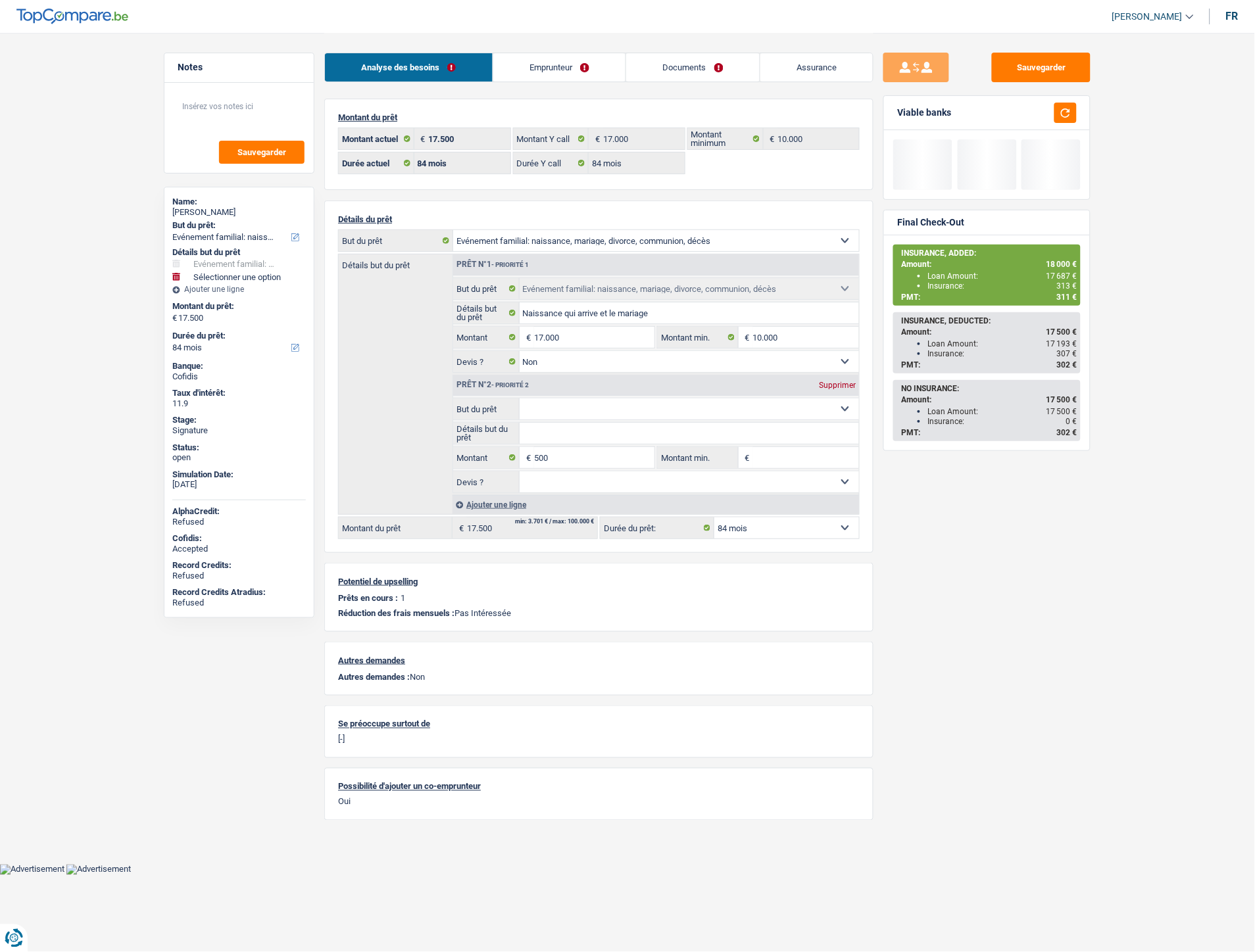
select select "insurance"
click at [519, 400] on select "Confort maison: meubles, textile, peinture, électroménager, outillage non-profe…" at bounding box center [689, 409] width 340 height 21
select select "insurance"
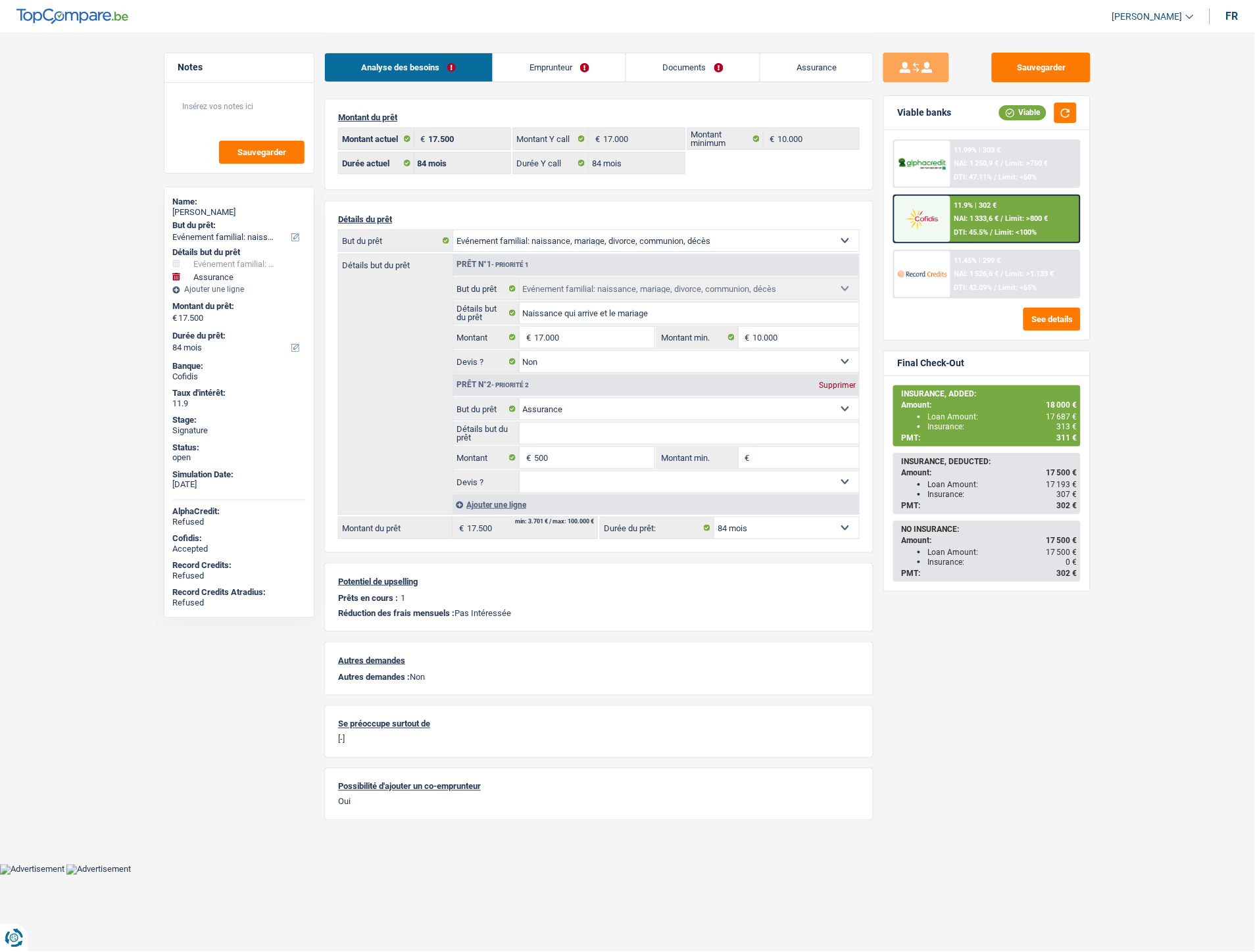
drag, startPoint x: 951, startPoint y: 620, endPoint x: 925, endPoint y: 511, distance: 112.1
click at [951, 619] on div "Sauvegarder Viable banks Viable 11.99% | 303 € NAI: 1 250,9 € / Limit: >750 € D…" at bounding box center [987, 491] width 227 height 878
click at [1041, 56] on button "Sauvegarder" at bounding box center [1041, 67] width 99 height 29
click at [970, 196] on div "11.9% | 302 € NAI: 1 333,6 € / Limit: >800 € DTI: 45.5% / Limit: <100%" at bounding box center [1015, 219] width 129 height 46
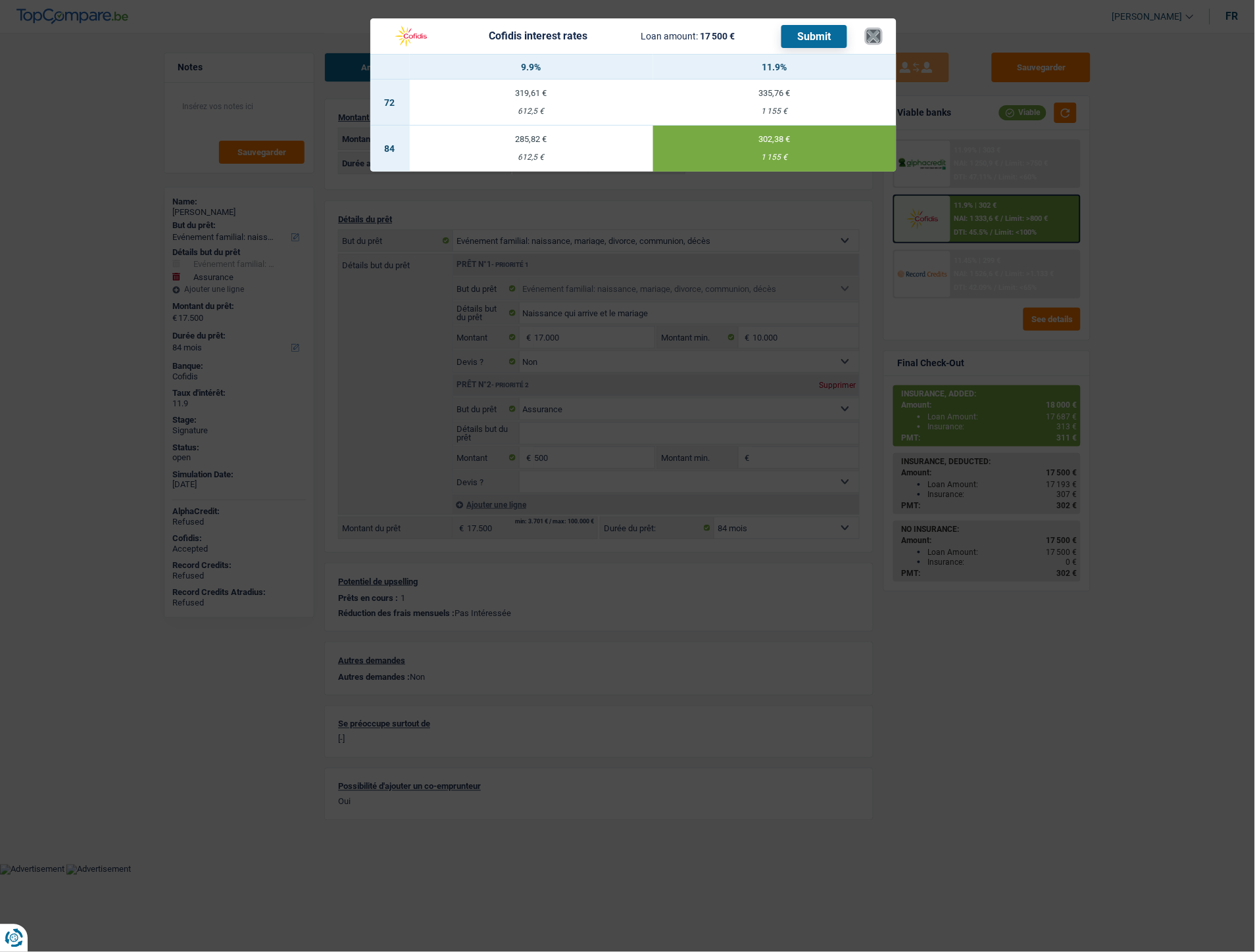
click at [877, 29] on button "×" at bounding box center [874, 36] width 14 height 13
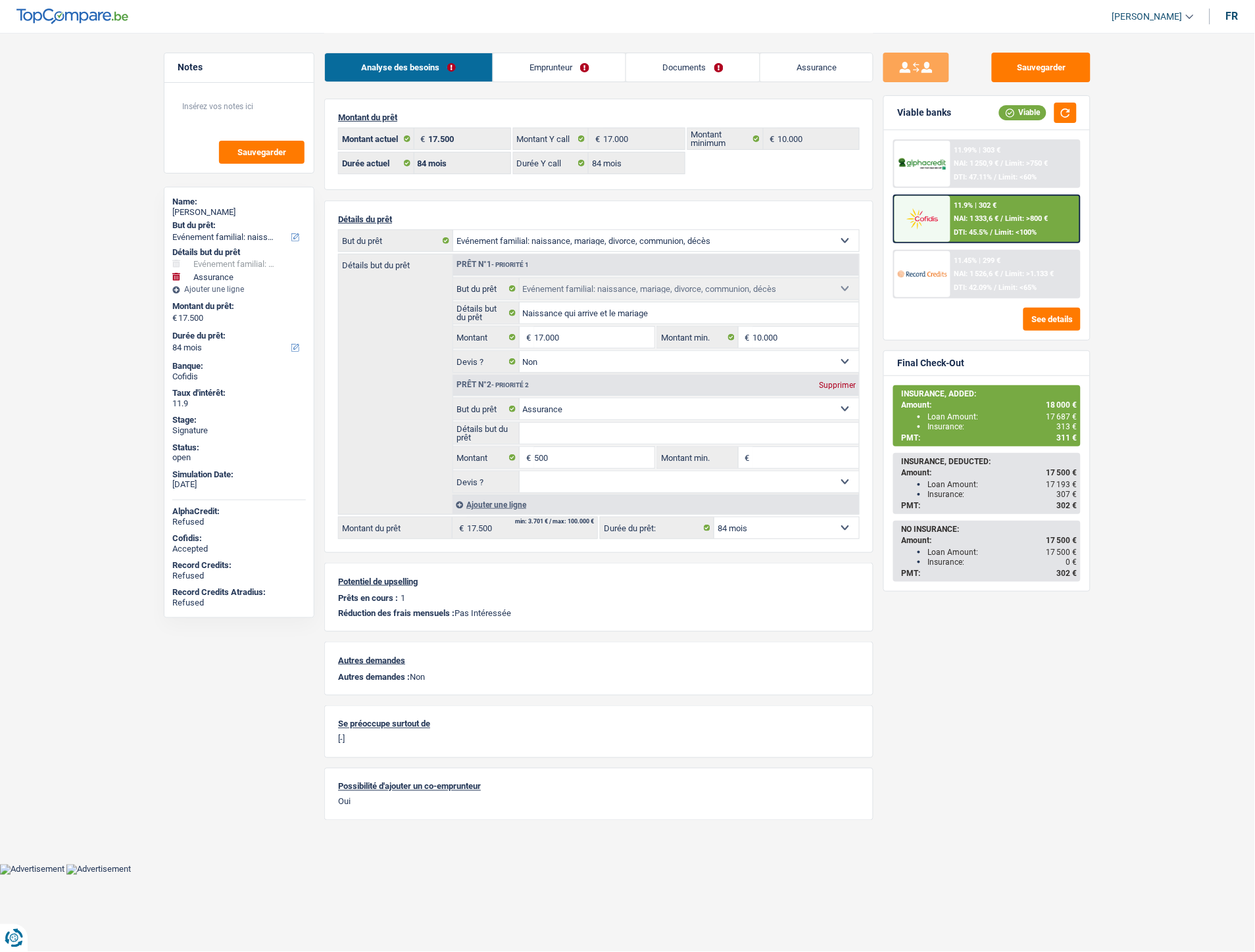
click at [577, 57] on link "Emprunteur" at bounding box center [560, 67] width 133 height 28
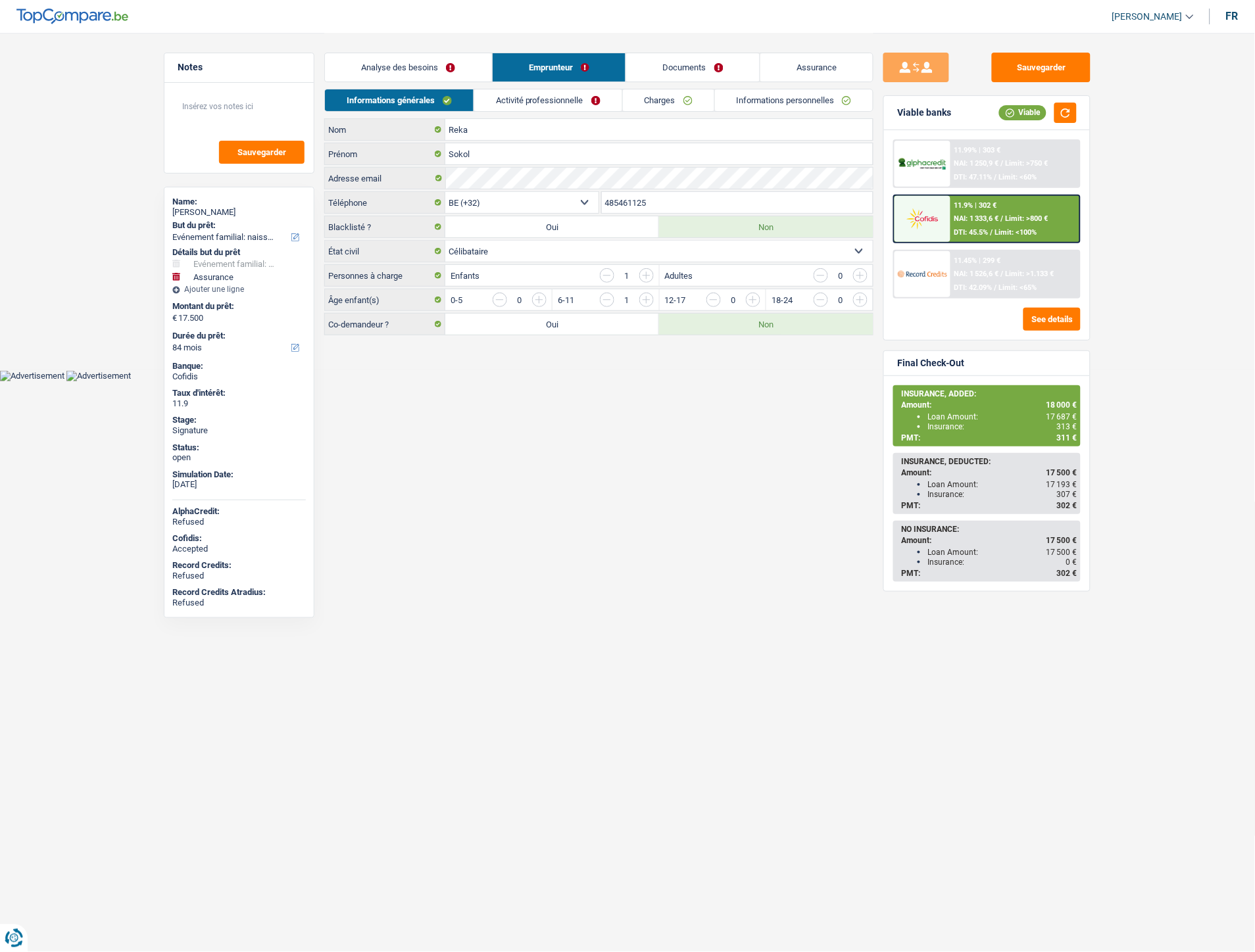
click at [783, 94] on link "Informations personnelles" at bounding box center [794, 100] width 158 height 22
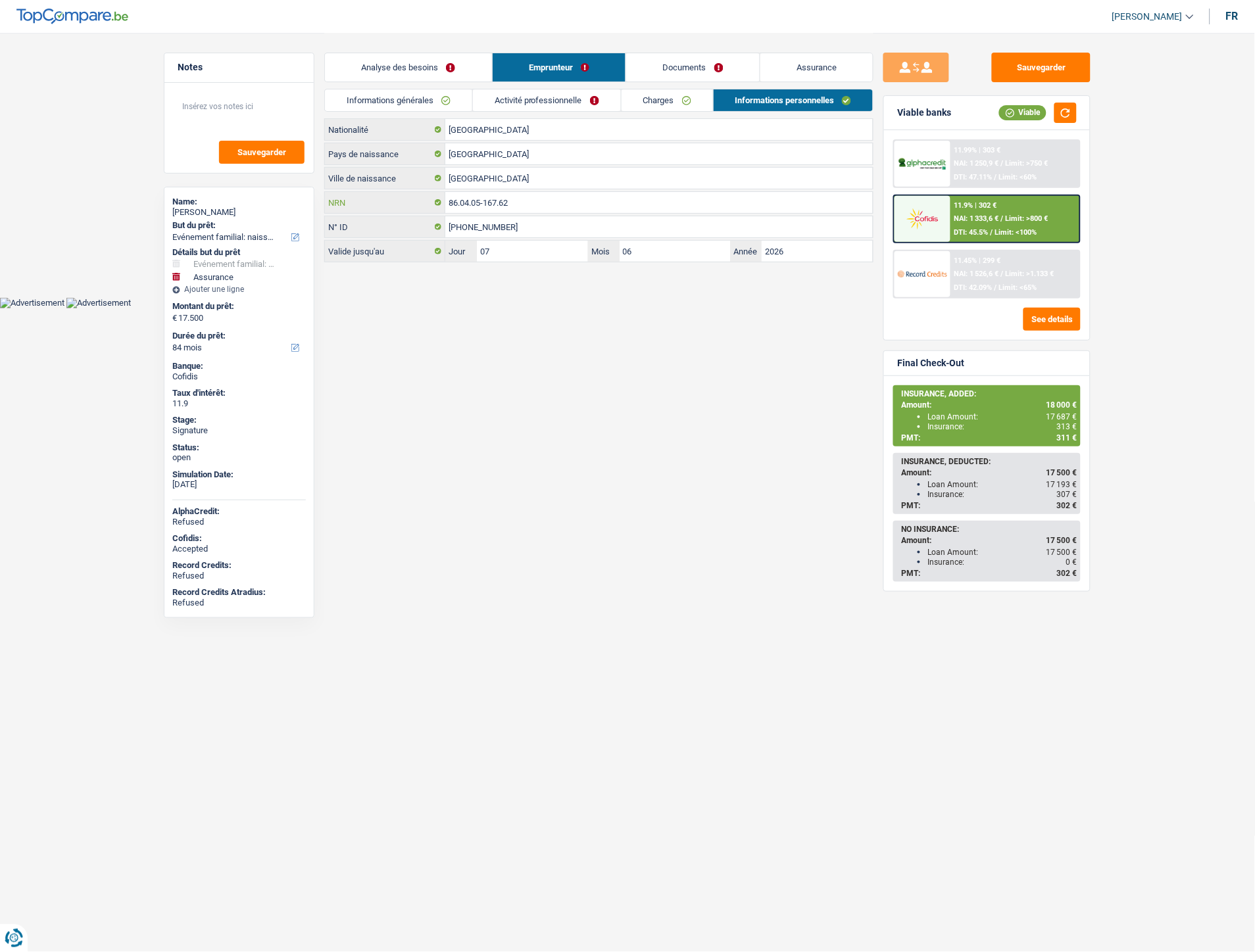
drag, startPoint x: 498, startPoint y: 206, endPoint x: 438, endPoint y: 204, distance: 60.0
click at [438, 204] on div "86.04.05-167.62 NRN" at bounding box center [598, 202] width 548 height 21
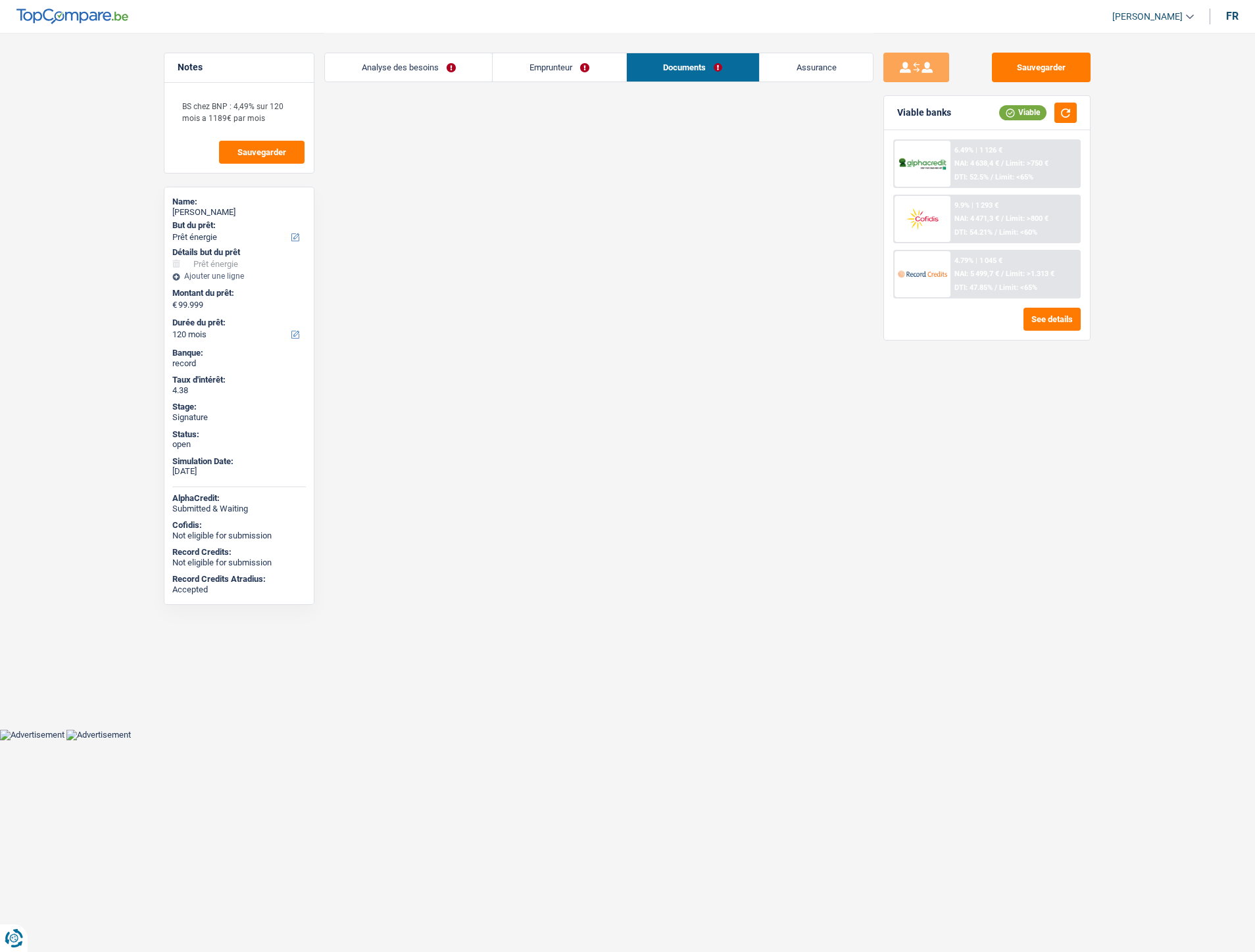
select select "energy"
select select "120"
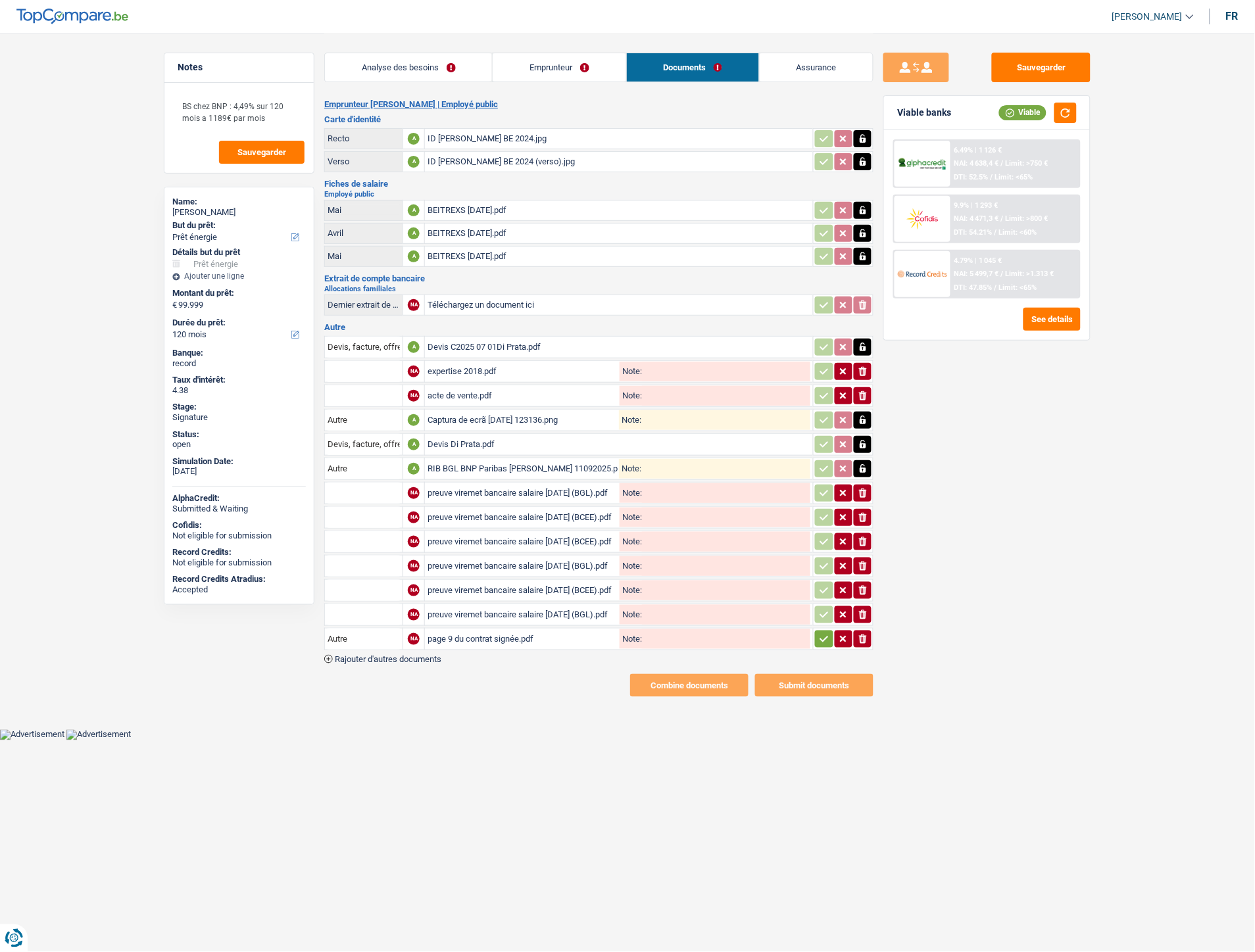
drag, startPoint x: 456, startPoint y: 340, endPoint x: 524, endPoint y: 305, distance: 76.5
click at [456, 340] on div "Devis C2025 07 01Di Prata.pdf" at bounding box center [619, 347] width 383 height 20
click at [458, 435] on div "Devis Di Prata.pdf" at bounding box center [619, 444] width 383 height 20
click at [533, 485] on div "preuve viremet bancaire salaire juillet 2025 (BGL).pdf" at bounding box center [522, 493] width 190 height 20
click at [473, 465] on div "RIB BGL BNP Paribas Nicolas DI Prata 11092025.pdf" at bounding box center [523, 469] width 191 height 20
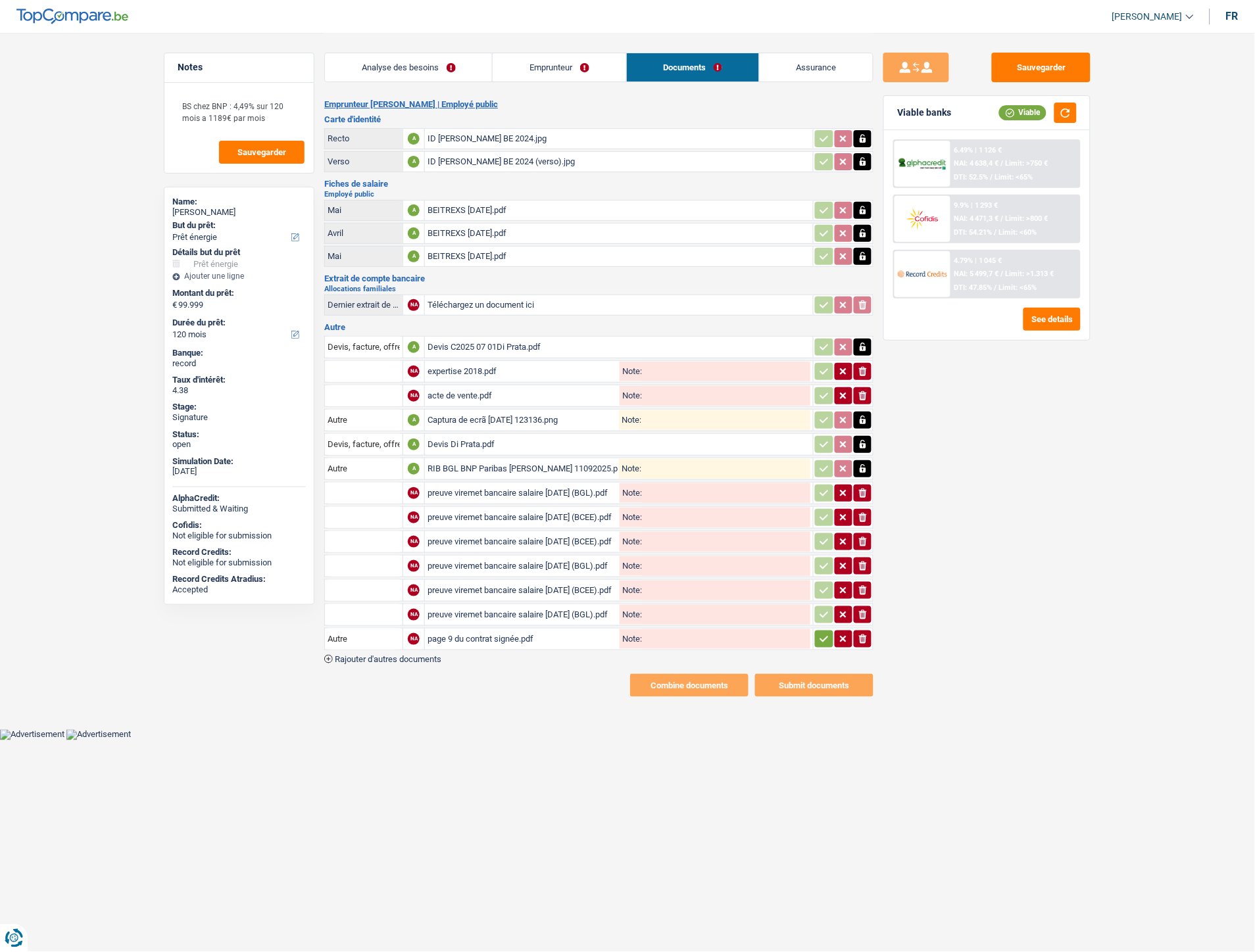
click at [458, 488] on div "preuve viremet bancaire salaire juillet 2025 (BGL).pdf" at bounding box center [522, 493] width 190 height 20
click at [500, 507] on div "preuve viremet bancaire salaire juin 2025 (BCEE).pdf" at bounding box center [522, 517] width 190 height 20
click at [568, 605] on div "preuve viremet bancaire salaire juin 2025 (BGL).pdf" at bounding box center [522, 615] width 190 height 20
click at [491, 255] on div "BEITREXS June 2025.pdf" at bounding box center [619, 256] width 383 height 20
click at [505, 633] on div "page 9 du contrat signée.pdf" at bounding box center [522, 639] width 190 height 20
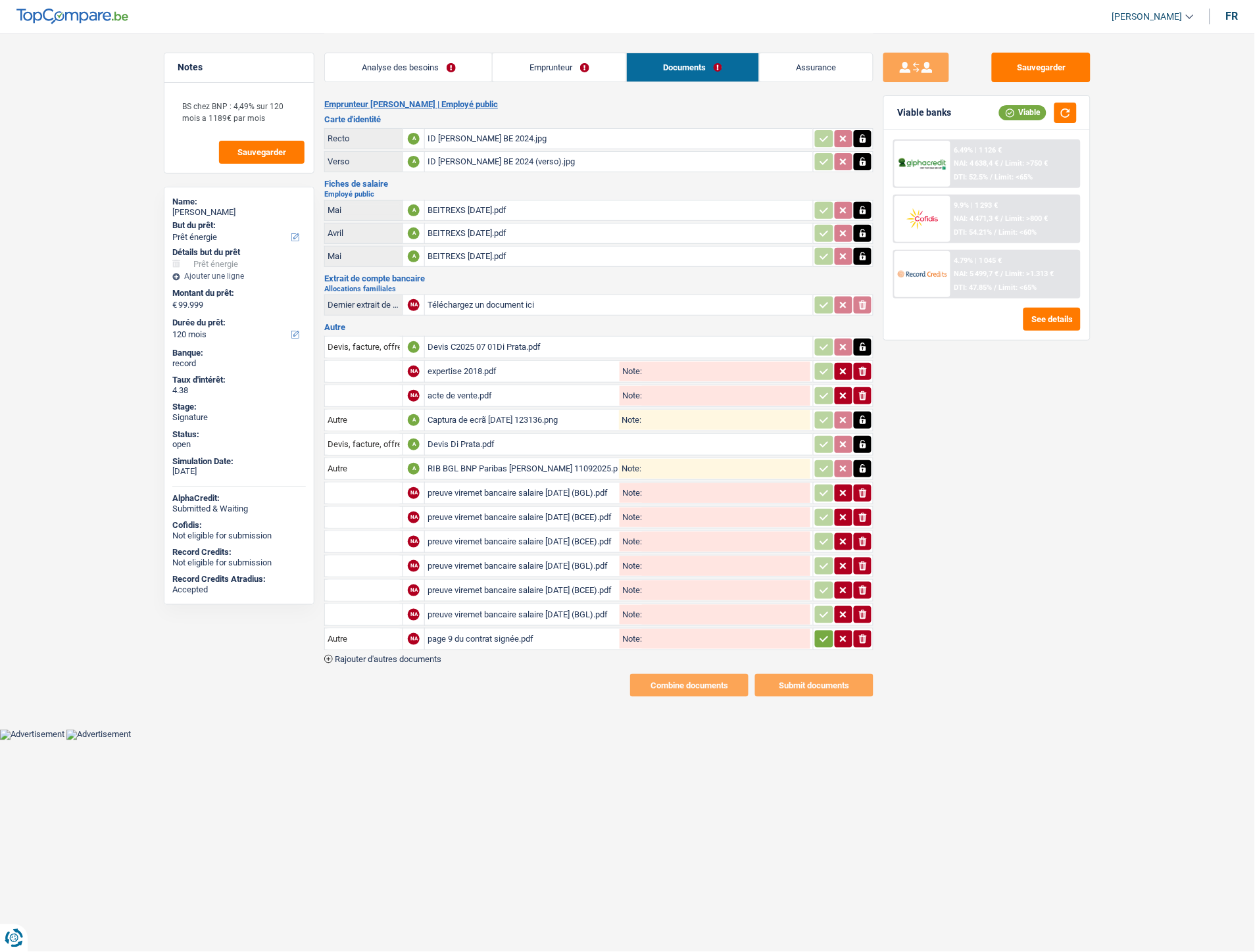
drag, startPoint x: 122, startPoint y: 232, endPoint x: 162, endPoint y: 174, distance: 70.5
click at [122, 232] on main "Notes BS chez BNP : 4,49% sur 120 mois a 1189€ par mois Sauvegarder Name: Nicol…" at bounding box center [627, 365] width 1255 height 730
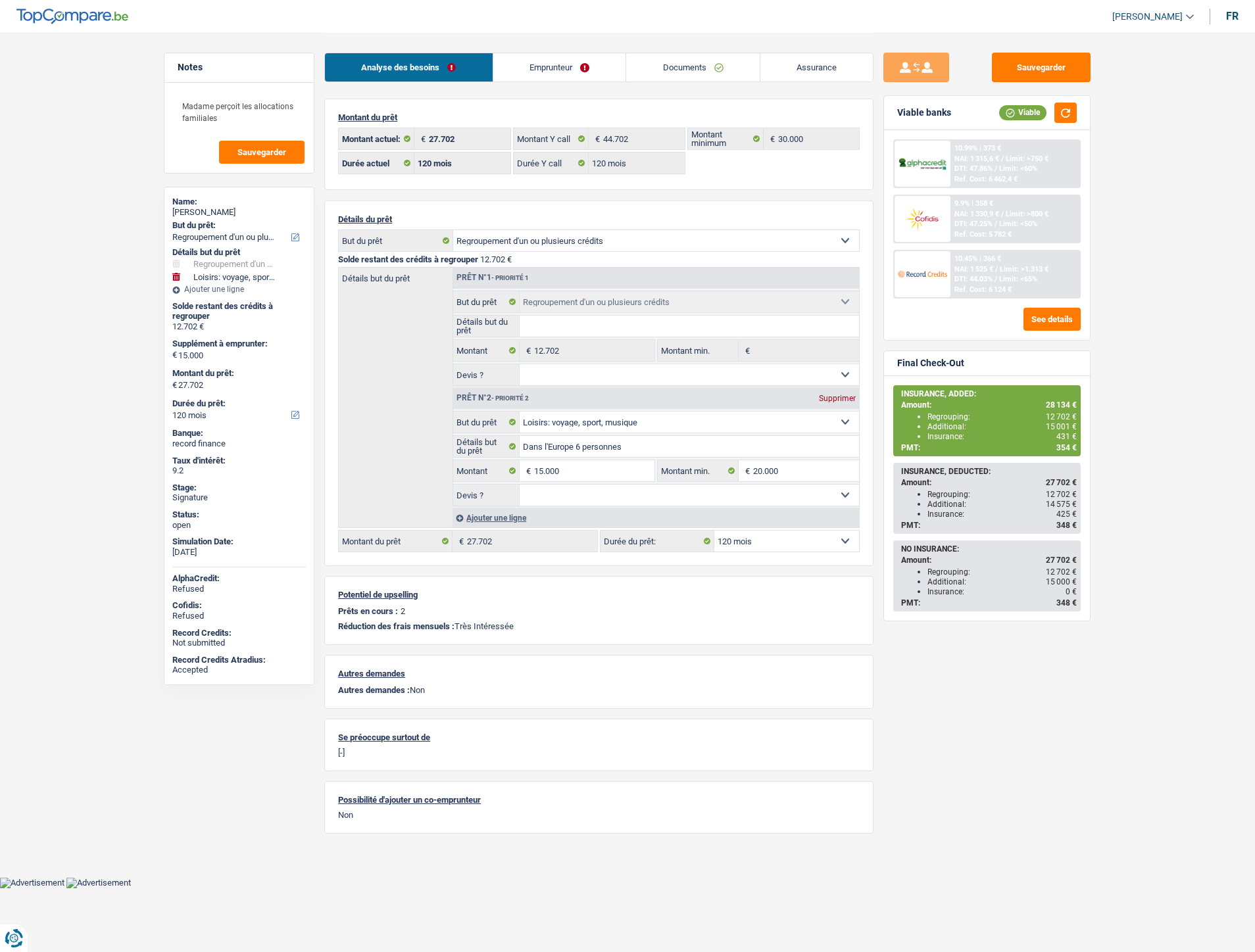
select select "refinancing"
select select "hobbies"
select select "120"
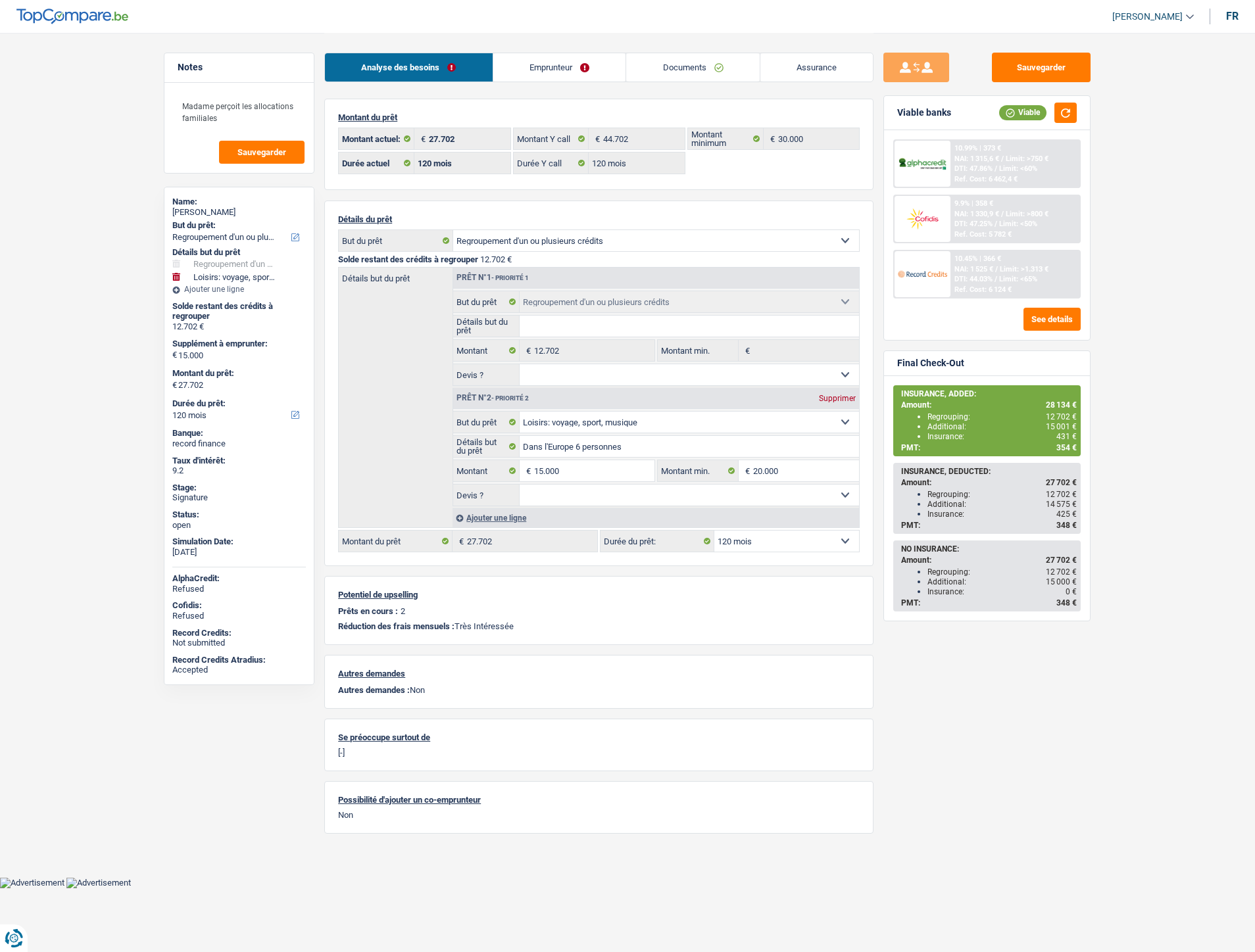
select select "120"
select select "refinancing"
select select "hobbies"
select select "120"
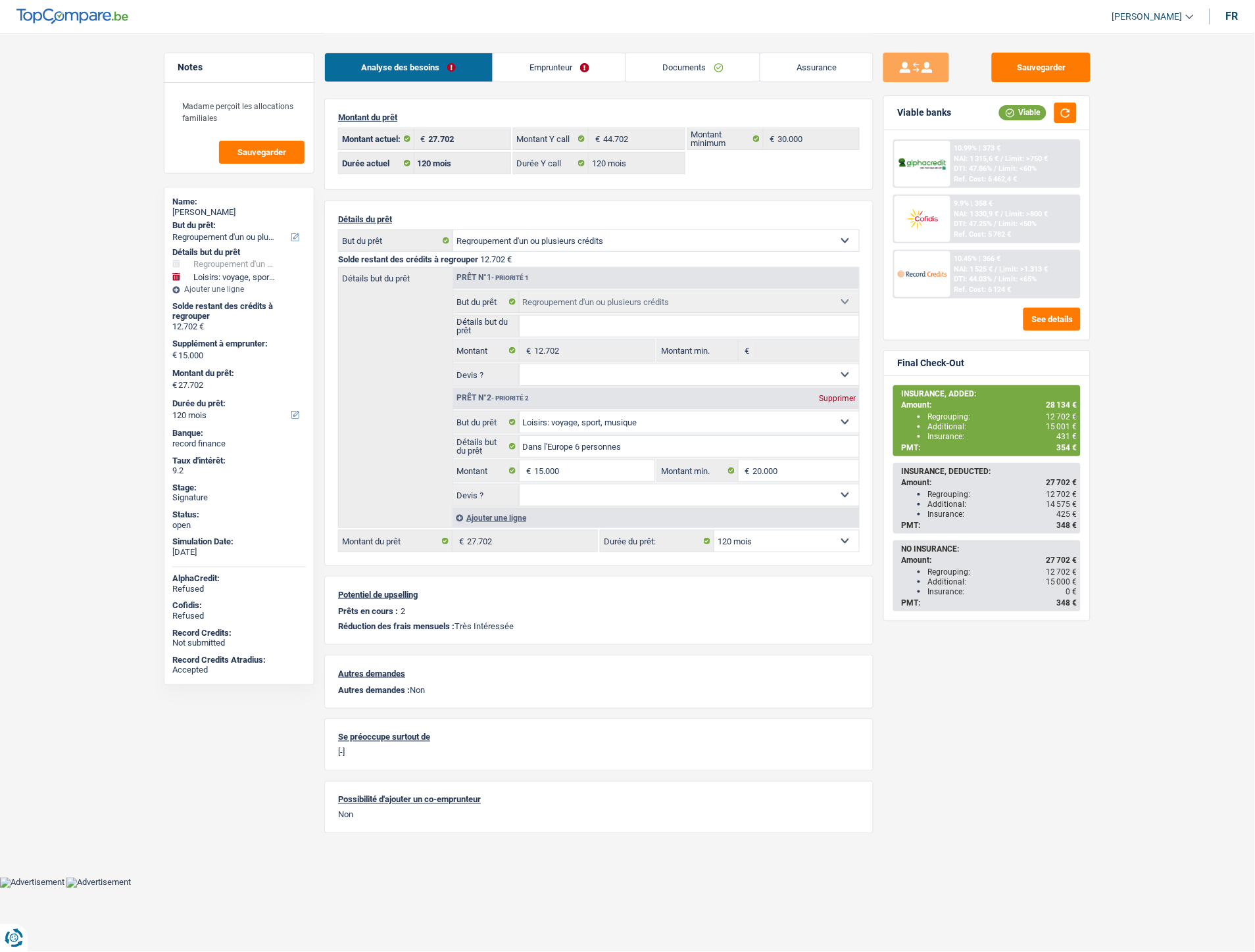
drag, startPoint x: 694, startPoint y: 59, endPoint x: 673, endPoint y: 163, distance: 106.1
click at [694, 58] on link "Documents" at bounding box center [692, 67] width 134 height 28
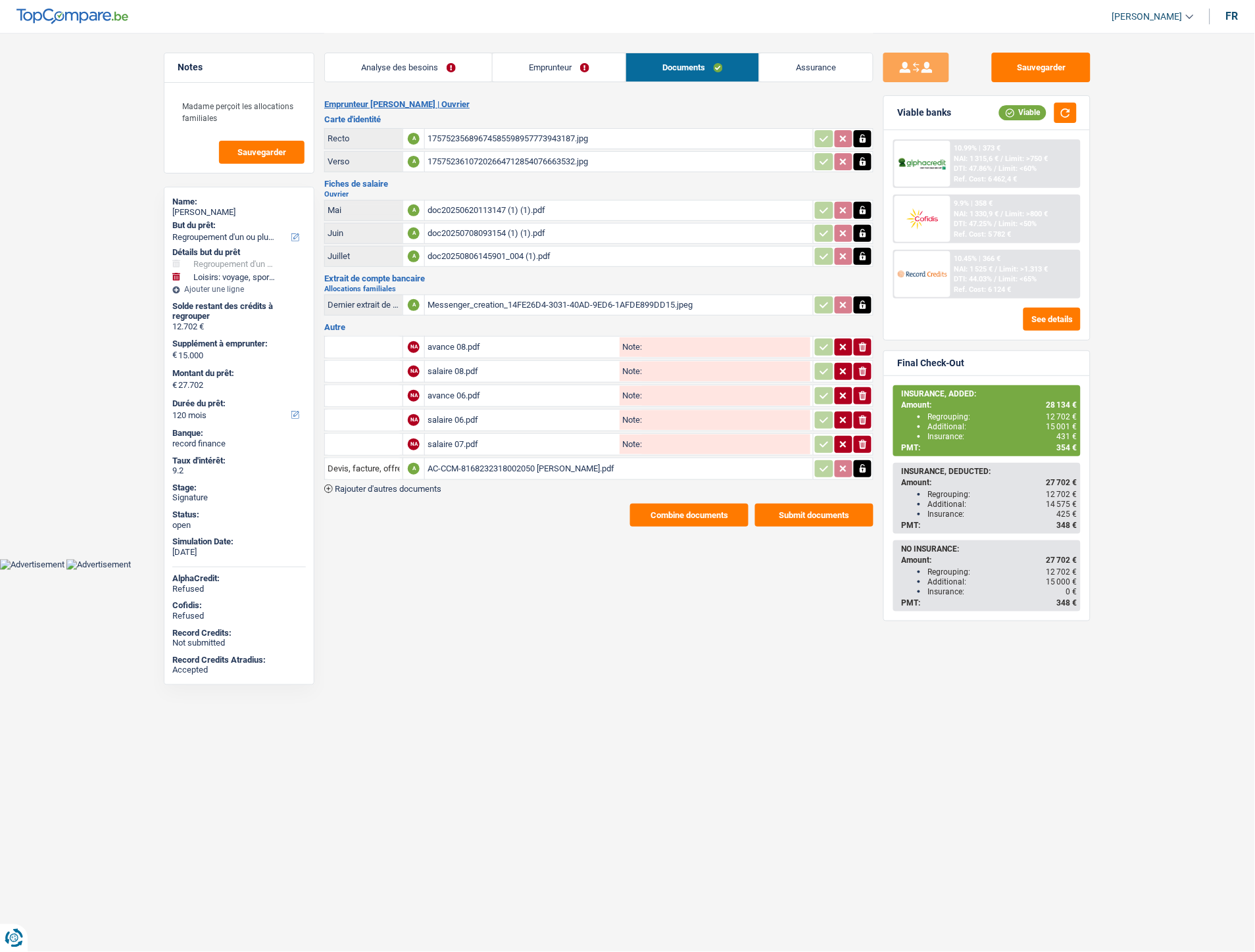
click at [461, 459] on div "AC-CCM-8168232318002050 [PERSON_NAME].pdf" at bounding box center [619, 469] width 383 height 20
click at [419, 484] on span "Rajouter d'autres documents" at bounding box center [388, 489] width 106 height 8
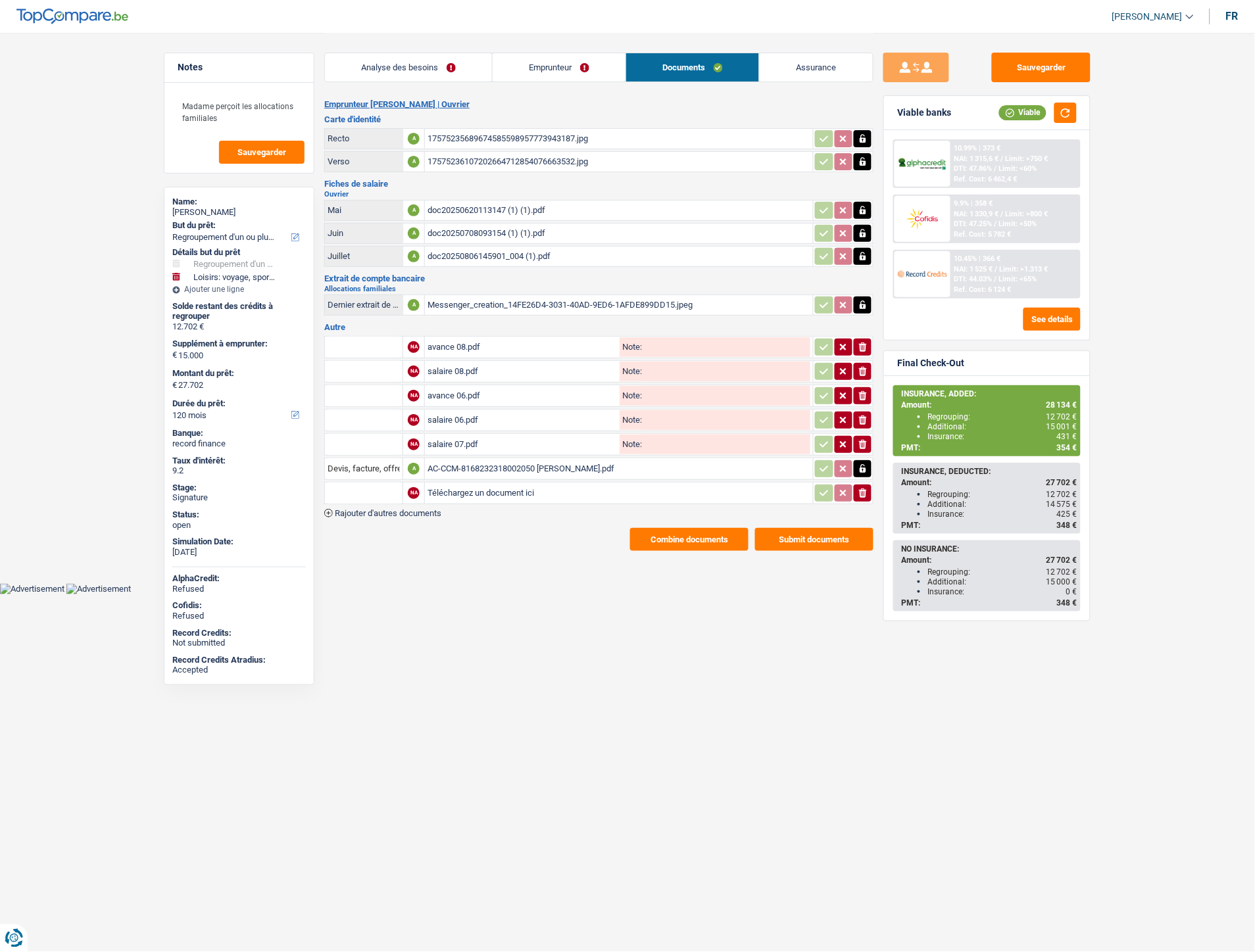
click at [477, 485] on input "Téléchargez un document ici" at bounding box center [619, 493] width 383 height 20
type input "C:\fakepath\[PERSON_NAME].pdf"
click at [470, 486] on div "[PERSON_NAME].pdf" at bounding box center [522, 493] width 190 height 20
click at [462, 459] on div "AC-CCM-8168232318002050 [PERSON_NAME].pdf" at bounding box center [619, 469] width 383 height 20
click at [429, 509] on span "Rajouter d'autres documents" at bounding box center [388, 513] width 106 height 8
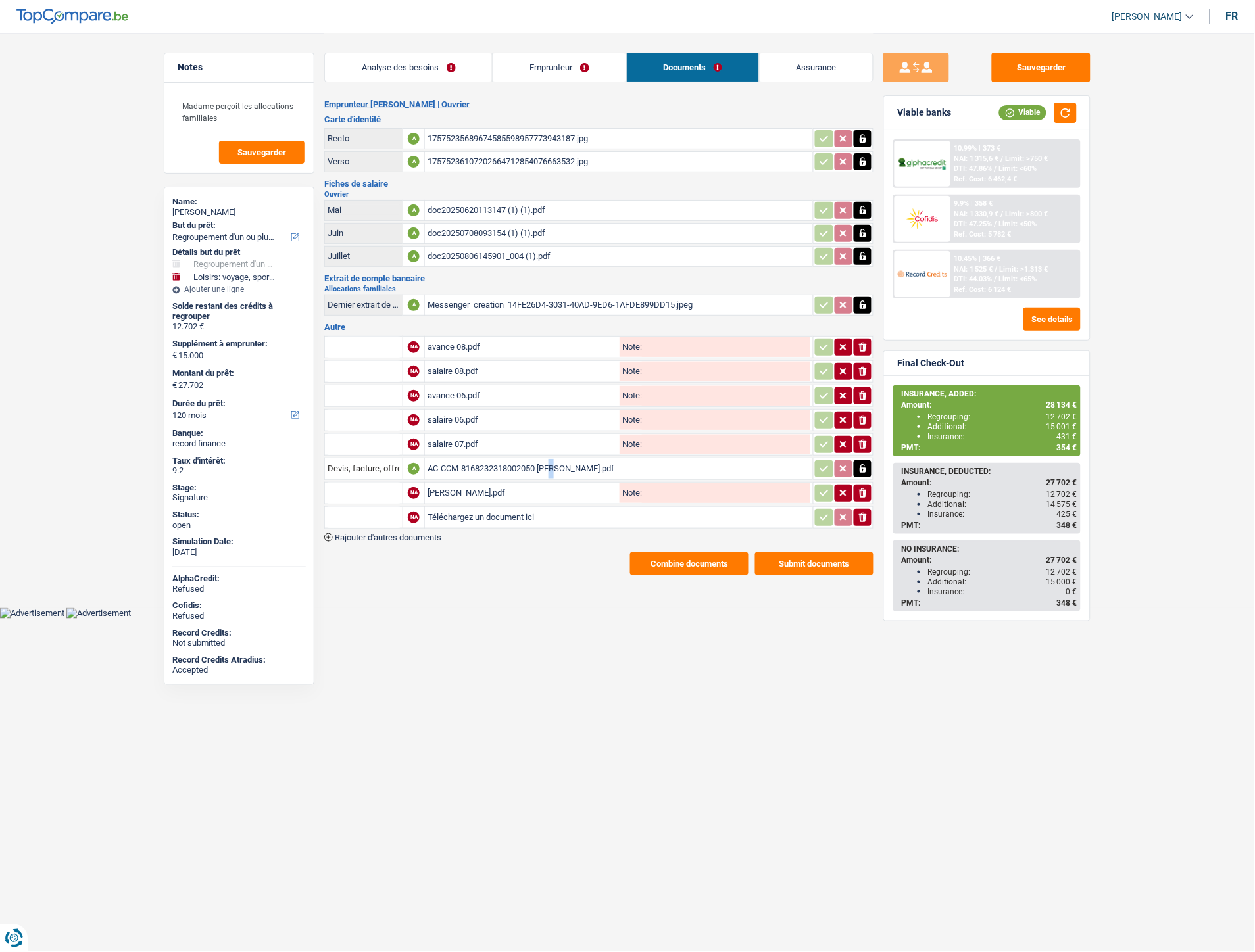
click at [406, 534] on div "Emprunteur [PERSON_NAME] | [PERSON_NAME] d'identité Recto A 1757523568967458559…" at bounding box center [598, 337] width 549 height 476
click at [372, 533] on span "Rajouter d'autres documents" at bounding box center [388, 538] width 106 height 8
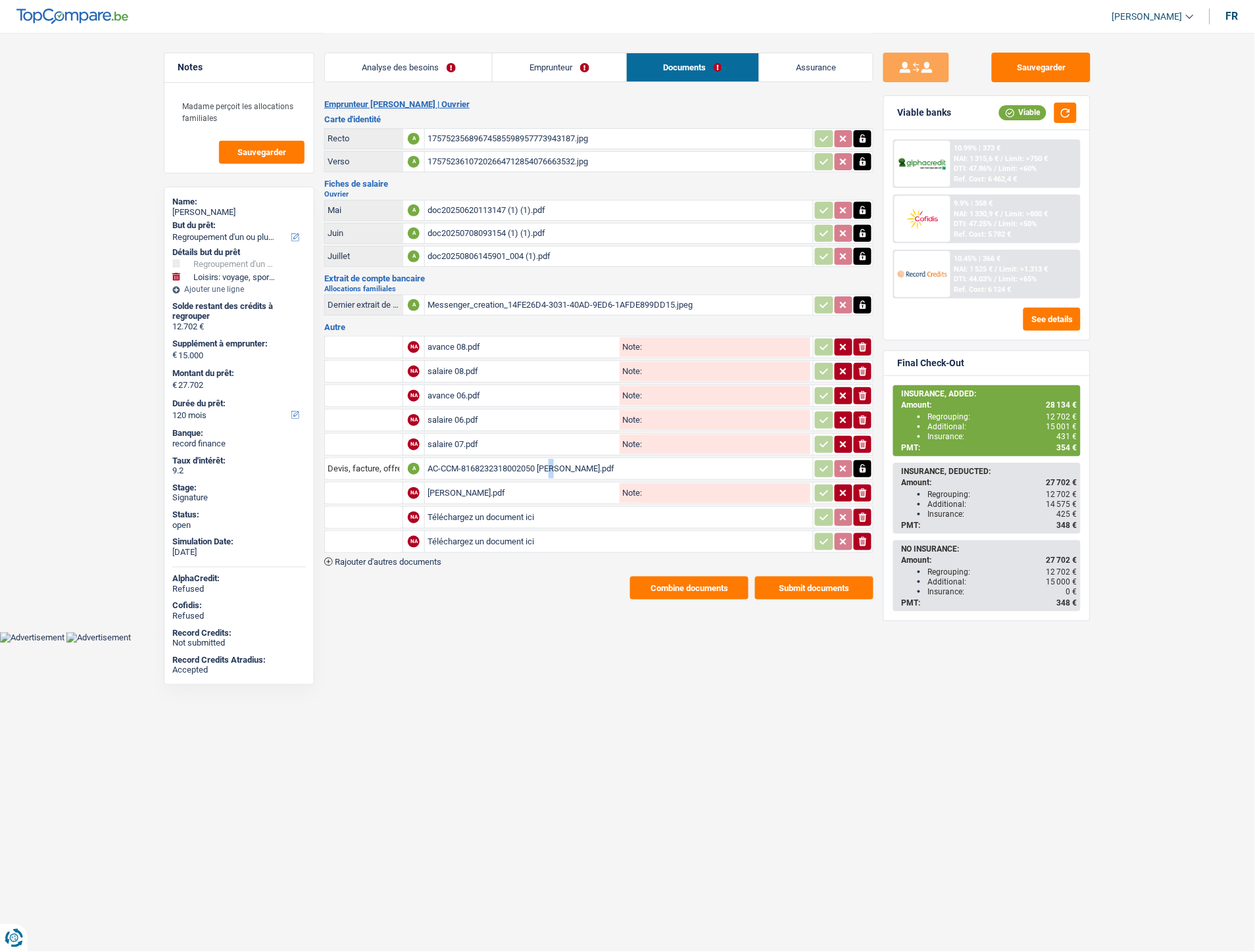
click at [450, 507] on input "Téléchargez un document ici" at bounding box center [619, 517] width 383 height 20
type input "C:\fakepath\IMG-20250925-WA0048.jpg"
click at [502, 539] on input "Téléchargez un document ici" at bounding box center [619, 542] width 383 height 20
type input "C:\fakepath\IMG-20250925-WA0049.jpg"
click at [369, 512] on input "text" at bounding box center [363, 517] width 72 height 21
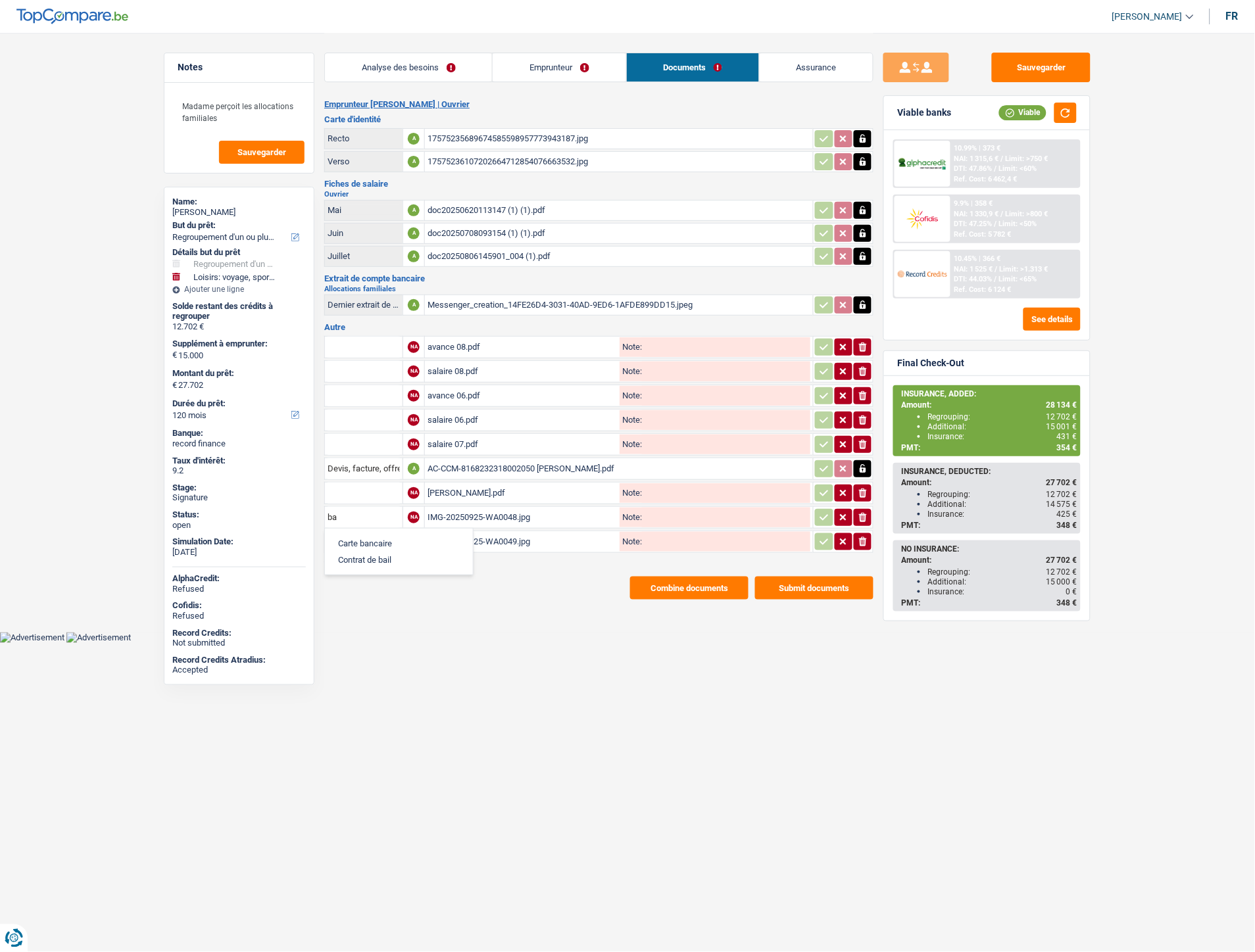
click at [386, 536] on li "Carte bancaire" at bounding box center [398, 543] width 135 height 16
type input "Carte bancaire"
click at [363, 533] on input "text" at bounding box center [363, 542] width 72 height 21
drag, startPoint x: 386, startPoint y: 555, endPoint x: 528, endPoint y: 550, distance: 142.1
click at [385, 559] on li "Carte bancaire" at bounding box center [398, 567] width 135 height 16
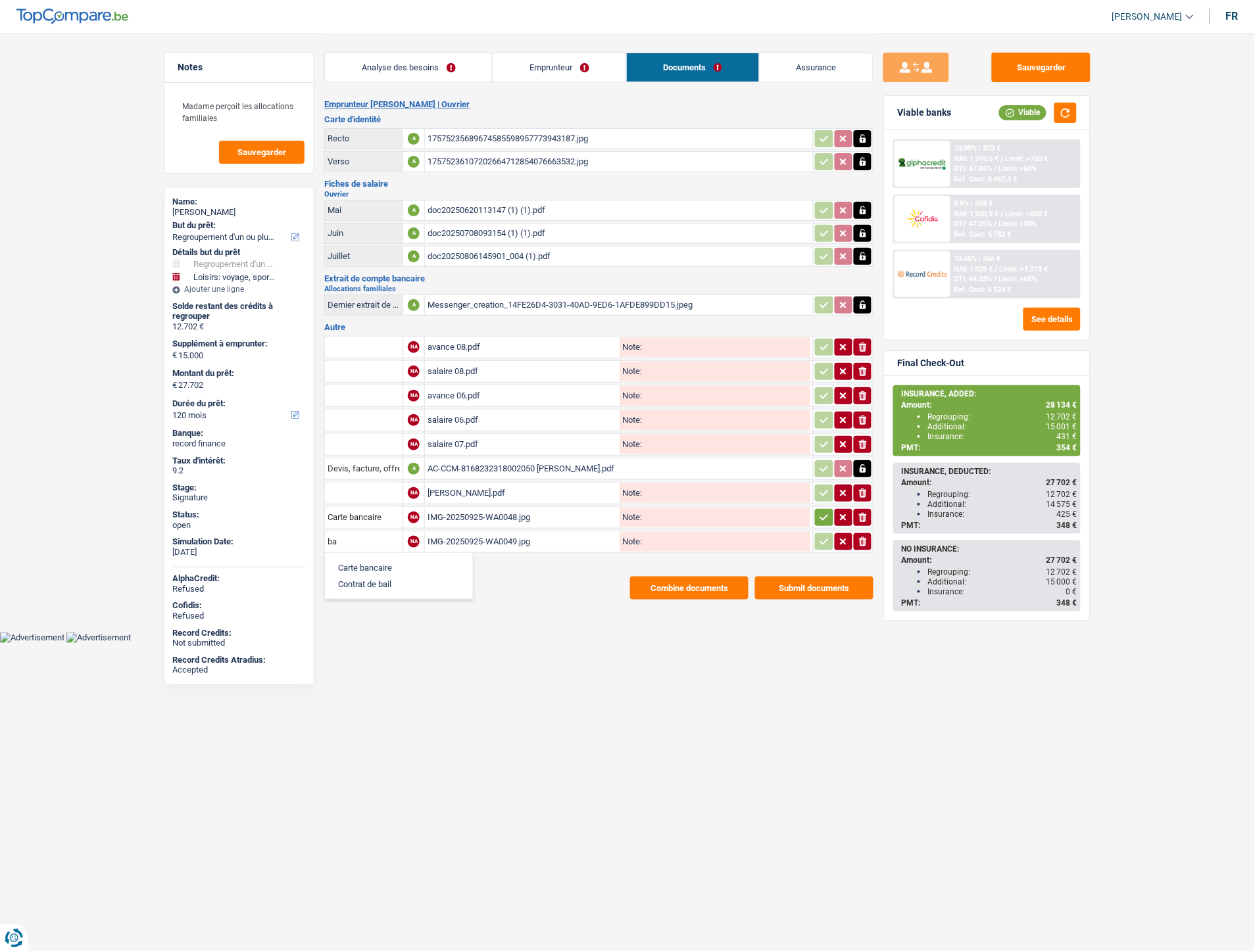
type input "Carte bancaire"
click at [818, 517] on button "button" at bounding box center [823, 517] width 17 height 17
click at [820, 538] on icon "button" at bounding box center [824, 542] width 10 height 13
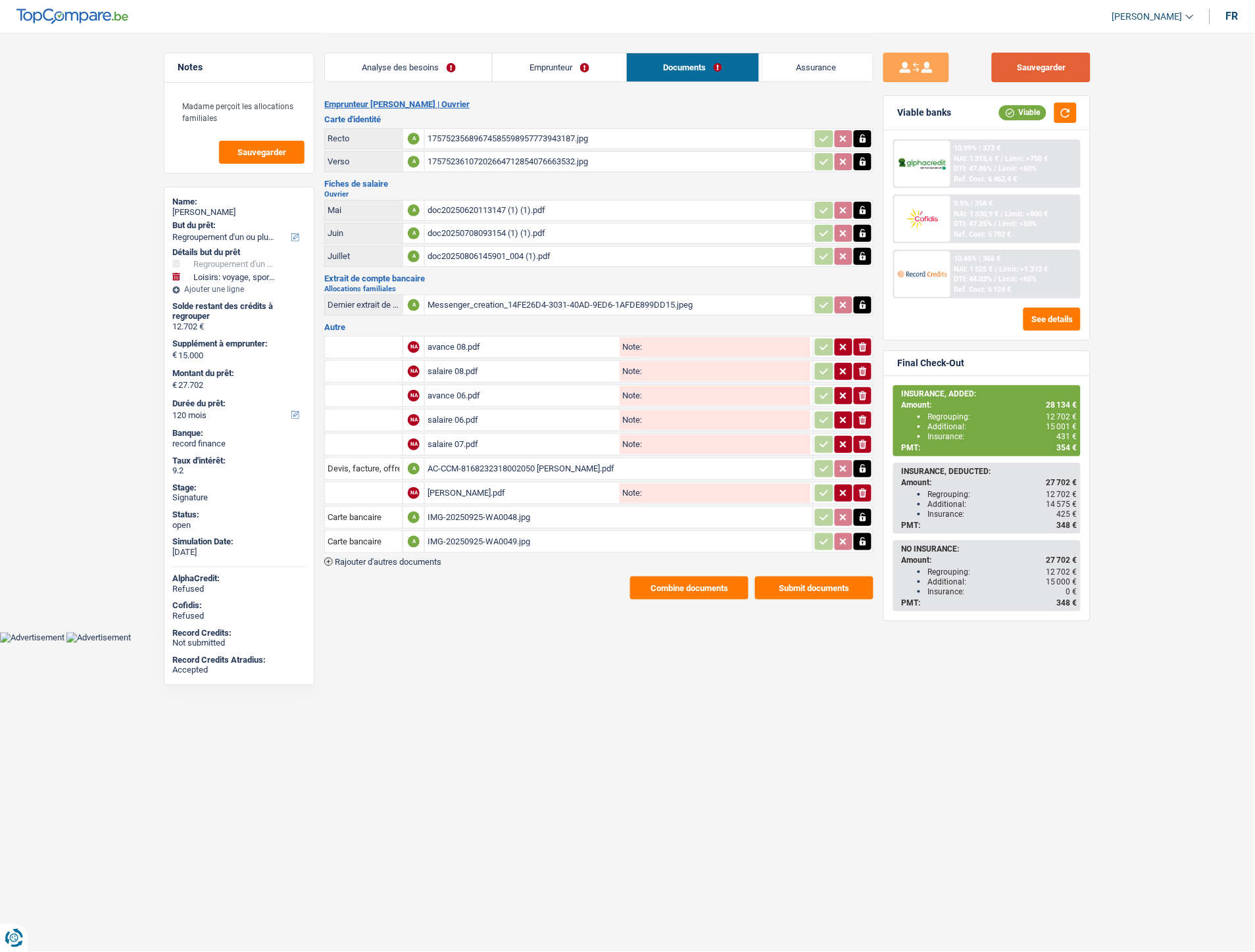
click at [1063, 61] on button "Sauvegarder" at bounding box center [1041, 67] width 99 height 29
click at [562, 49] on div "Analyse des besoins Emprunteur Documents Assurance" at bounding box center [598, 61] width 549 height 56
click at [555, 69] on link "Emprunteur" at bounding box center [559, 67] width 133 height 28
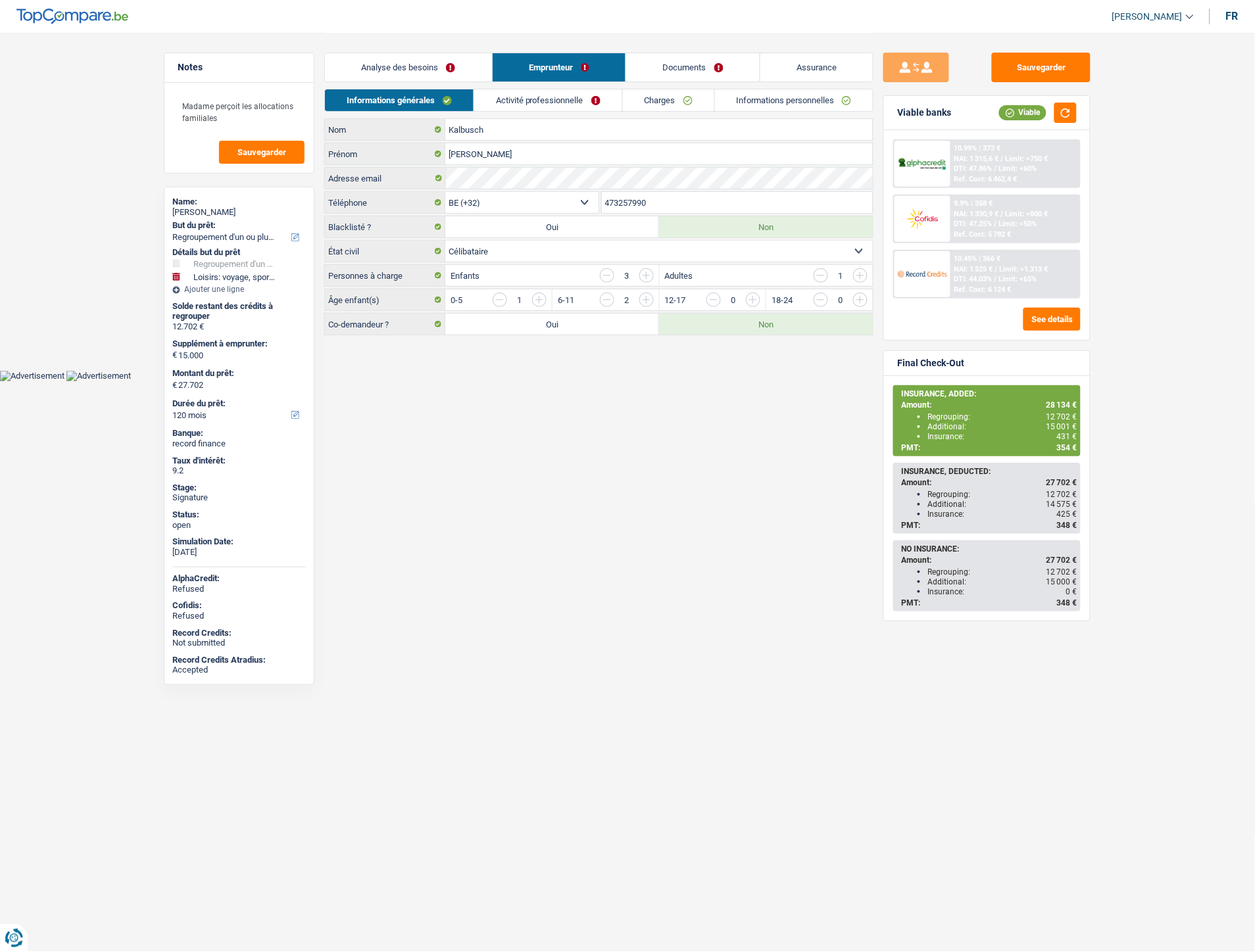
drag, startPoint x: 663, startPoint y: 514, endPoint x: 739, endPoint y: 232, distance: 292.1
click at [663, 382] on html "Vous avez le contrôle de vos données Nous utilisons des cookies, tout comme nos…" at bounding box center [627, 190] width 1255 height 382
click at [647, 72] on link "Documents" at bounding box center [692, 67] width 134 height 28
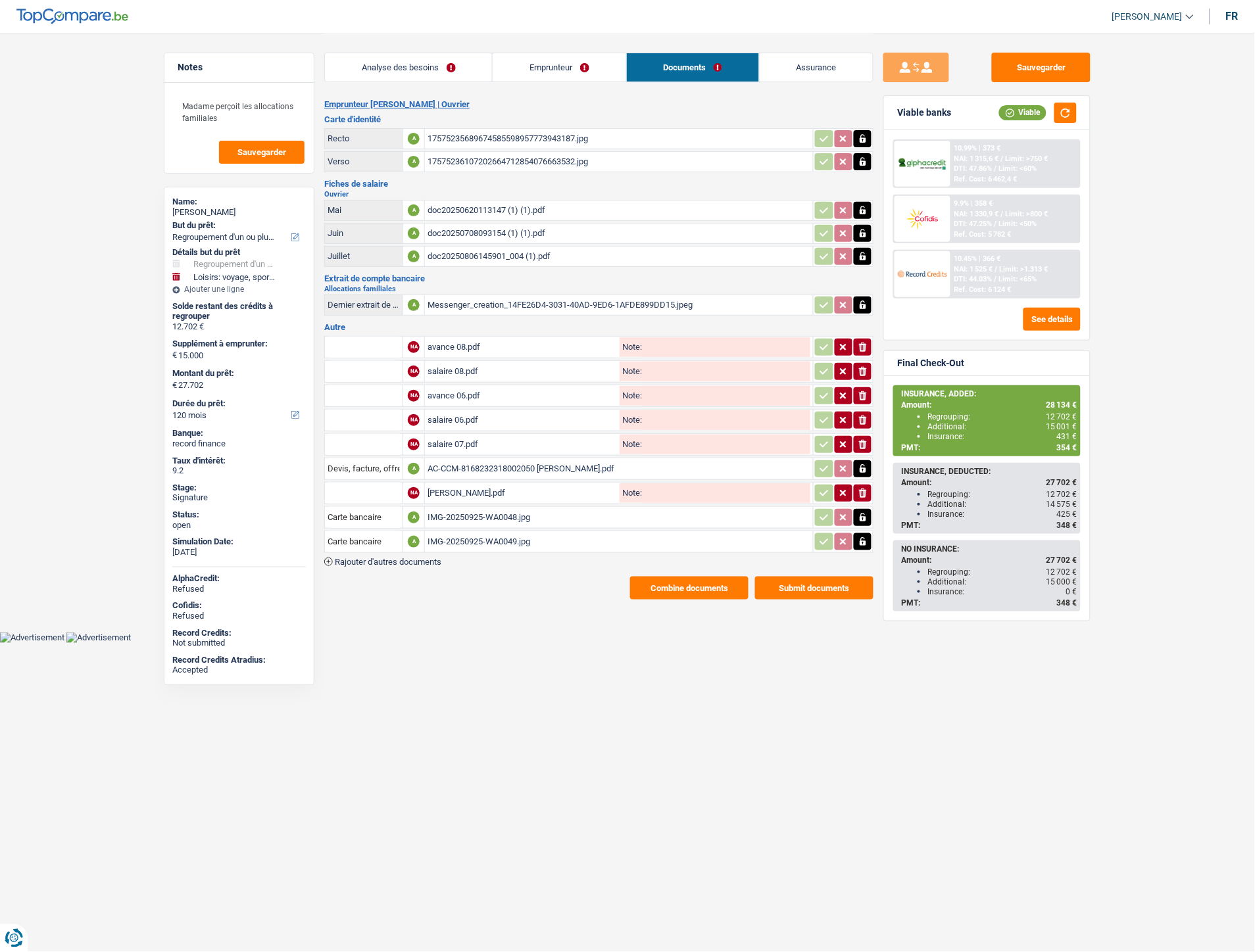
click at [422, 558] on span "Rajouter d'autres documents" at bounding box center [388, 562] width 106 height 8
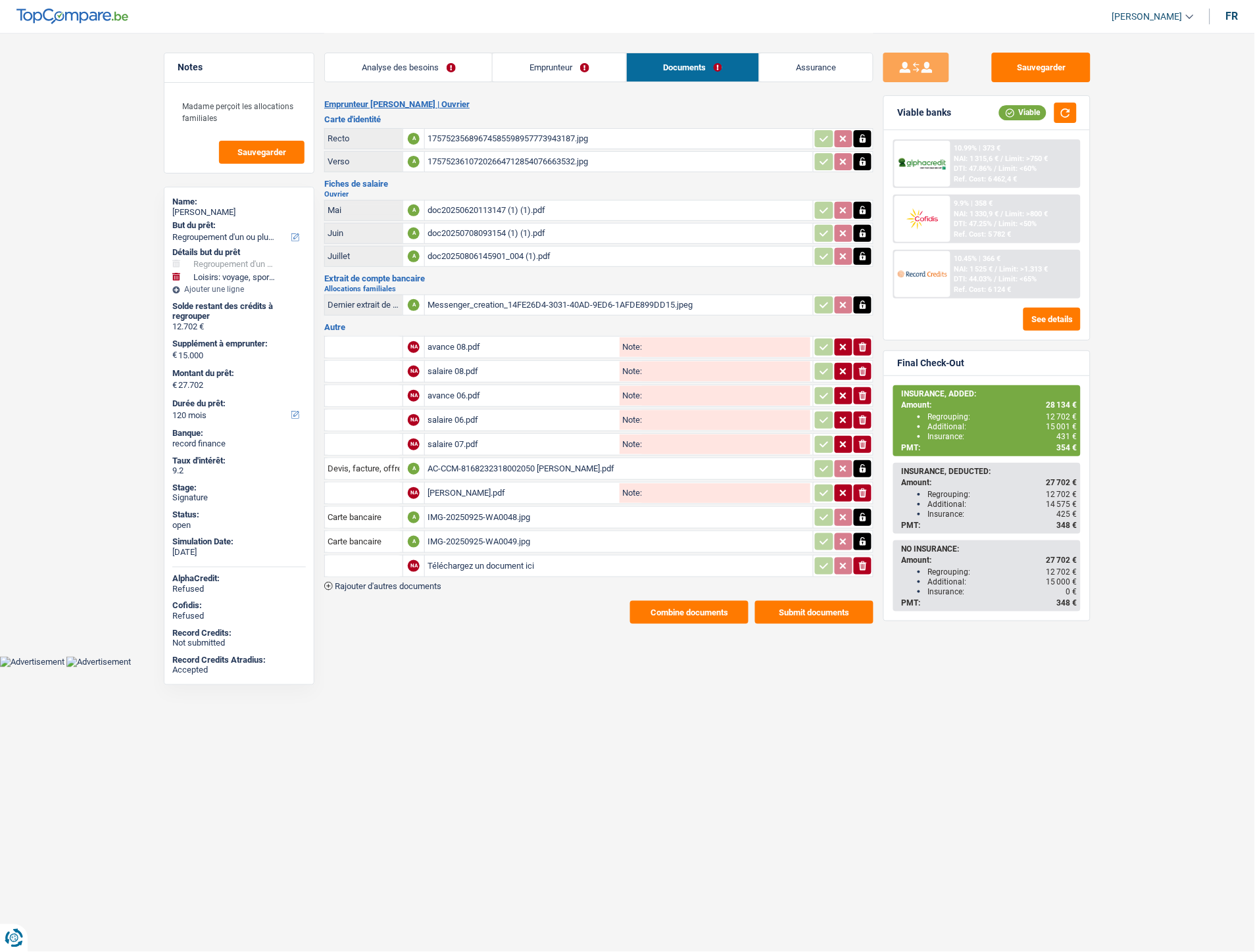
click at [447, 556] on input "Téléchargez un document ici" at bounding box center [619, 566] width 383 height 20
type input "C:\fakepath\Extrait Kalbusch.pdf"
click at [350, 557] on input "text" at bounding box center [363, 566] width 72 height 21
type input "b"
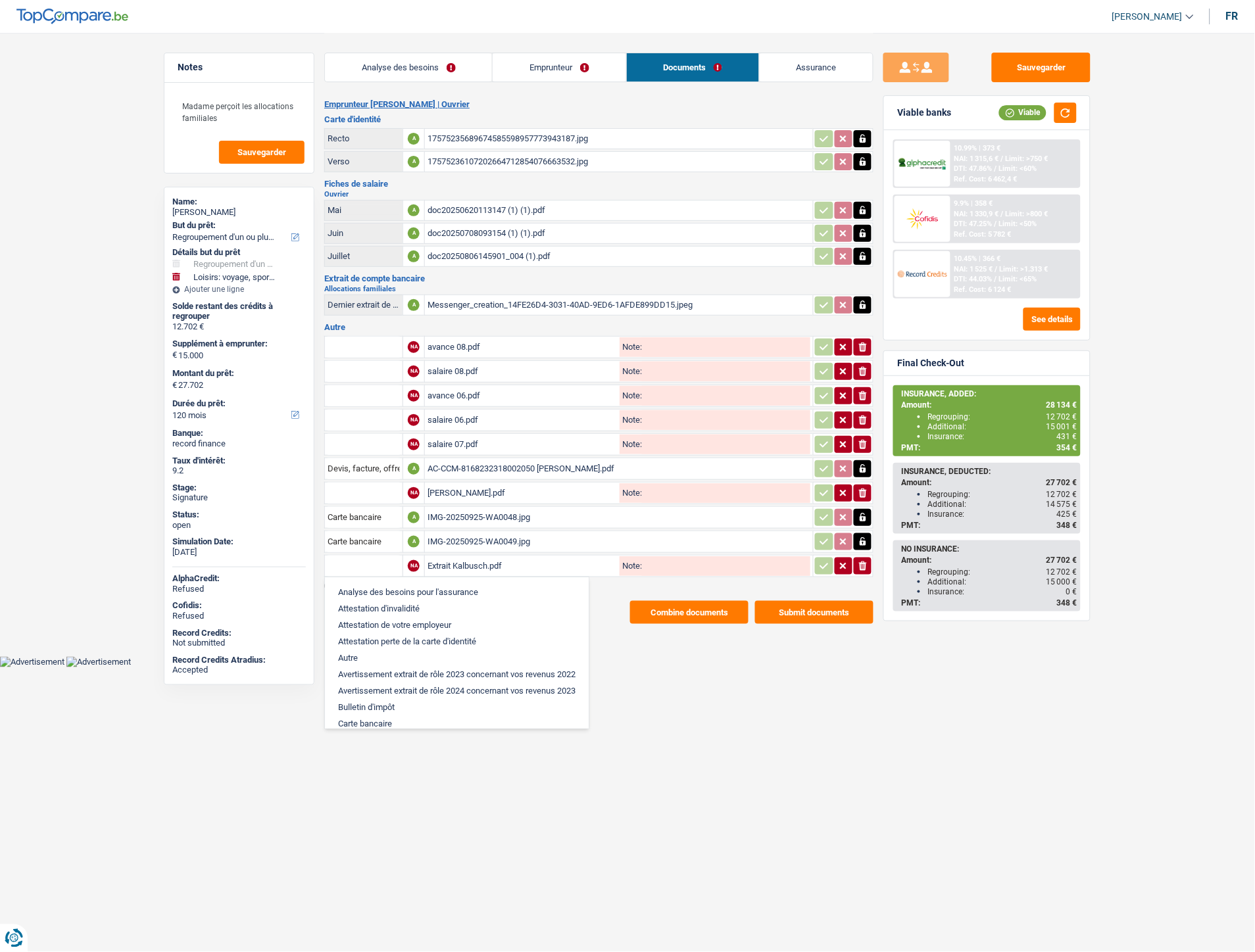
click at [699, 668] on html "Vous avez le contrôle de vos données Nous utilisons des cookies, tout comme nos…" at bounding box center [627, 334] width 1255 height 668
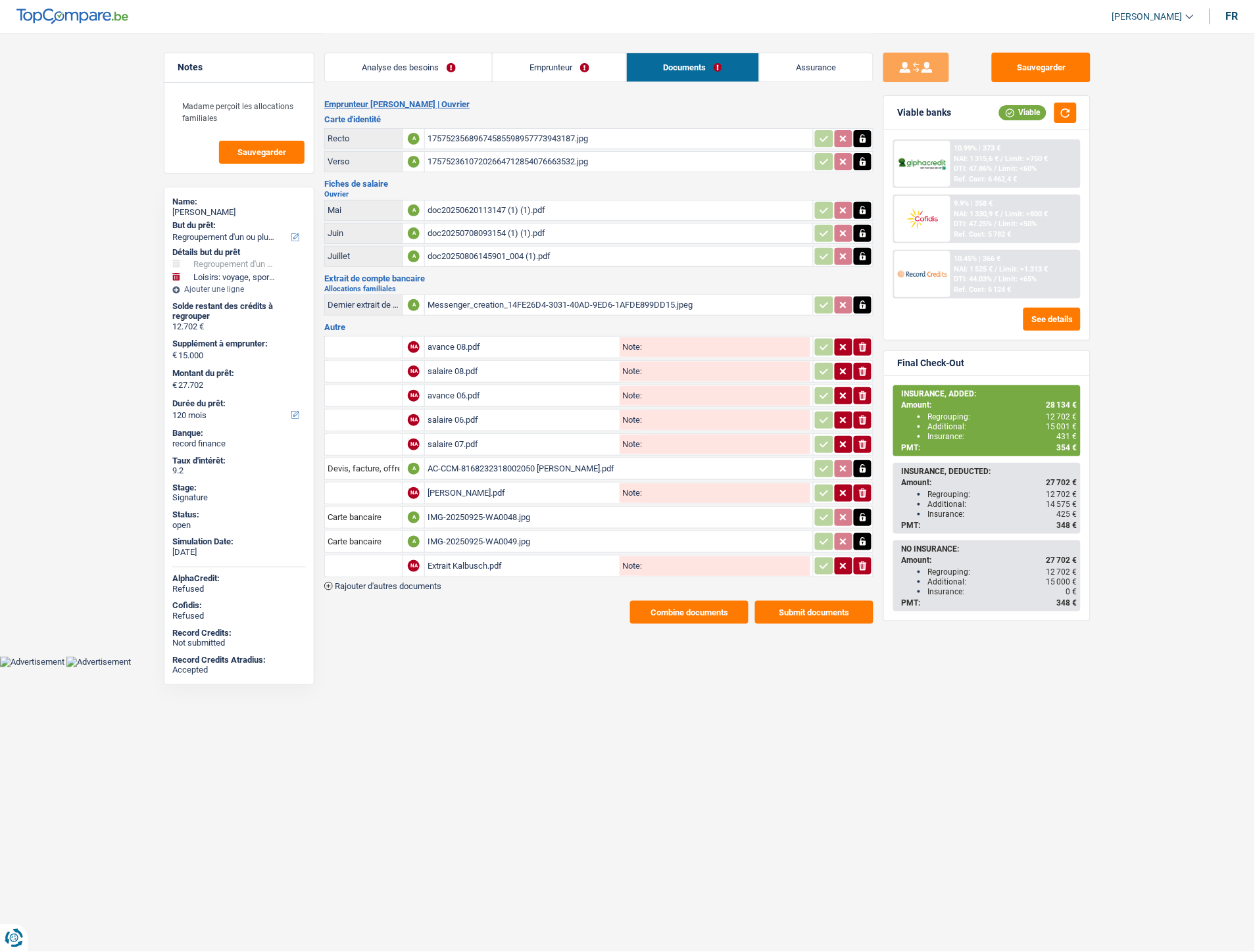
click at [863, 561] on icon "button" at bounding box center [862, 566] width 8 height 9
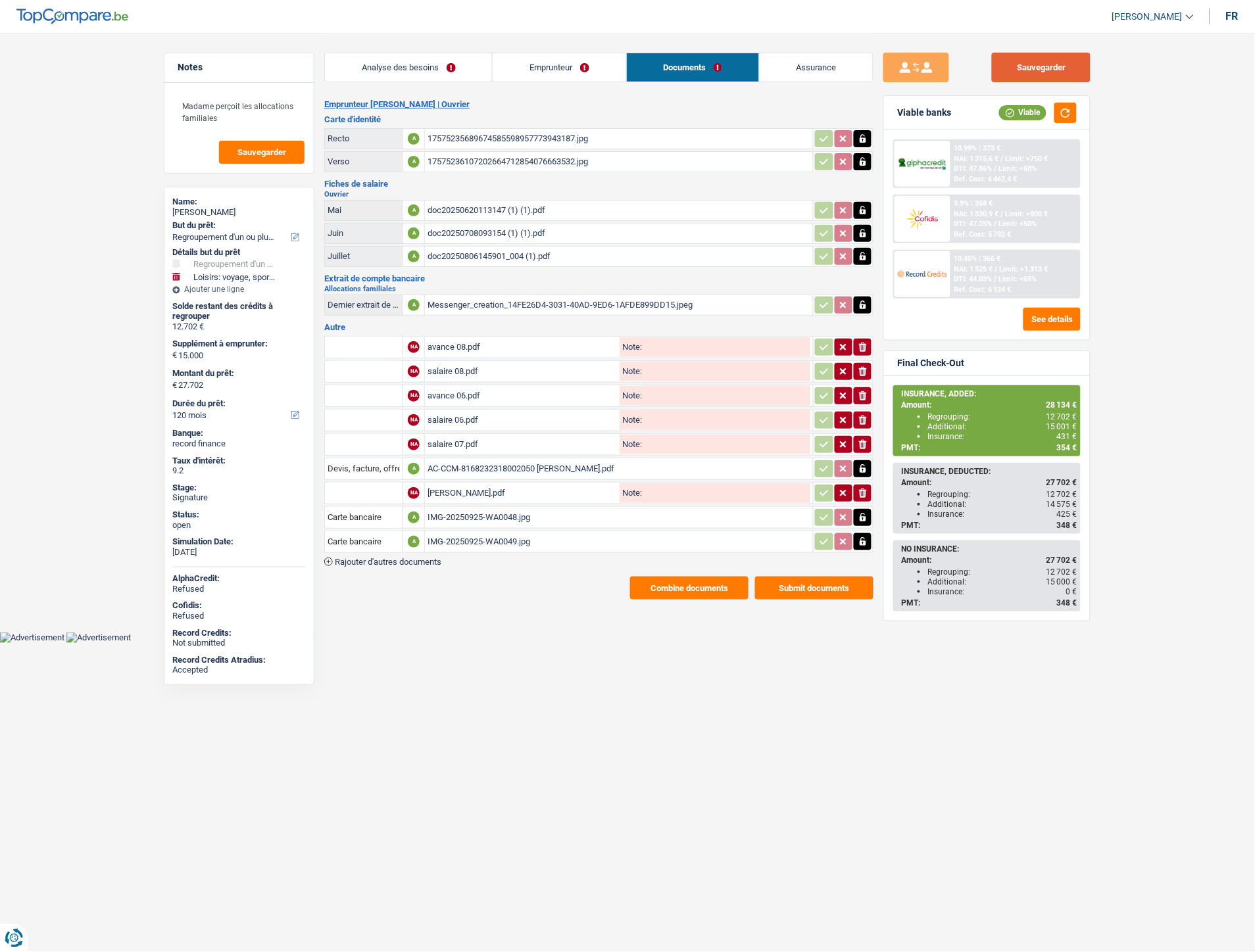
click at [1056, 66] on button "Sauvegarder" at bounding box center [1041, 67] width 99 height 29
click at [668, 577] on button "Combine documents" at bounding box center [689, 588] width 118 height 23
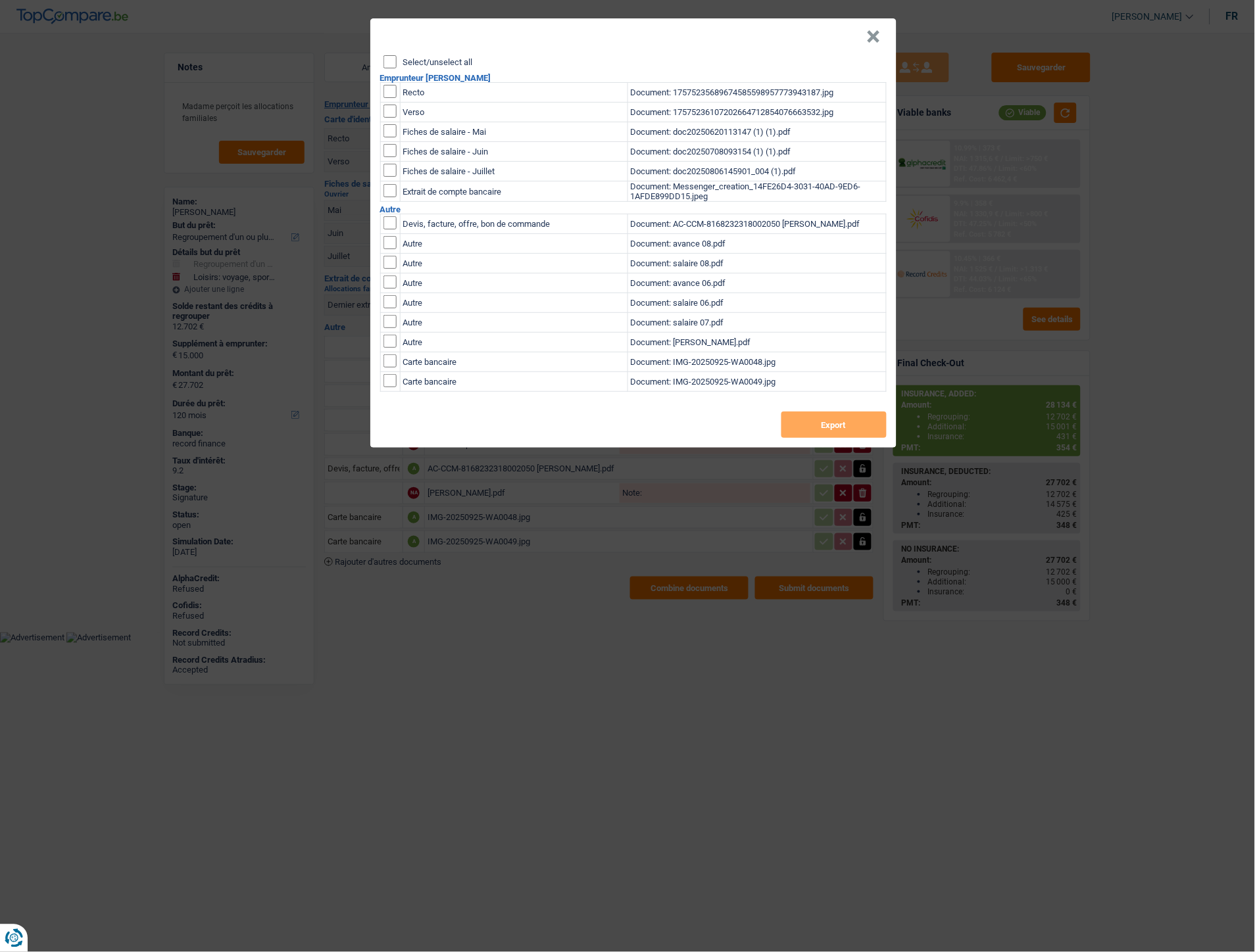
click at [391, 59] on input "Select/unselect all" at bounding box center [390, 62] width 13 height 13
checkbox input "true"
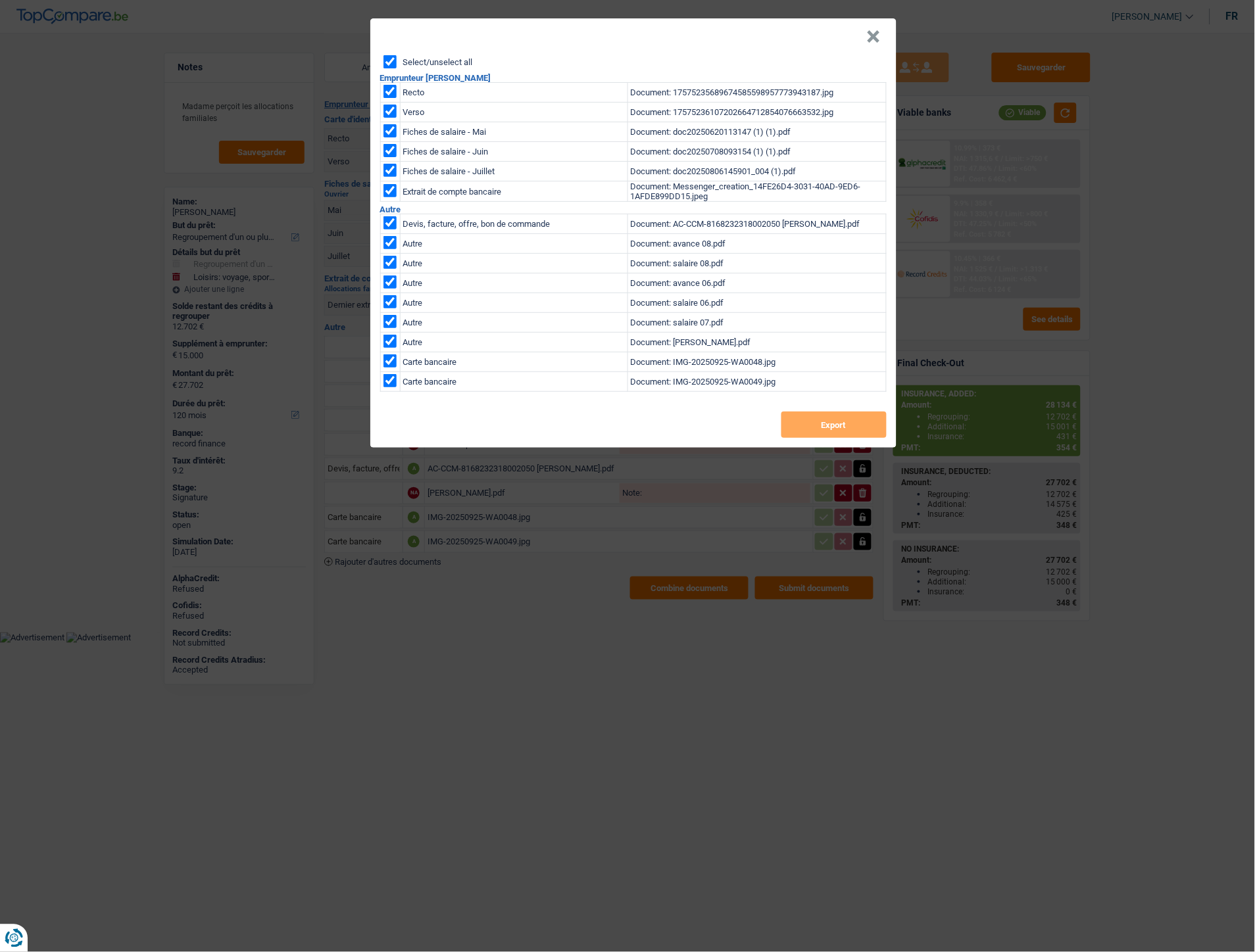
checkbox input "true"
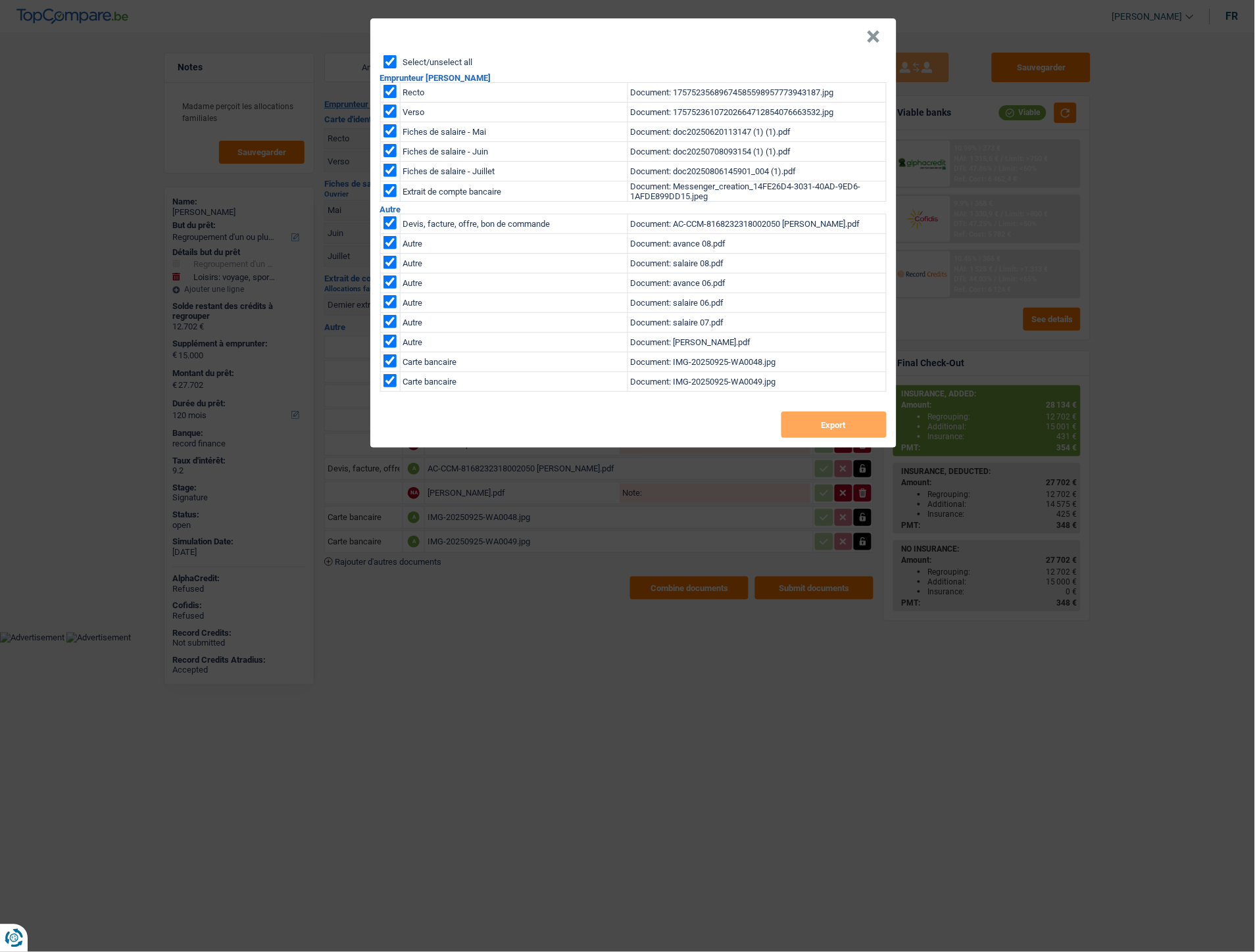
checkbox input "true"
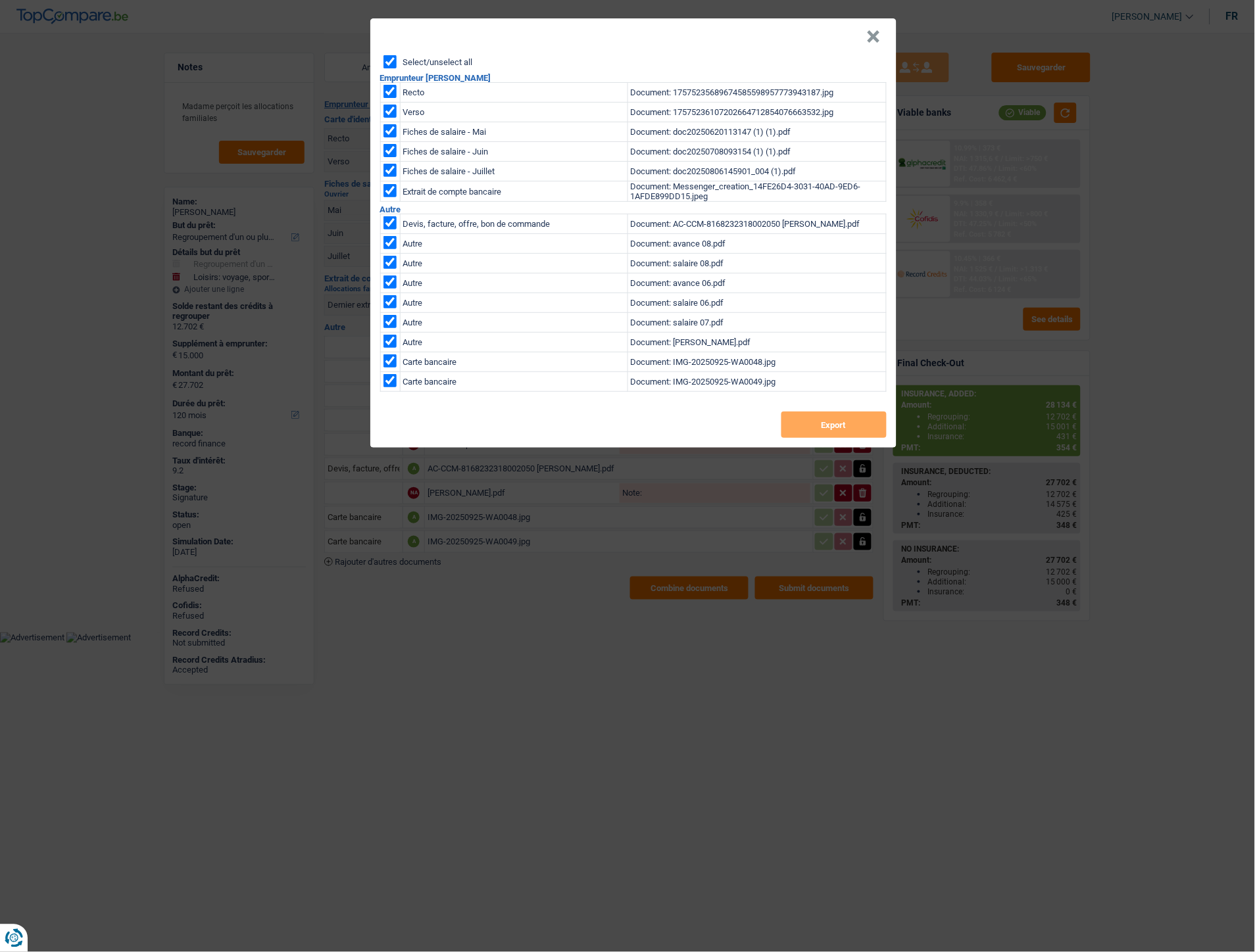
checkbox input "true"
click at [822, 421] on button "Export" at bounding box center [834, 425] width 105 height 27
drag, startPoint x: 1192, startPoint y: 90, endPoint x: 1146, endPoint y: 83, distance: 46.5
click at [1192, 90] on div "× Select/unselect all Emprunteur Joachim Kalbusch Recto Document: 1757523568967…" at bounding box center [627, 476] width 1255 height 952
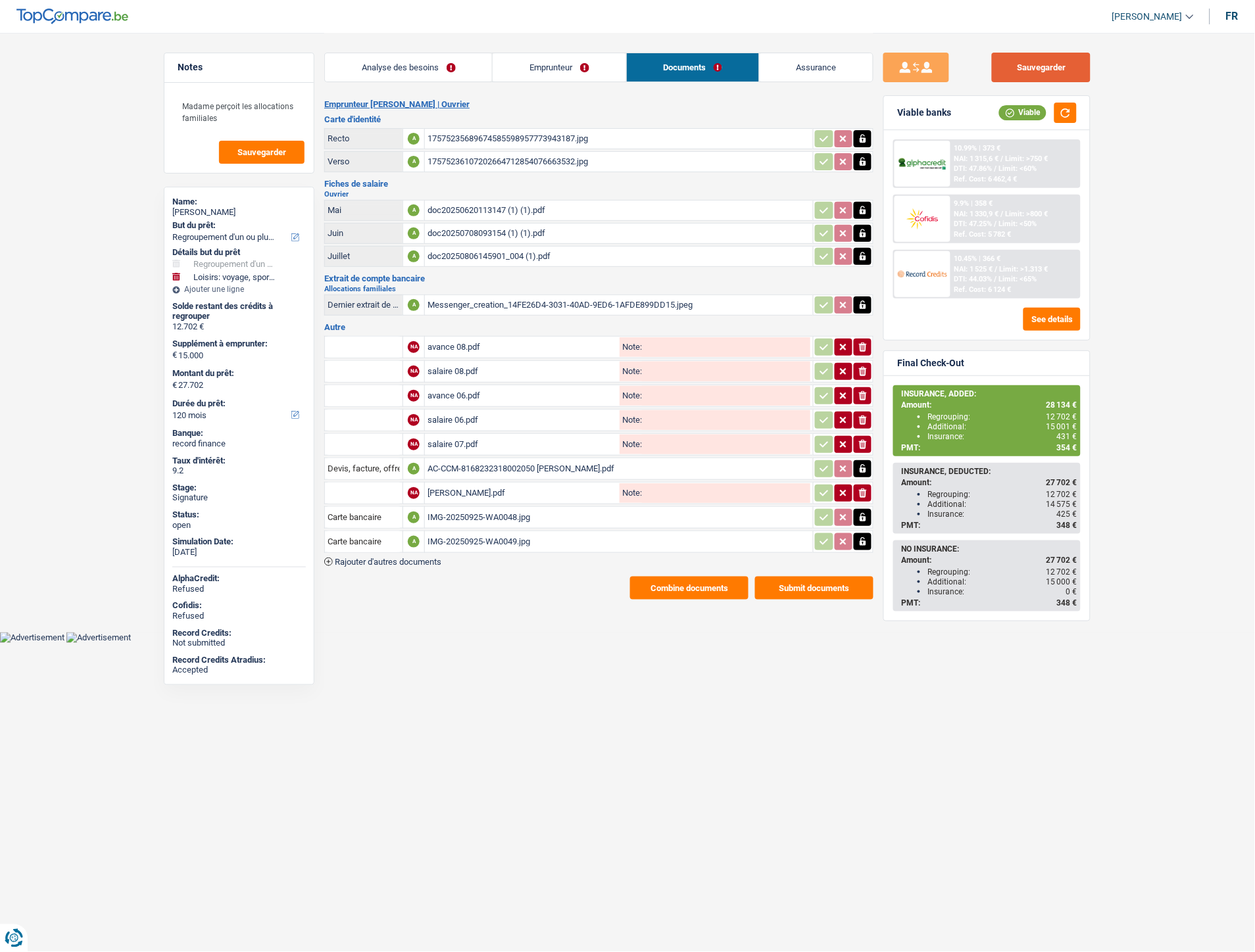
click at [1025, 64] on button "Sauvegarder" at bounding box center [1041, 67] width 99 height 29
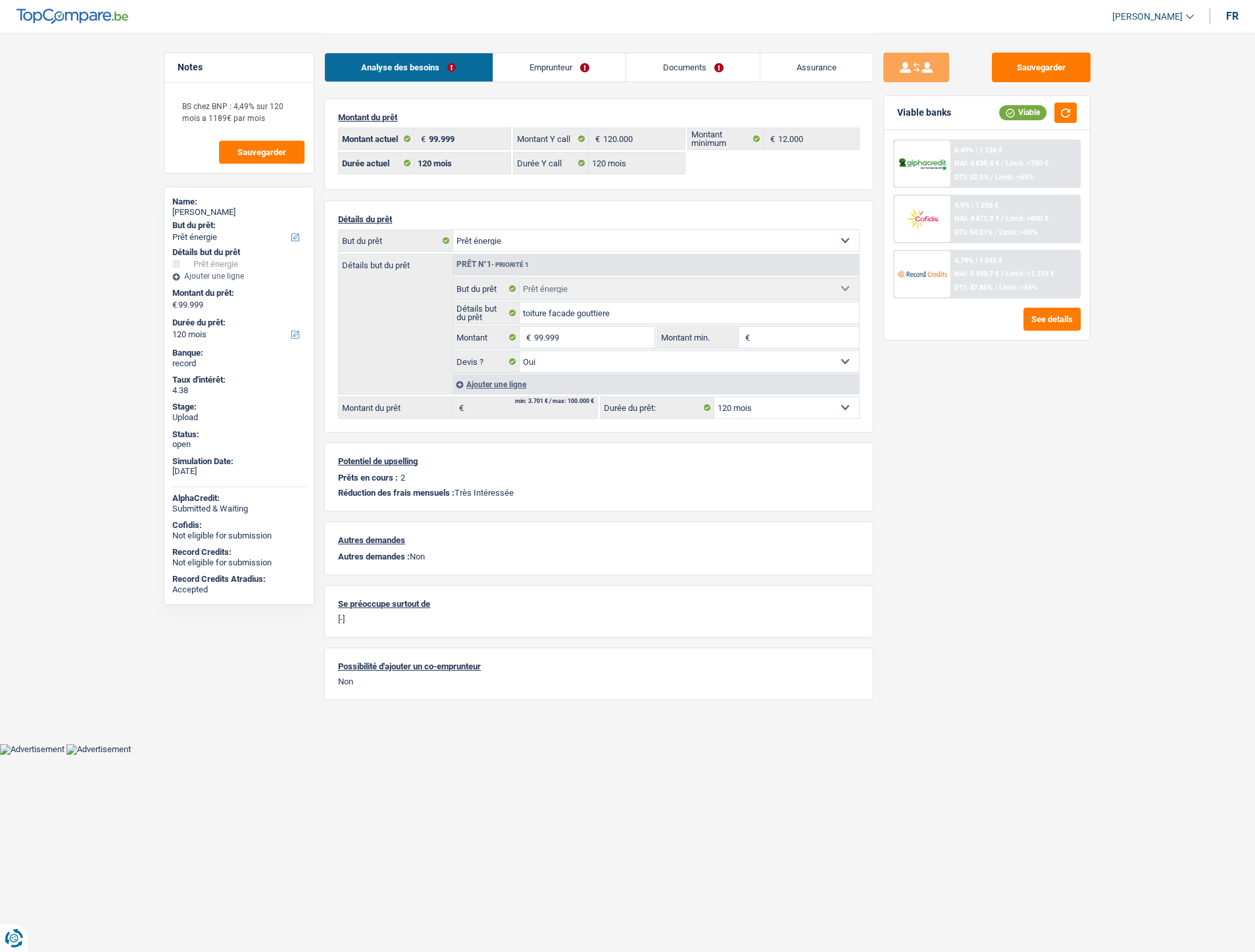
select select "energy"
select select "120"
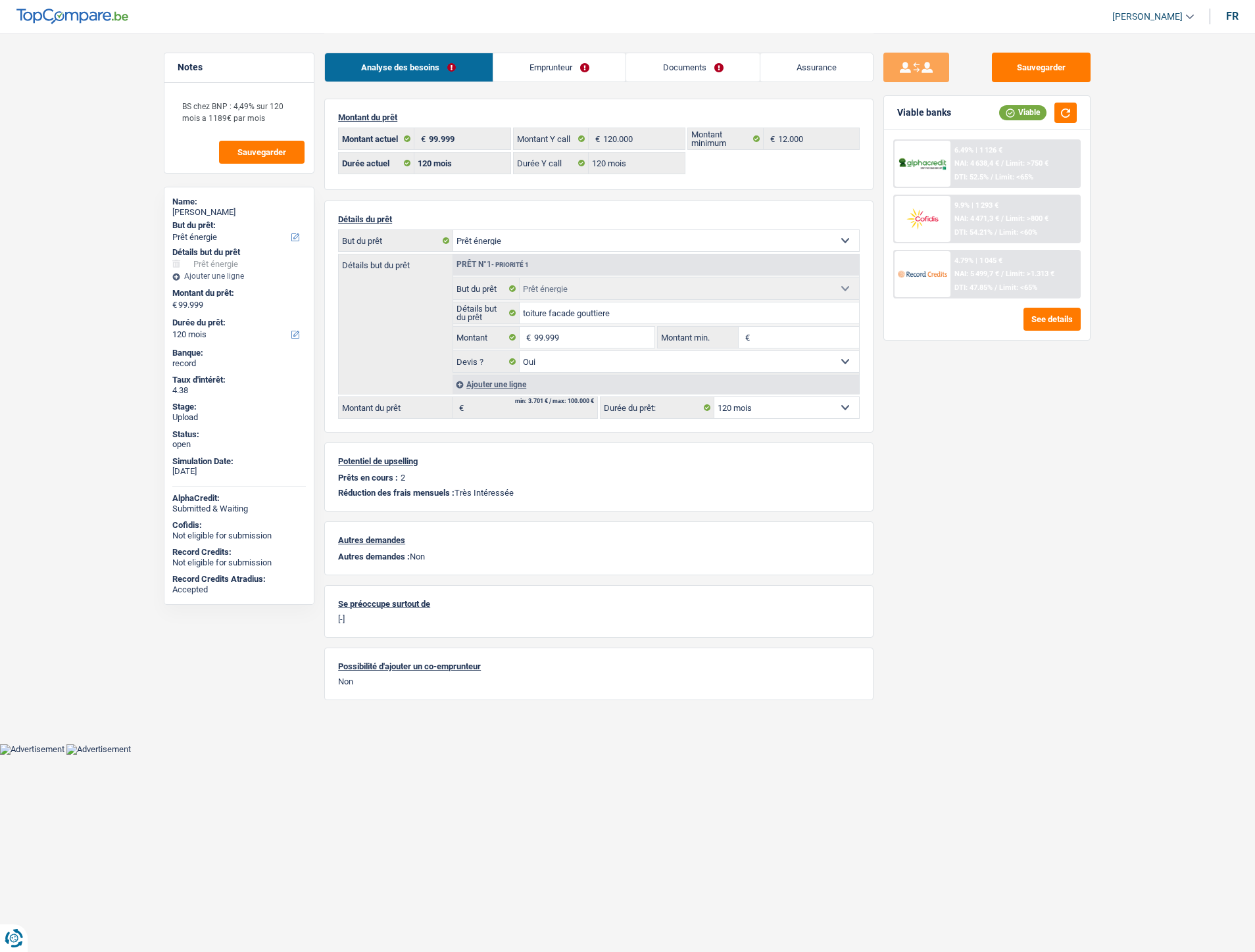
select select "energy"
select select "yes"
select select "120"
drag, startPoint x: 685, startPoint y: 64, endPoint x: 701, endPoint y: 64, distance: 16.0
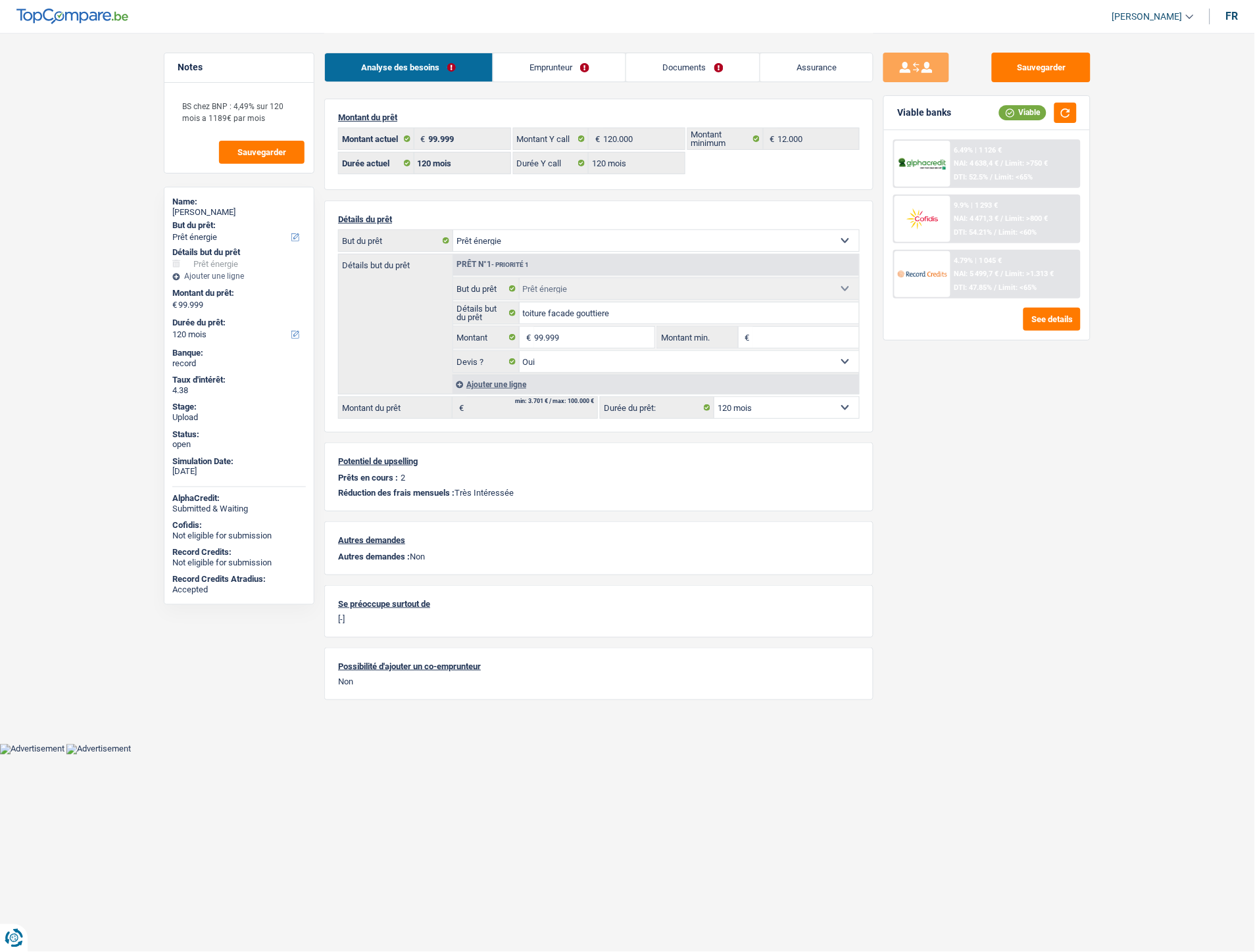
click at [686, 64] on link "Documents" at bounding box center [692, 67] width 134 height 28
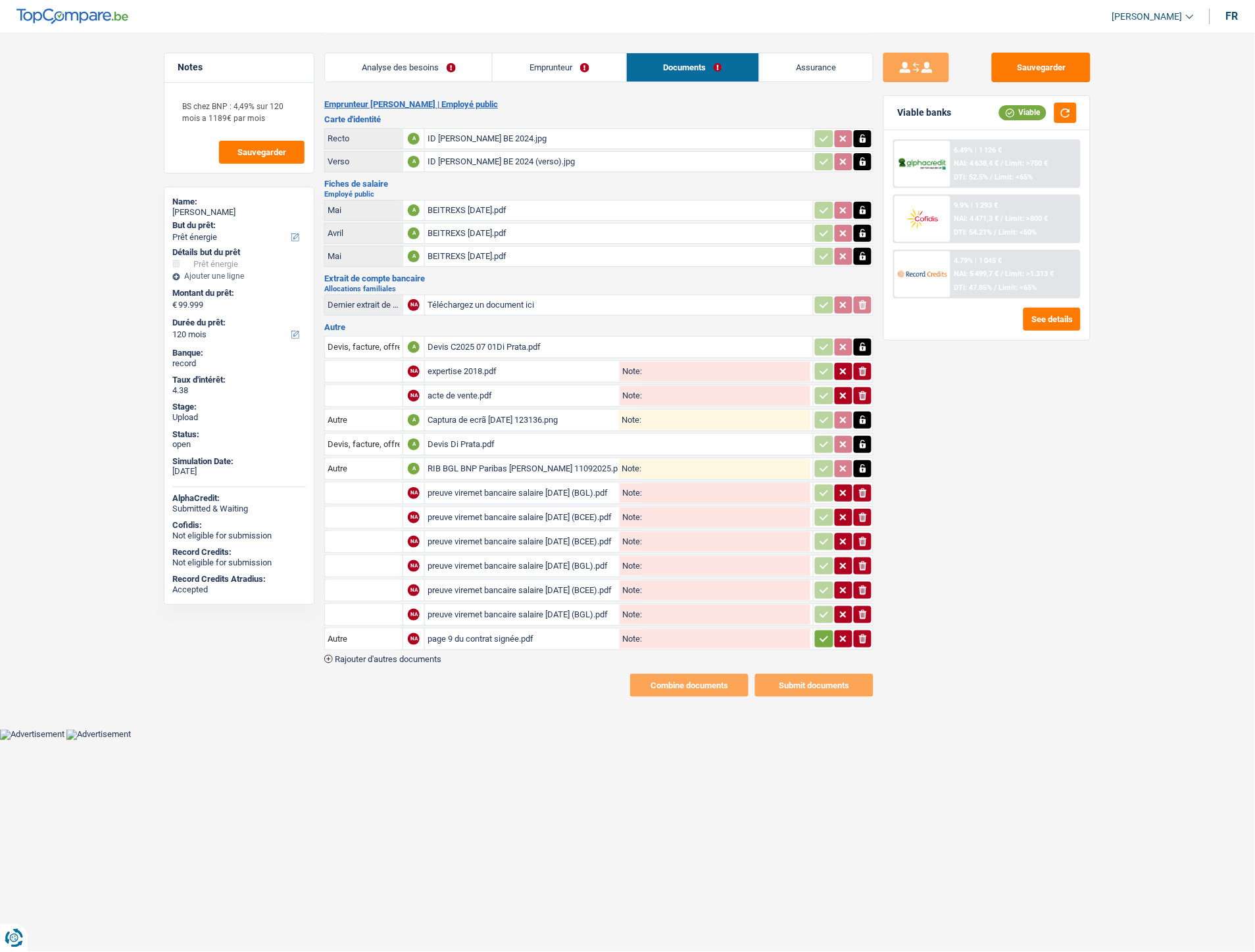
click at [465, 484] on div "preuve viremet bancaire salaire juillet 2025 (BGL).pdf" at bounding box center [522, 493] width 190 height 20
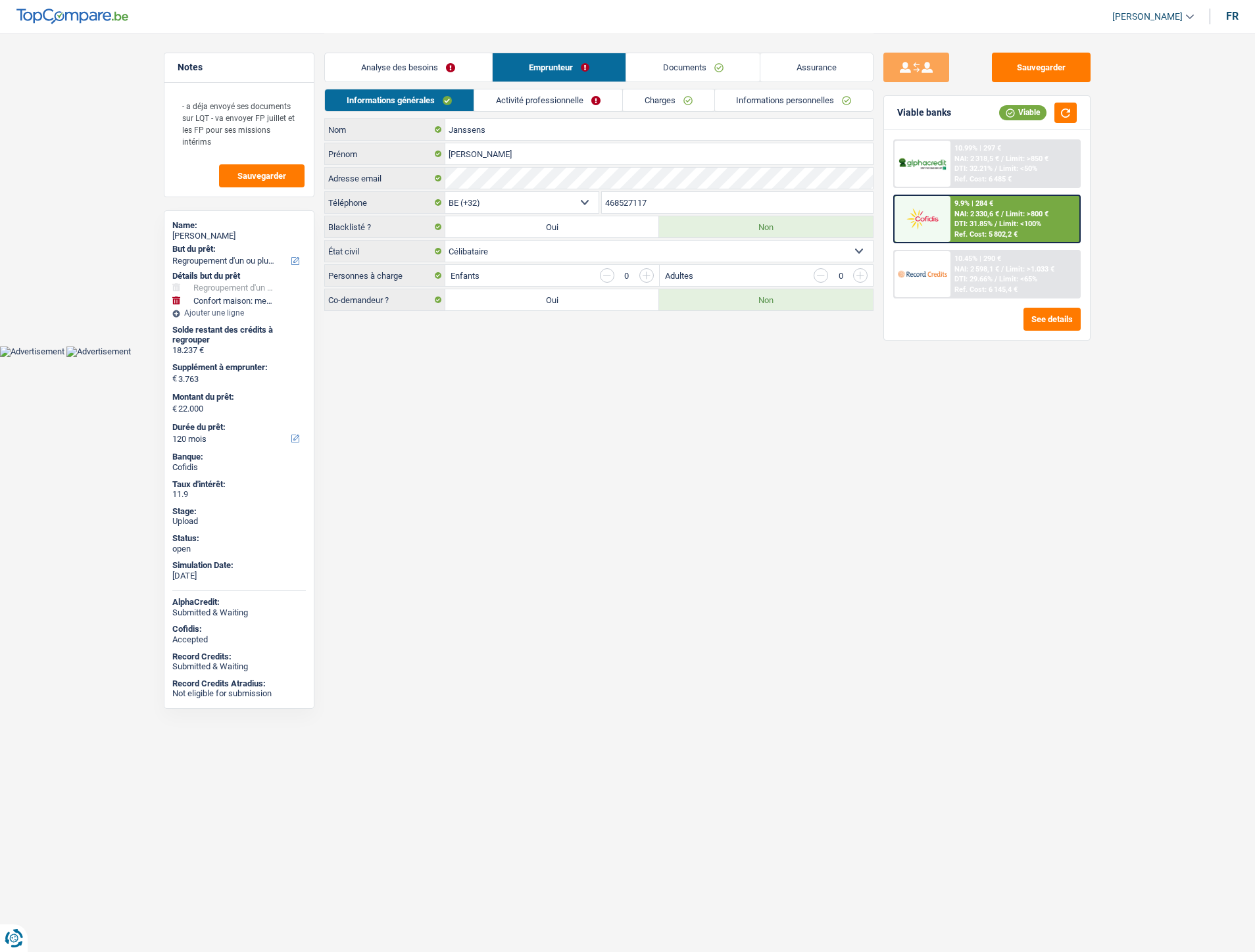
select select "refinancing"
select select "household"
select select "120"
select select "32"
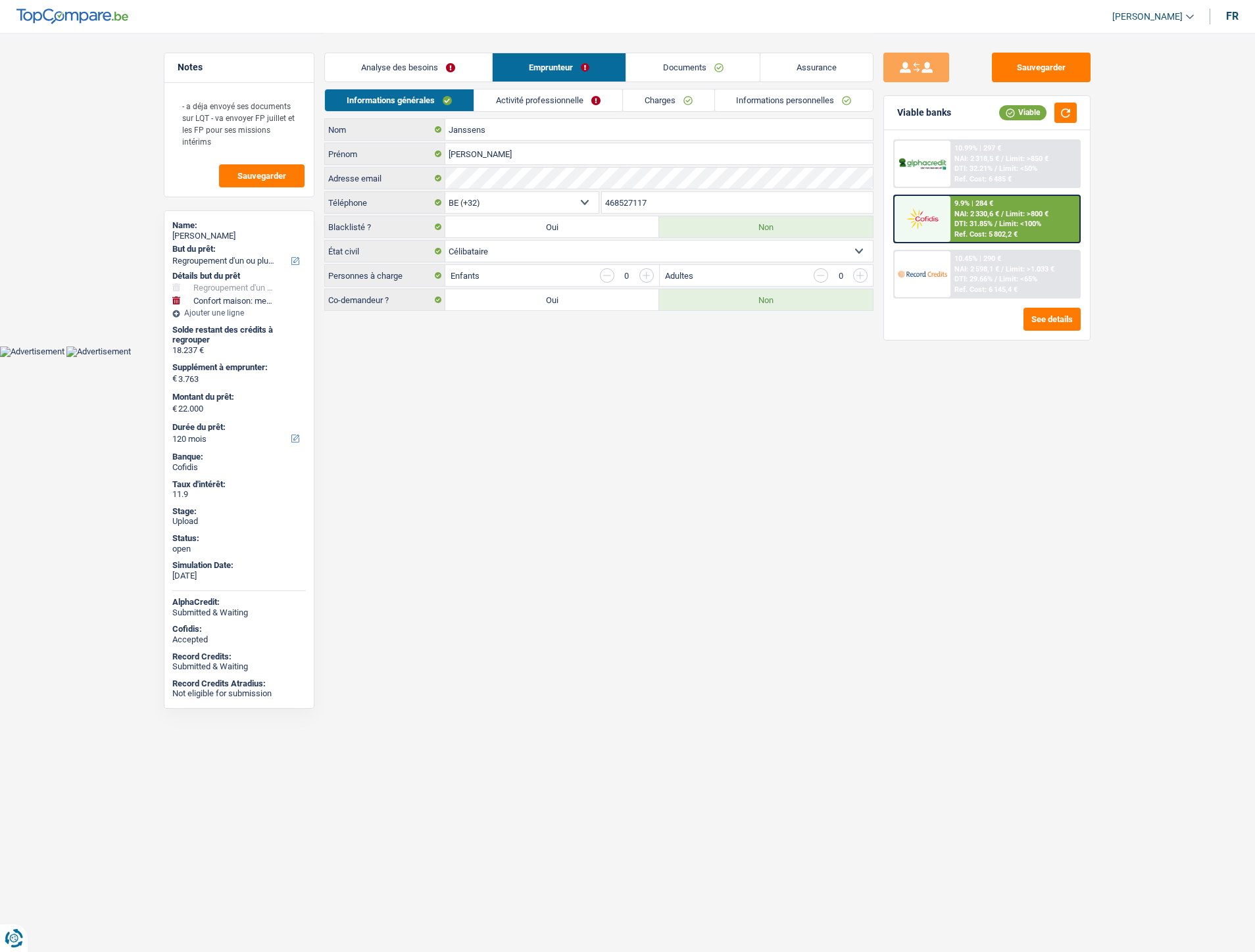
select select "single"
select select "rents"
select select "BE"
select select "cardOrCredit"
select select "personalLoan"
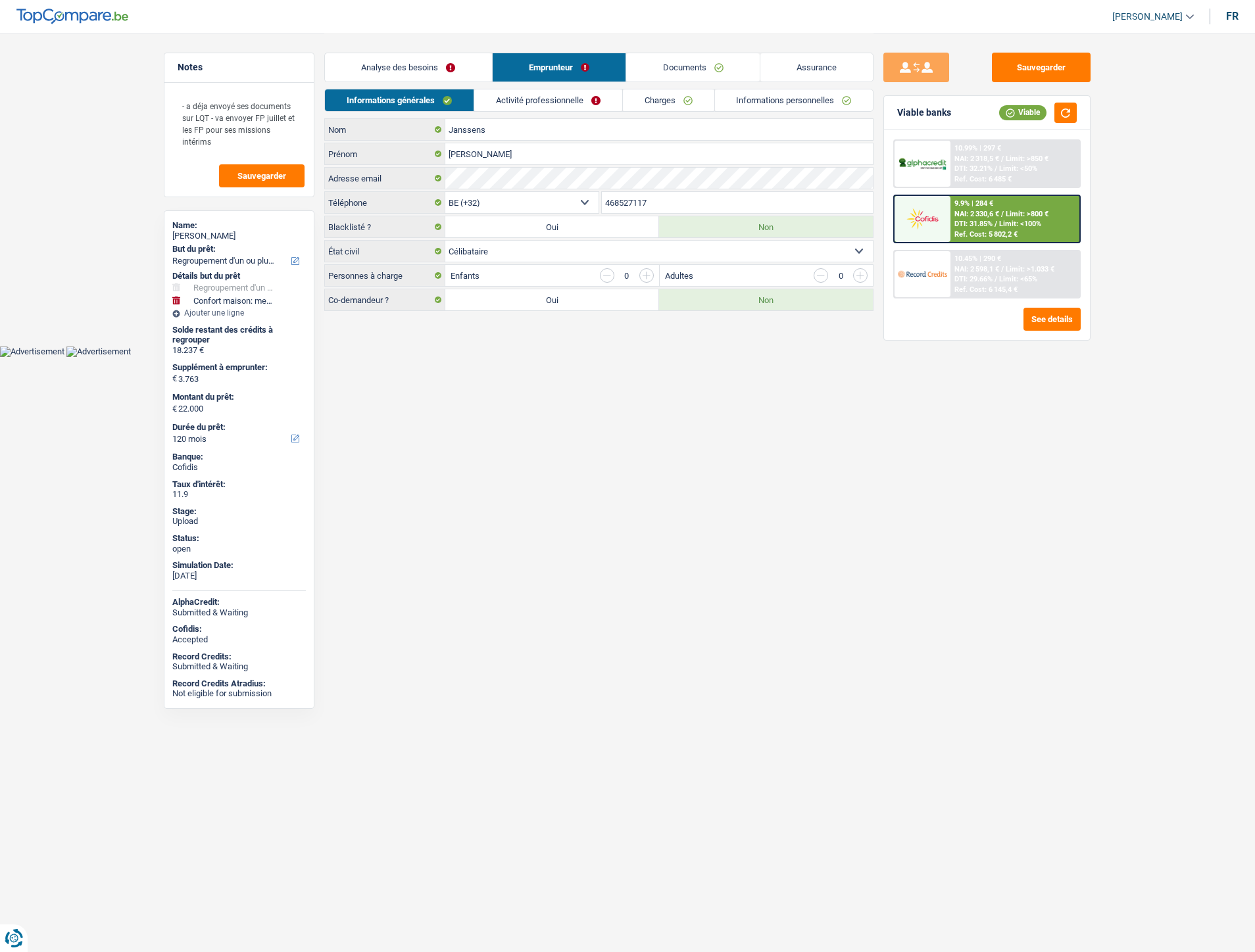
select select "other"
select select "60"
select select "cardOrCredit"
click at [676, 74] on link "Documents" at bounding box center [692, 67] width 134 height 28
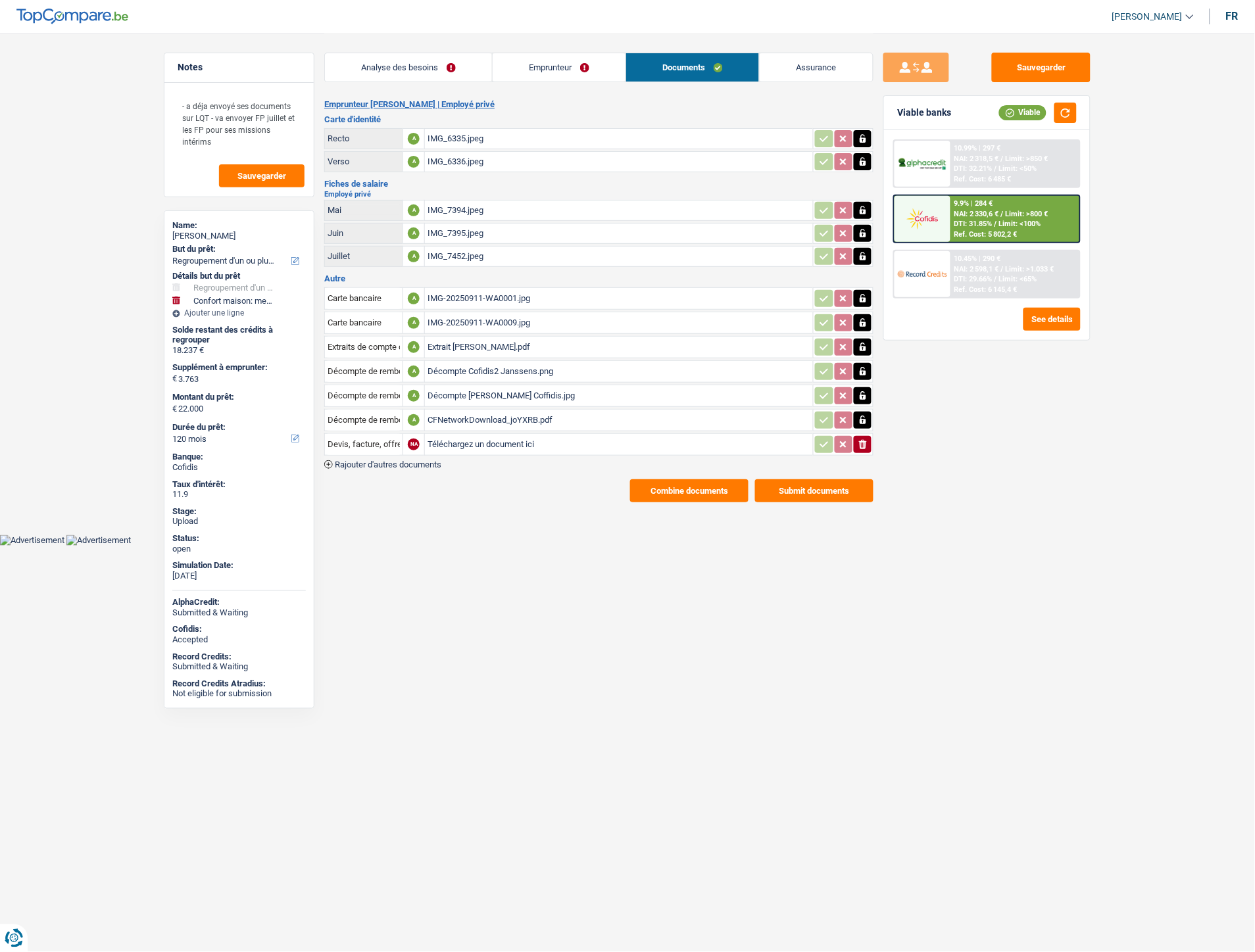
click at [561, 64] on link "Emprunteur" at bounding box center [559, 67] width 133 height 28
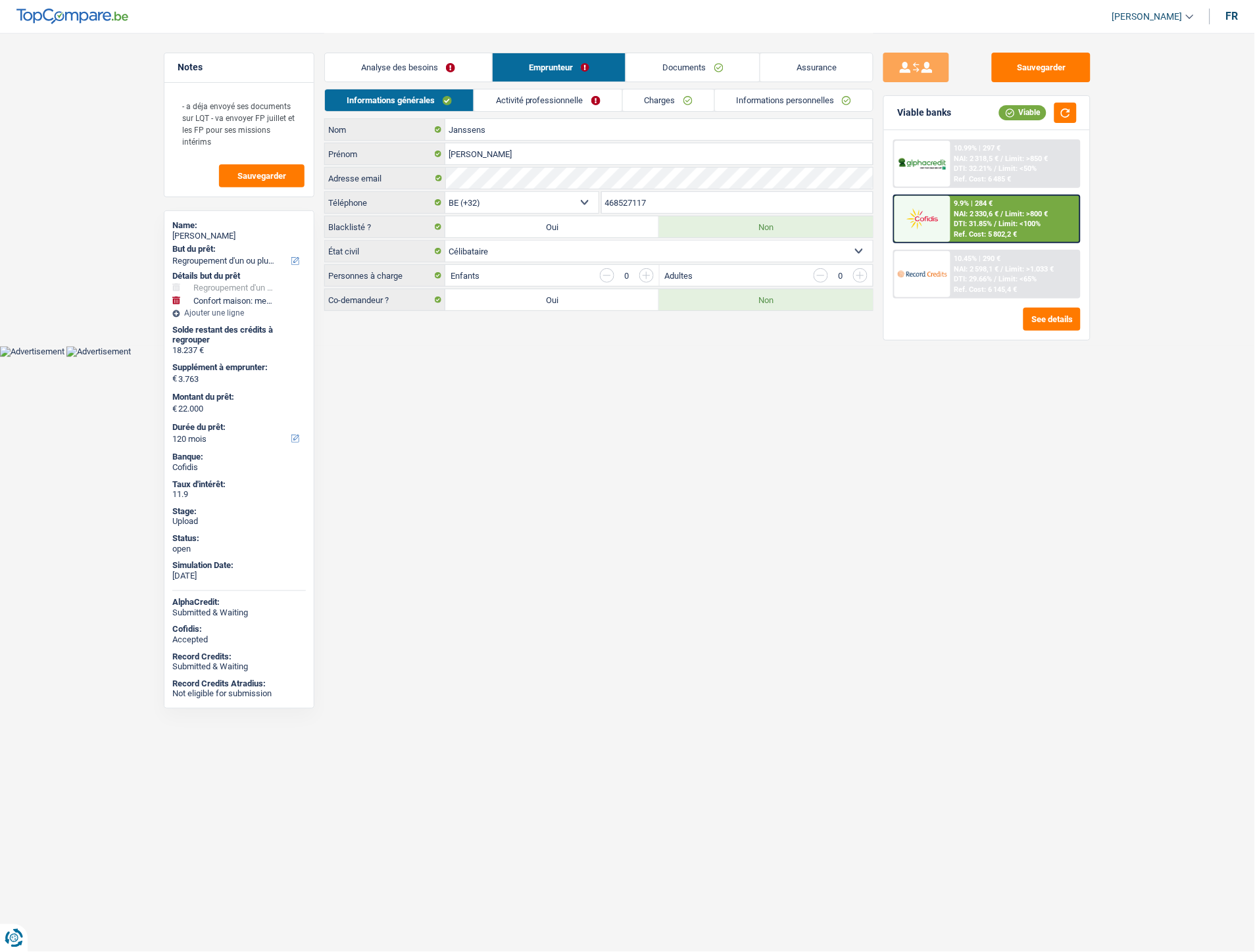
click at [558, 101] on link "Activité professionnelle" at bounding box center [547, 100] width 148 height 22
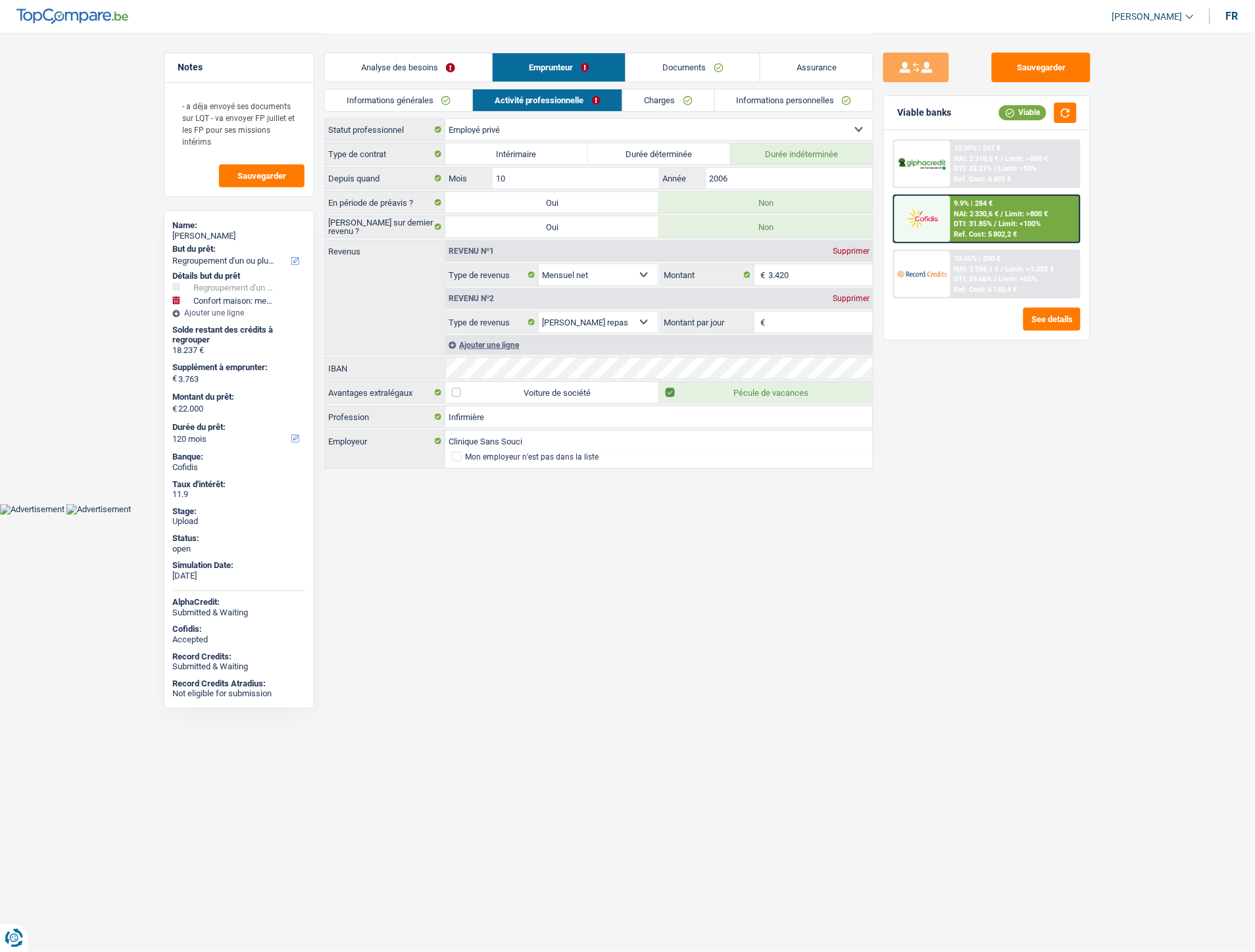
click at [653, 102] on link "Charges" at bounding box center [668, 100] width 92 height 22
